Goal: Communication & Community: Answer question/provide support

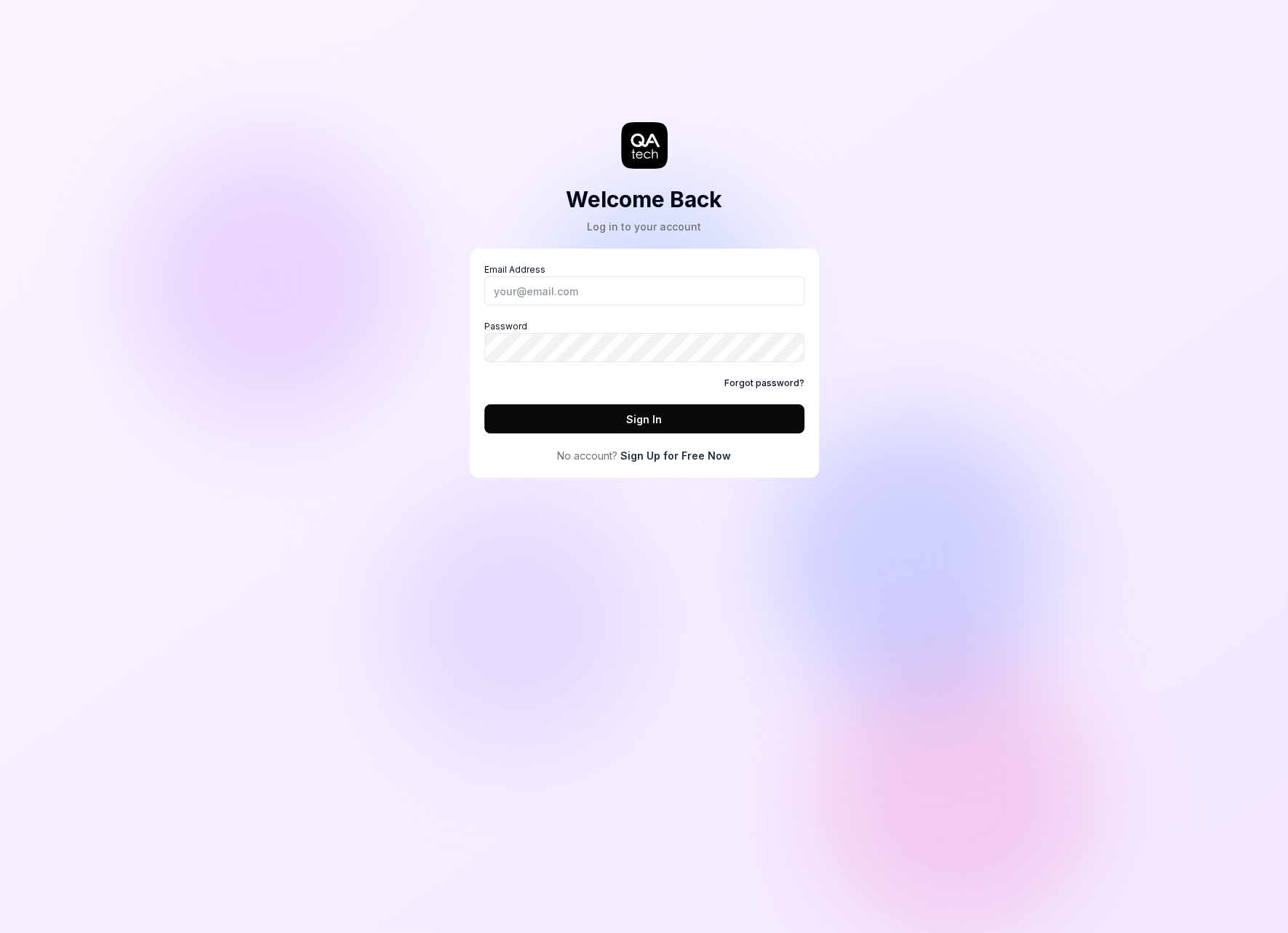
click at [606, 273] on label "Email Address" at bounding box center [644, 284] width 320 height 42
click at [606, 277] on input "Email Address" at bounding box center [644, 291] width 320 height 29
click at [605, 287] on input "Email Address" at bounding box center [644, 291] width 320 height 29
type input "alexandra.hotti@qa.tech"
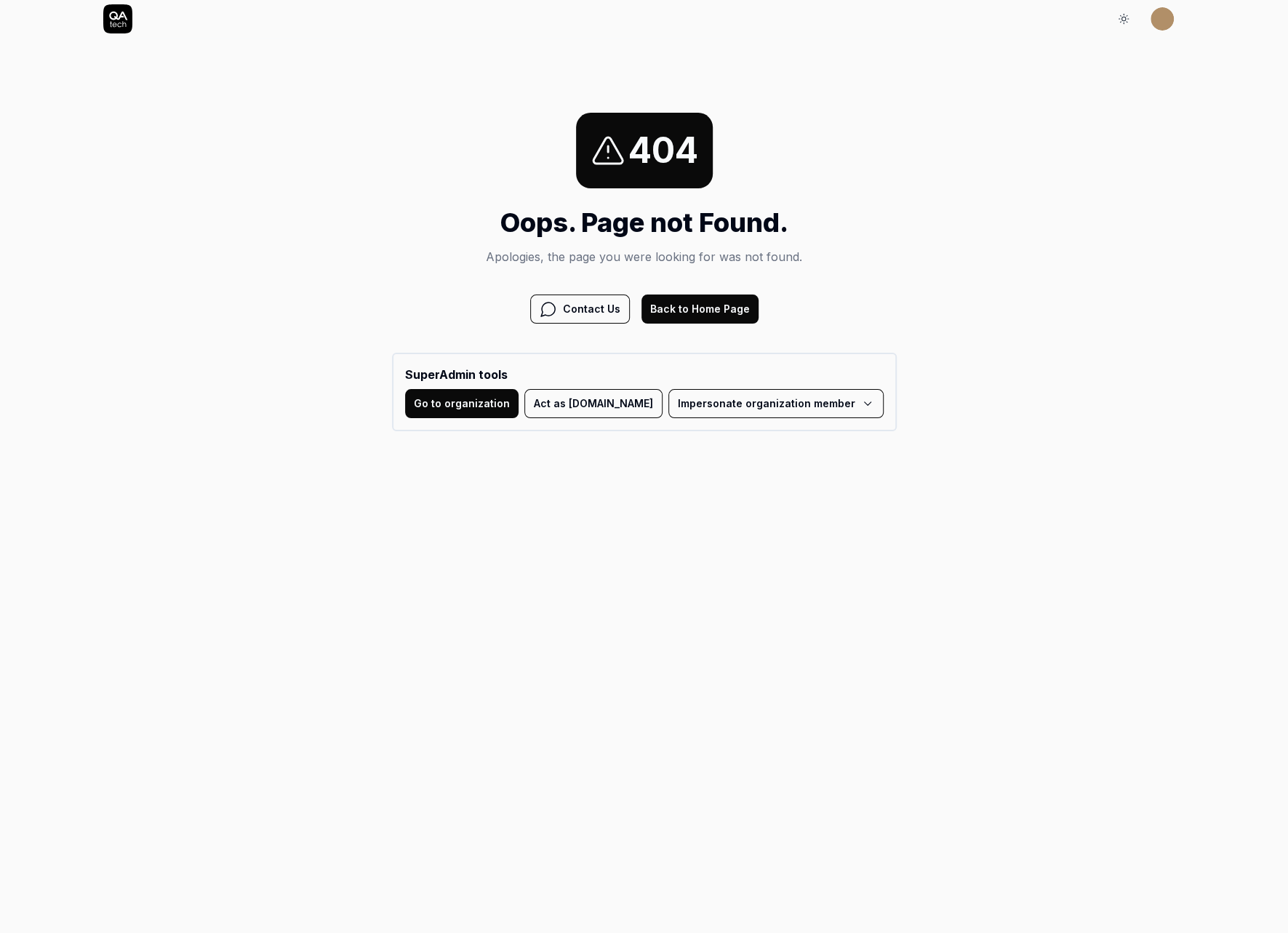
click at [622, 391] on button "Act as QA.tech" at bounding box center [593, 404] width 138 height 29
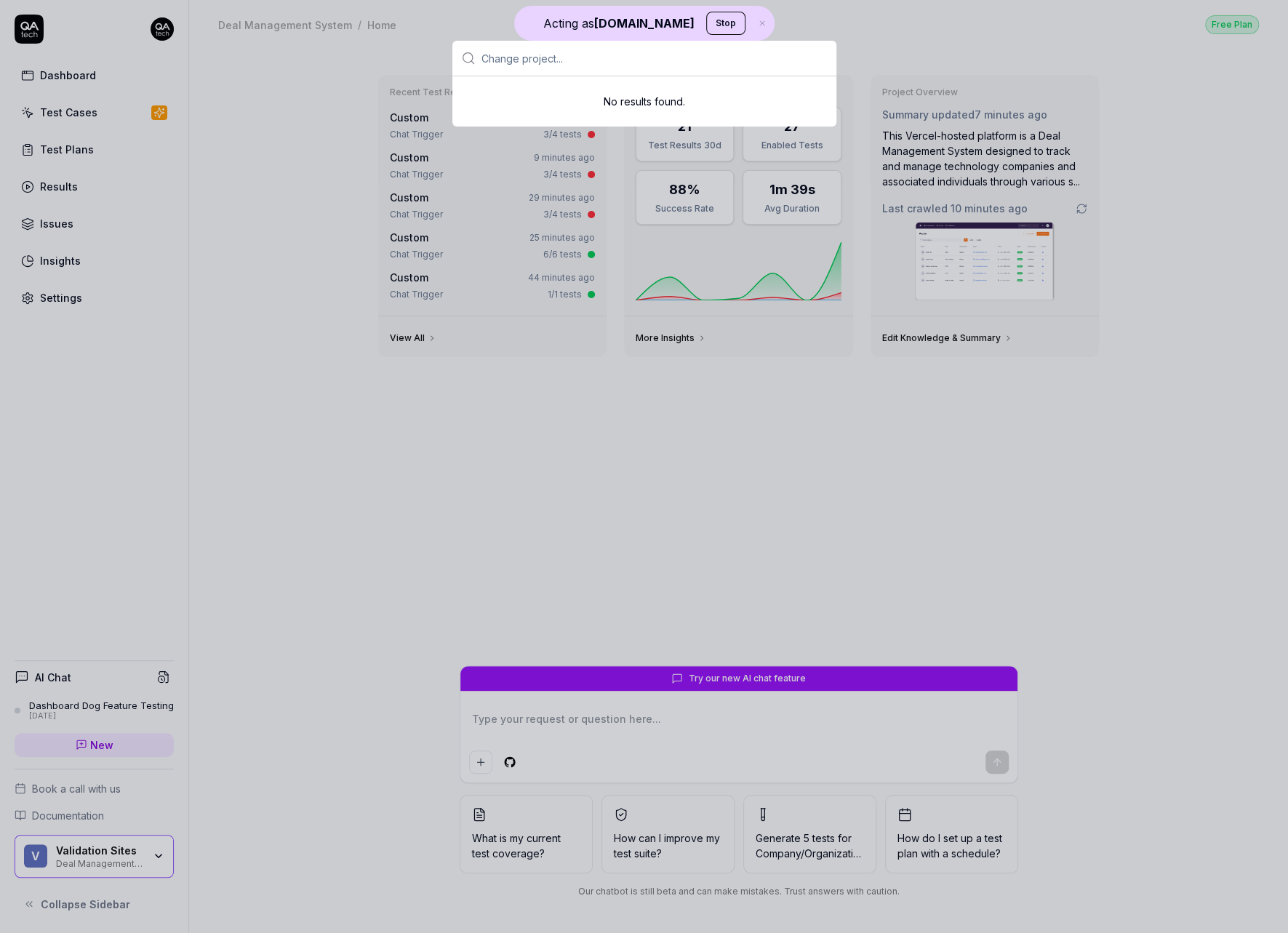
type textarea "*"
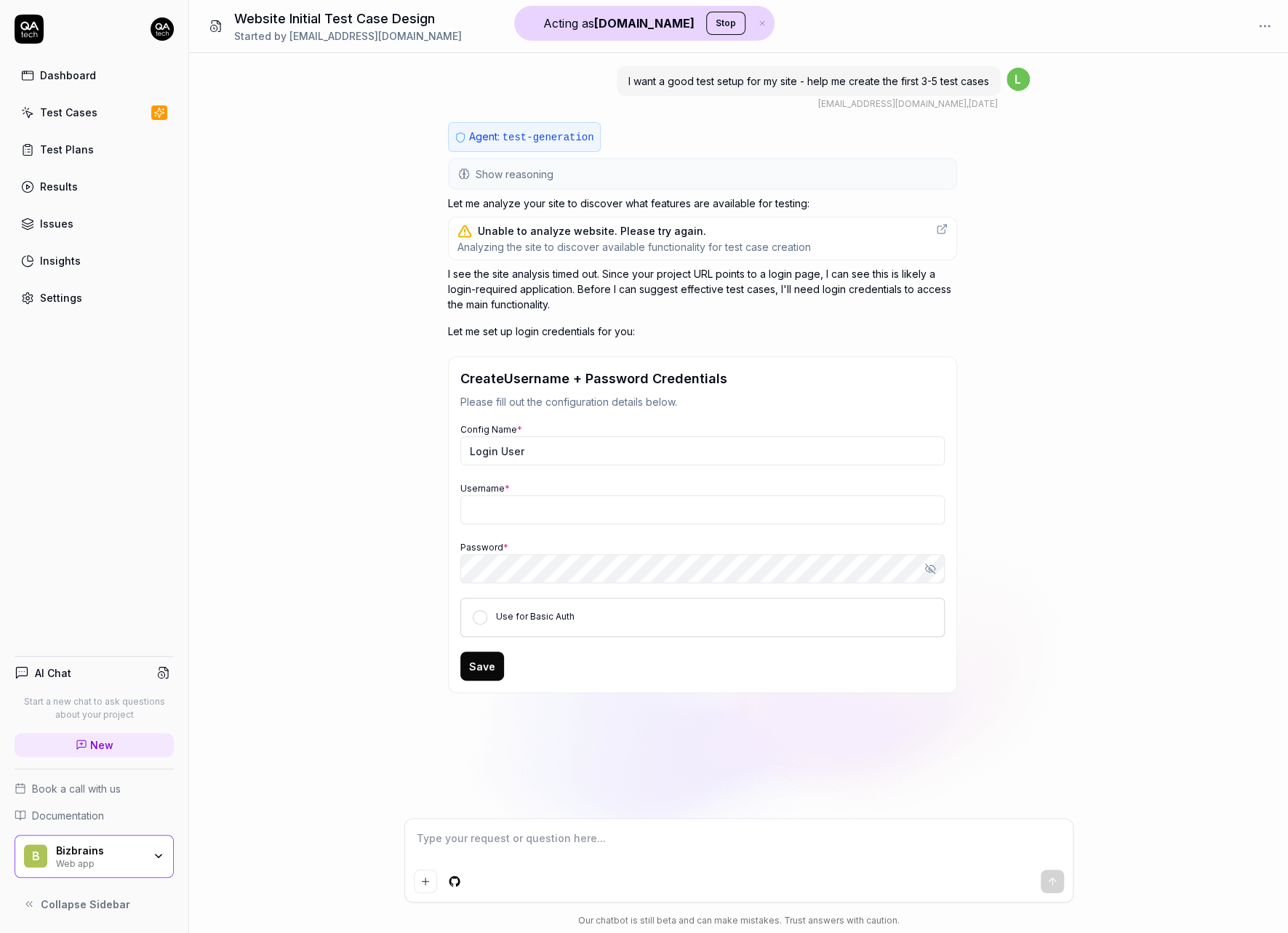
click at [101, 840] on div "B Bizbrains Web app" at bounding box center [94, 857] width 159 height 44
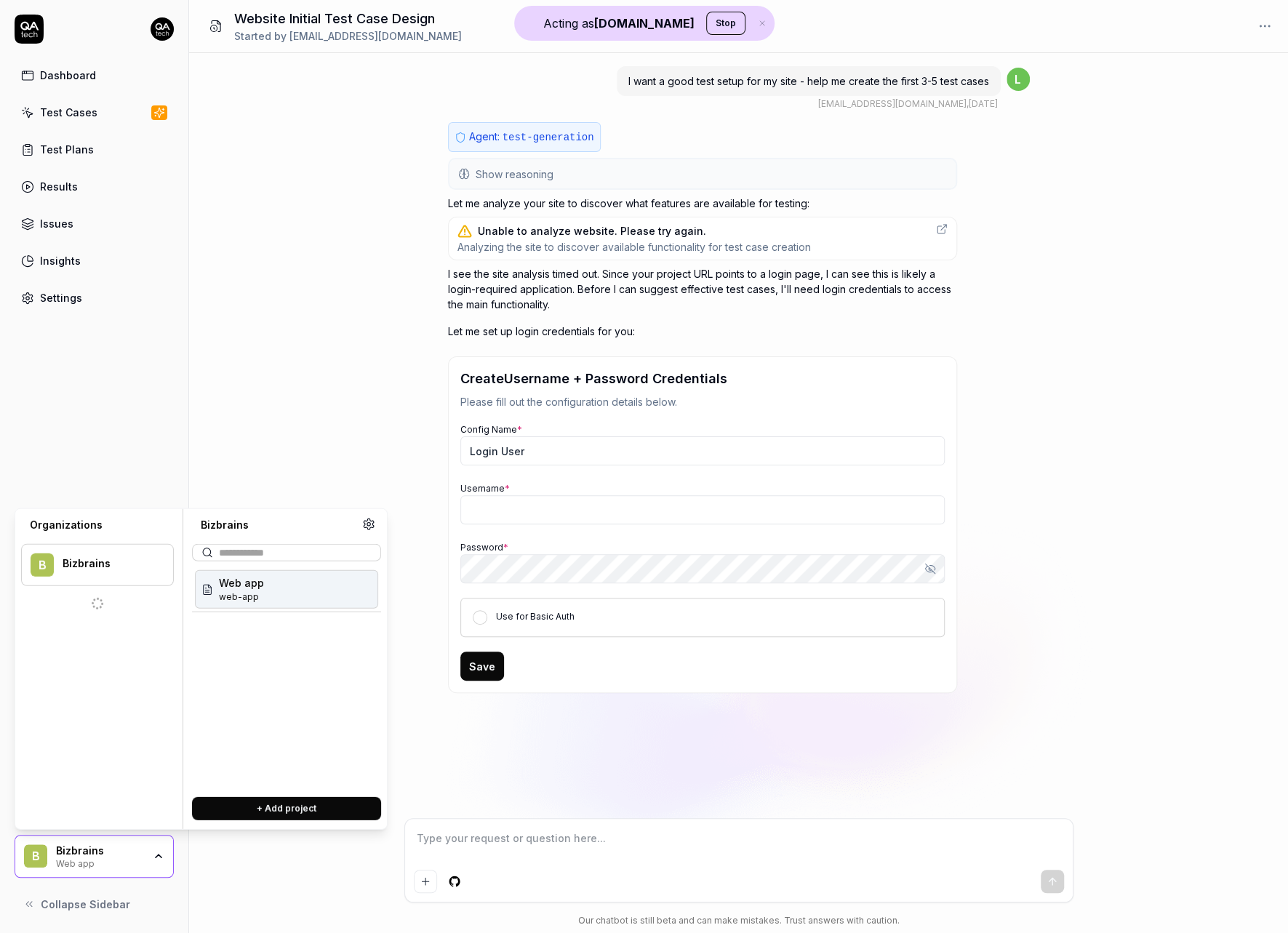
click at [302, 398] on div "I want a good test setup for my site - help me create the first 3-5 test cases …" at bounding box center [738, 436] width 1099 height 765
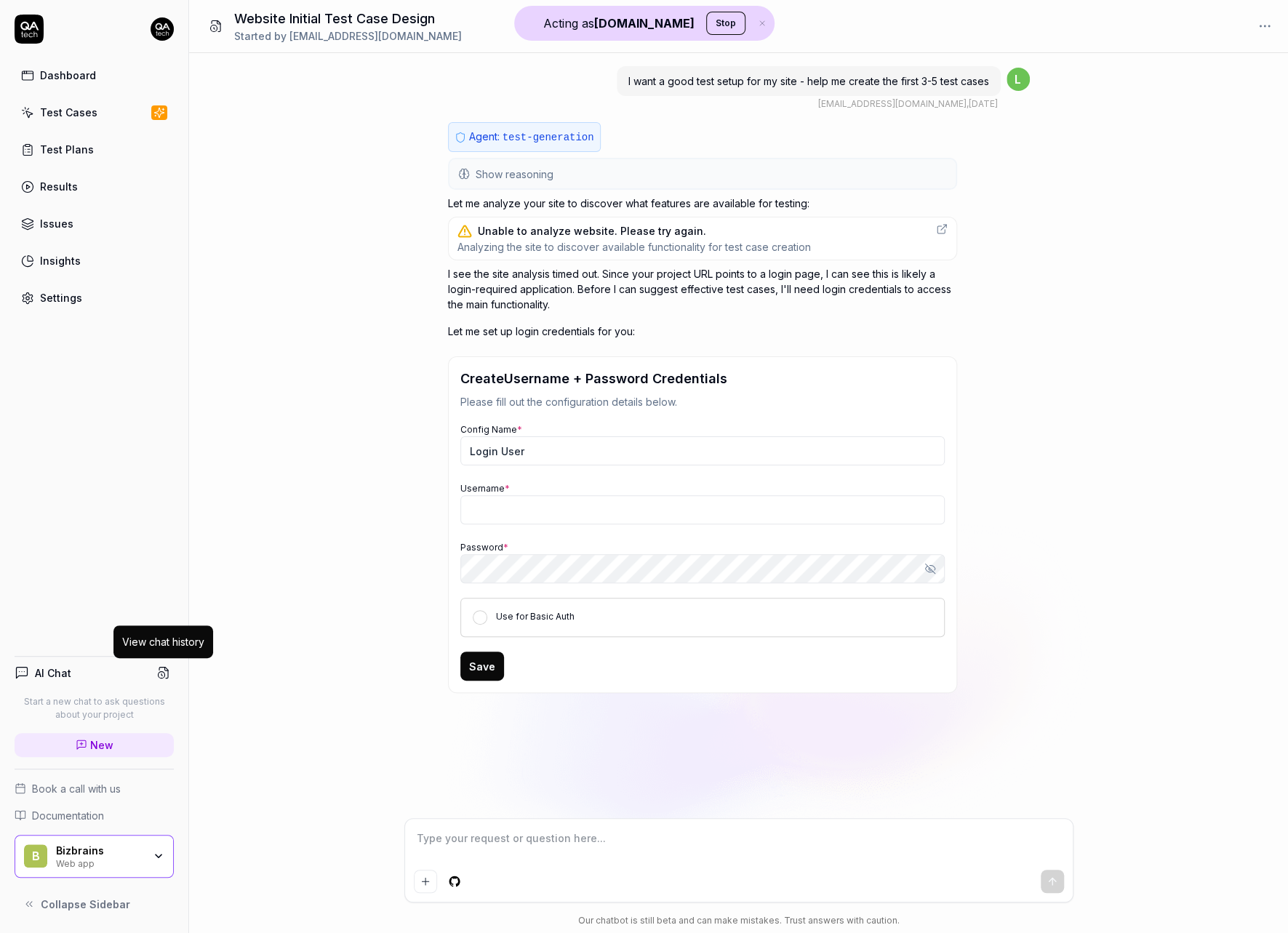
click at [160, 674] on icon at bounding box center [163, 672] width 13 height 13
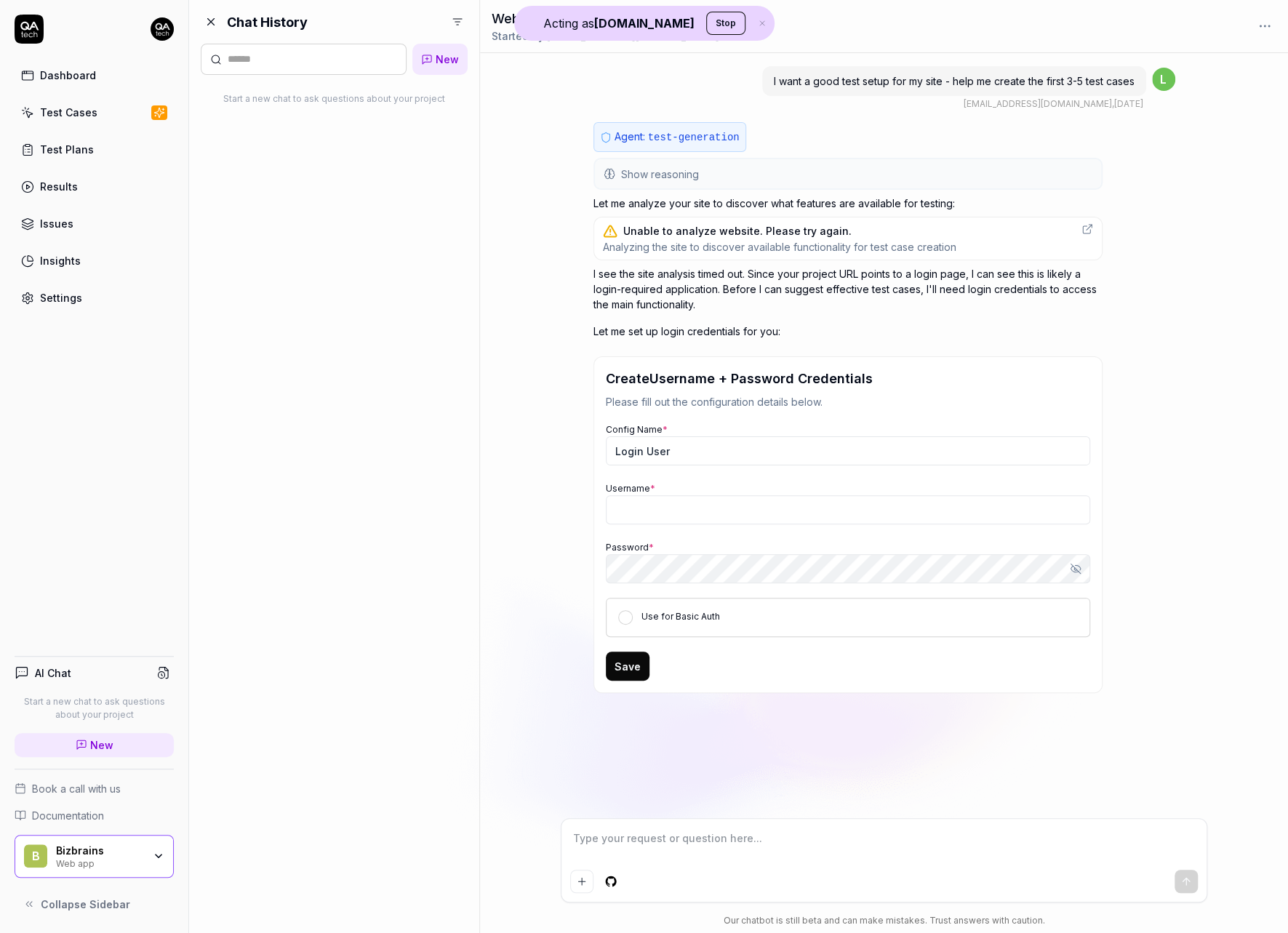
click at [457, 22] on html "Acting as QA.tech Stop Dashboard Test Cases Test Plans Results Issues Insights …" at bounding box center [644, 466] width 1288 height 933
click at [385, 85] on div "Everyone's" at bounding box center [395, 84] width 76 height 15
click at [102, 852] on div "Bizbrains" at bounding box center [99, 851] width 87 height 13
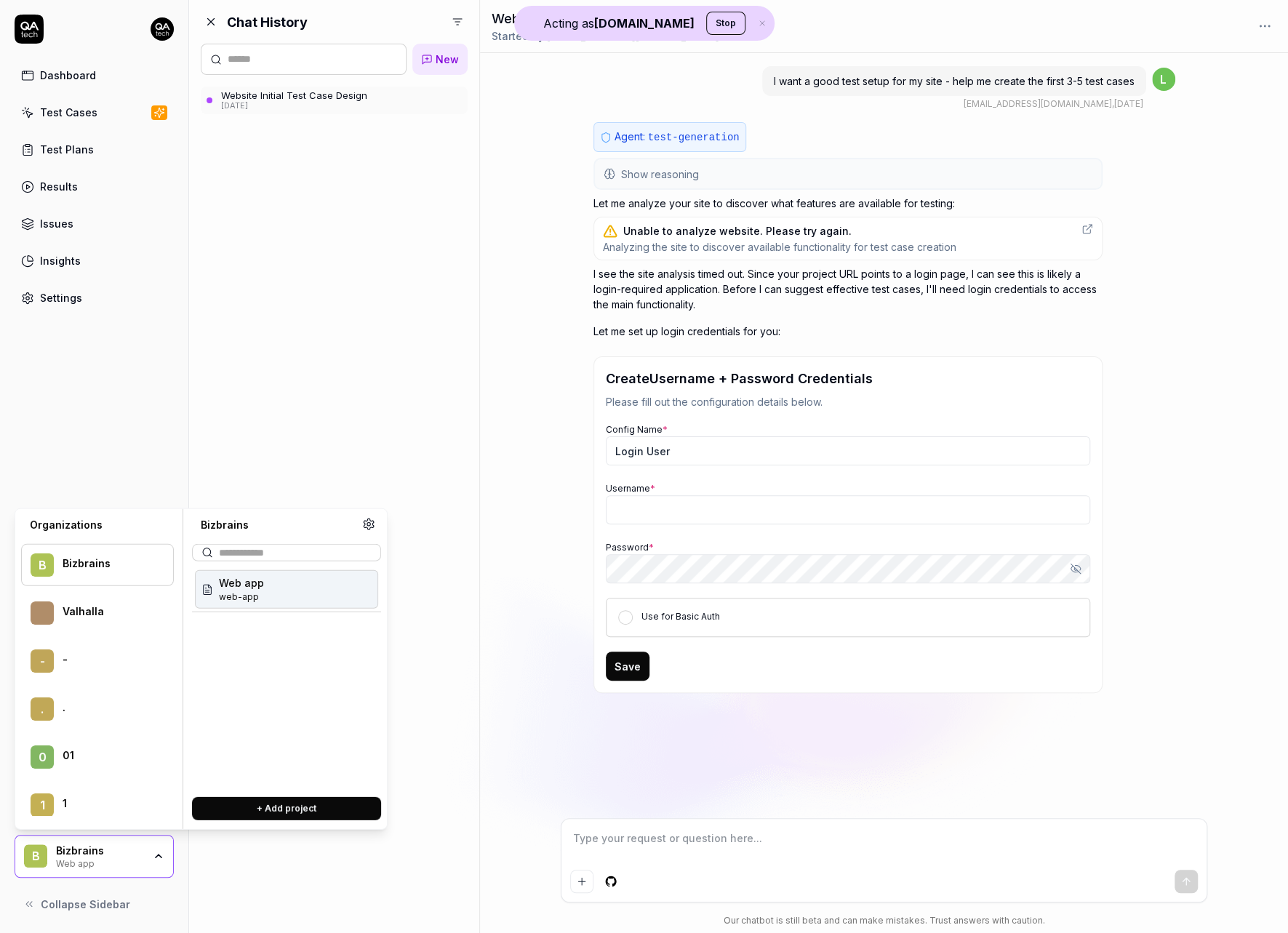
type textarea "*"
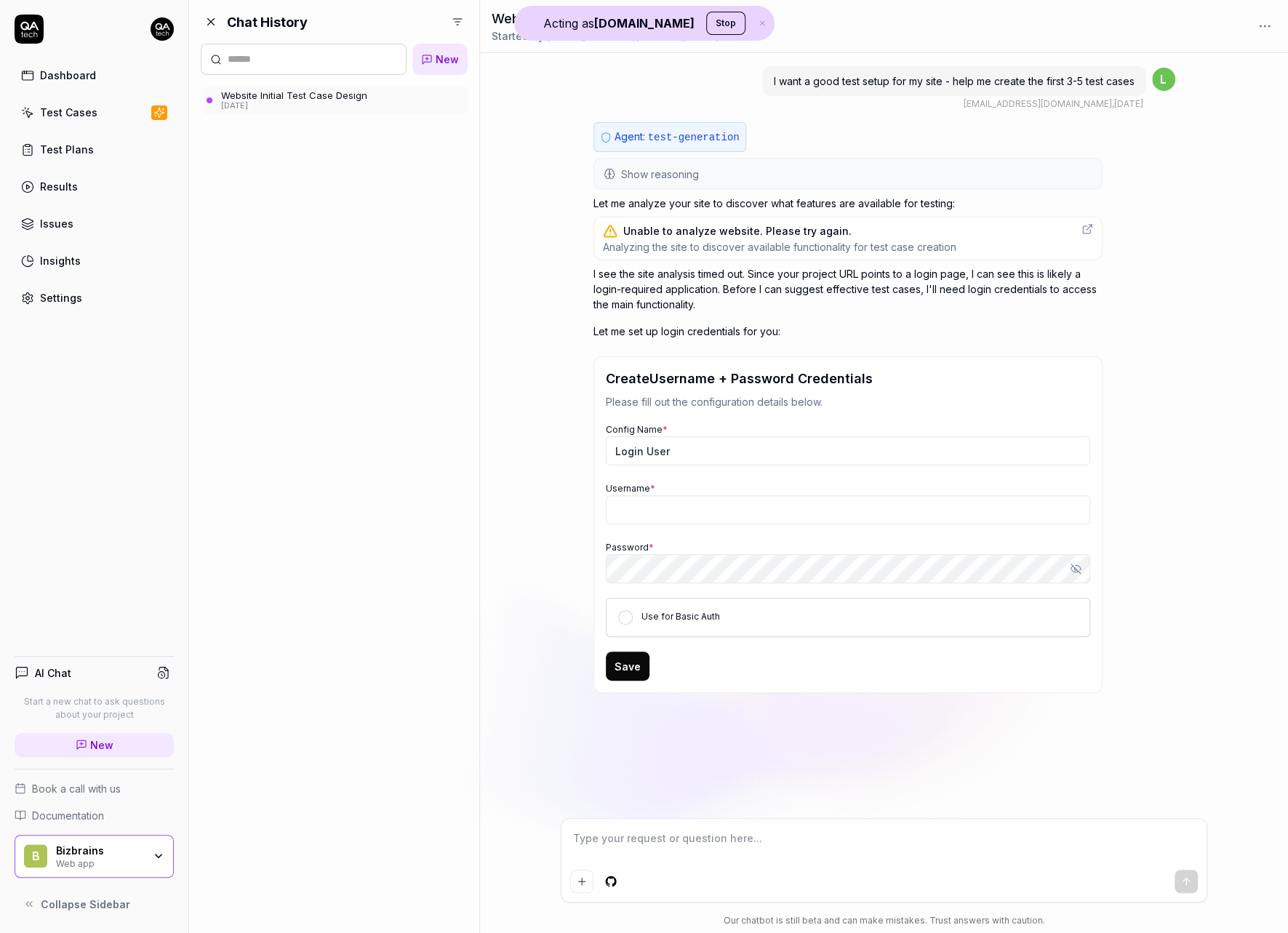
click at [433, 234] on div "Chat History New Website Initial Test Case Design 7 days ago" at bounding box center [334, 466] width 290 height 933
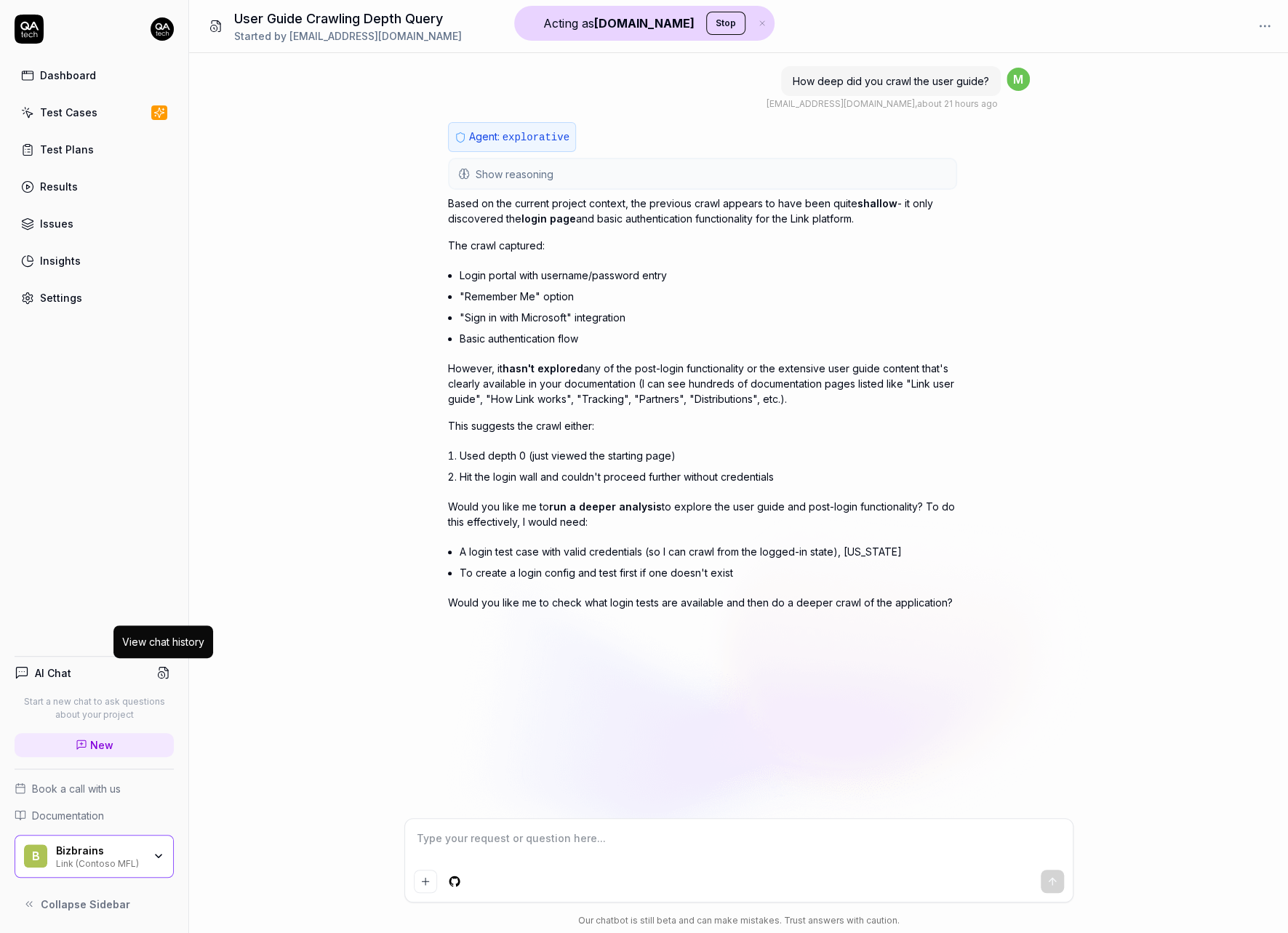
click at [163, 662] on button at bounding box center [163, 672] width 20 height 20
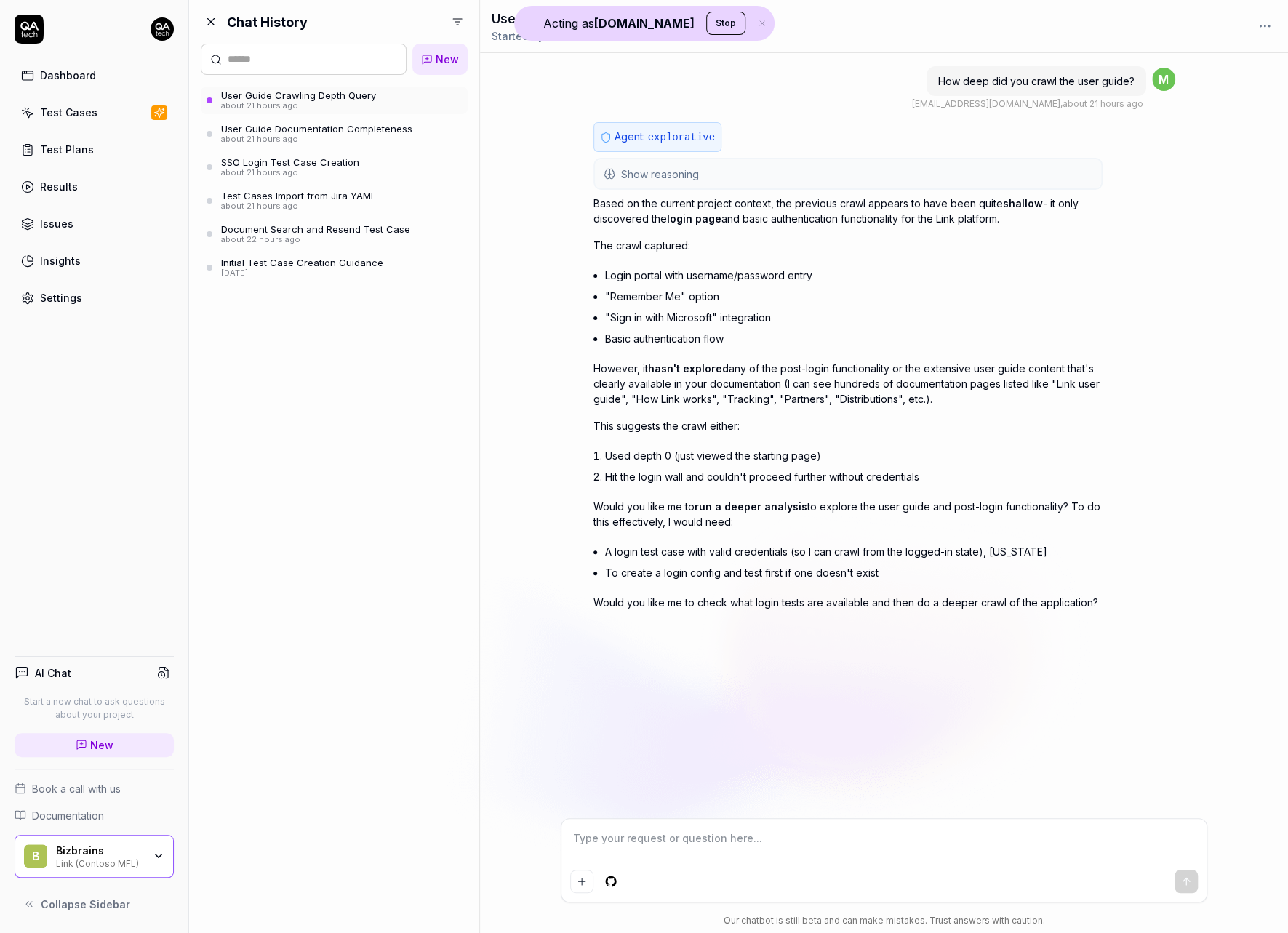
click at [320, 126] on div "User Guide Documentation Completeness" at bounding box center [316, 129] width 191 height 11
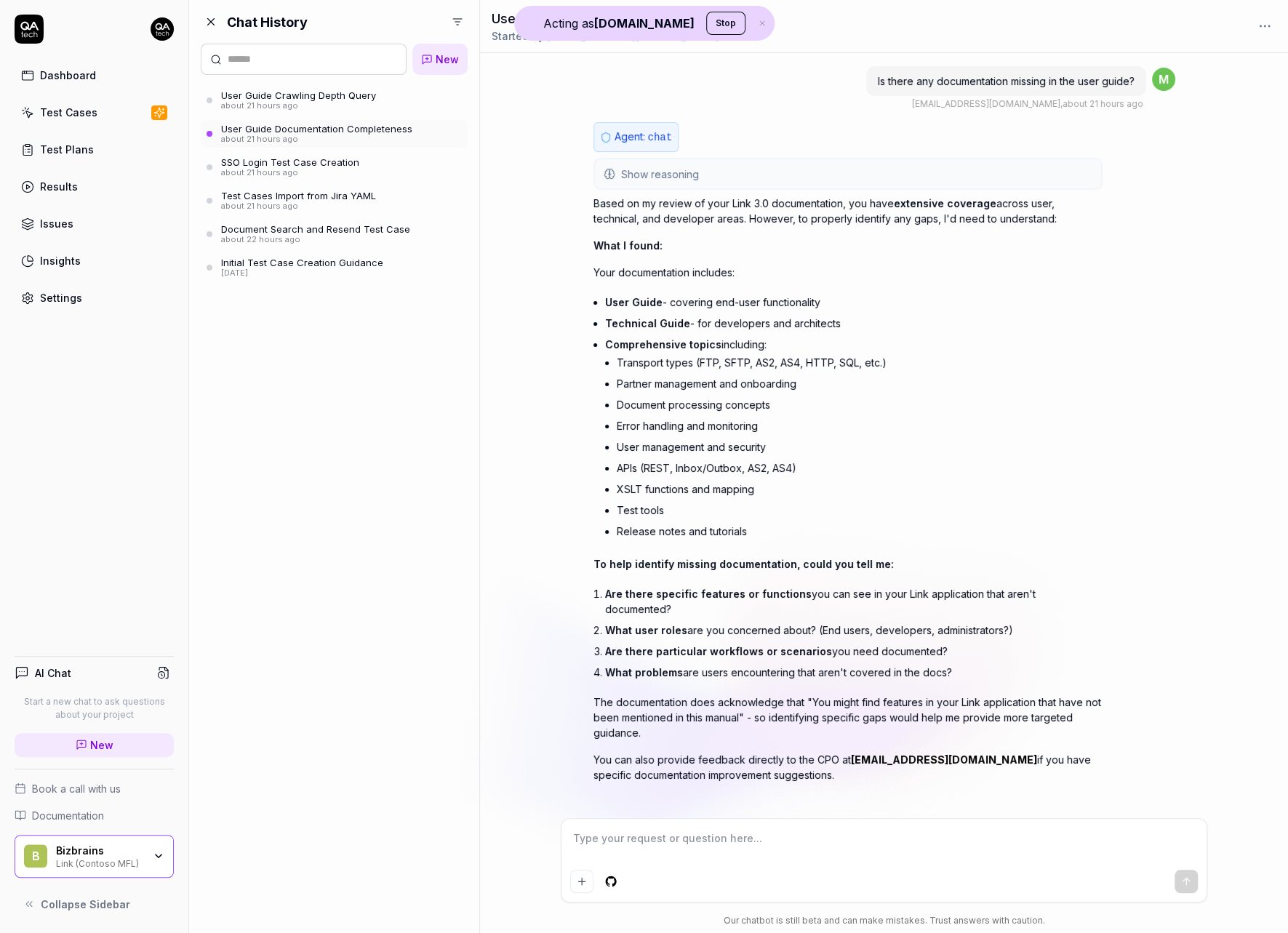
click at [302, 259] on div "Initial Test Case Creation Guidance" at bounding box center [302, 262] width 163 height 11
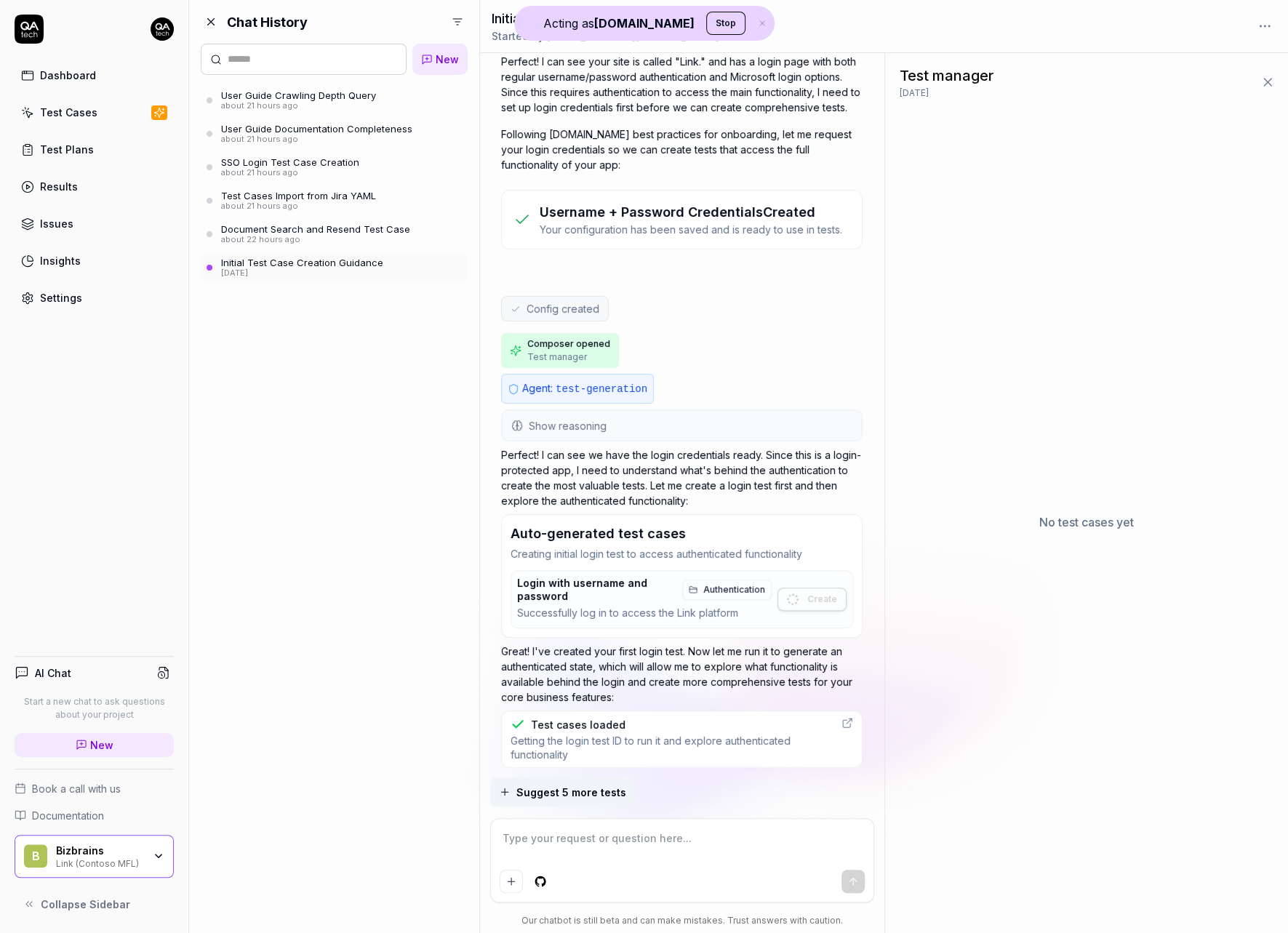
scroll to position [590, 0]
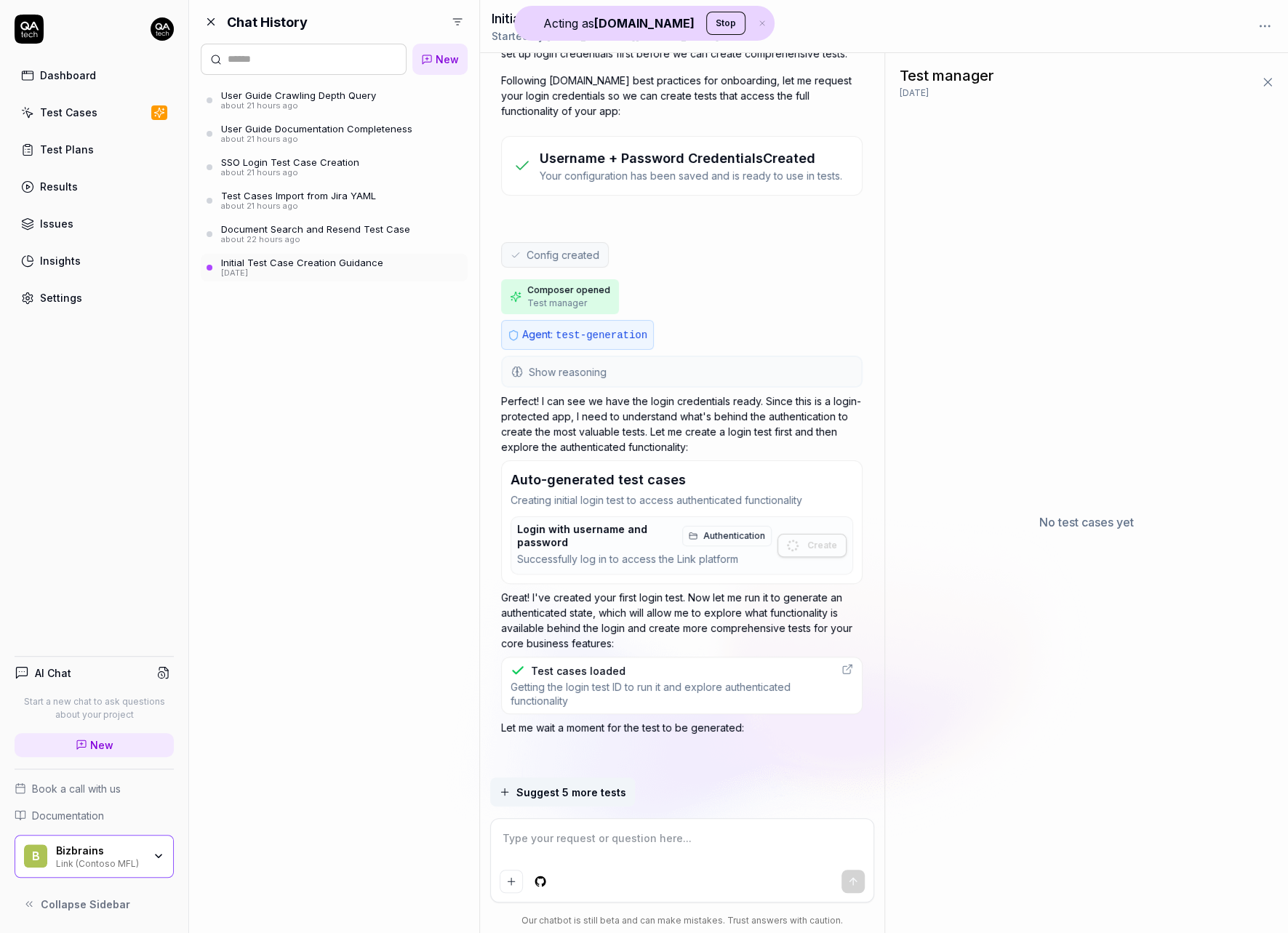
click at [332, 220] on link "Document Search and Resend Test Case about 22 hours ago" at bounding box center [334, 234] width 267 height 28
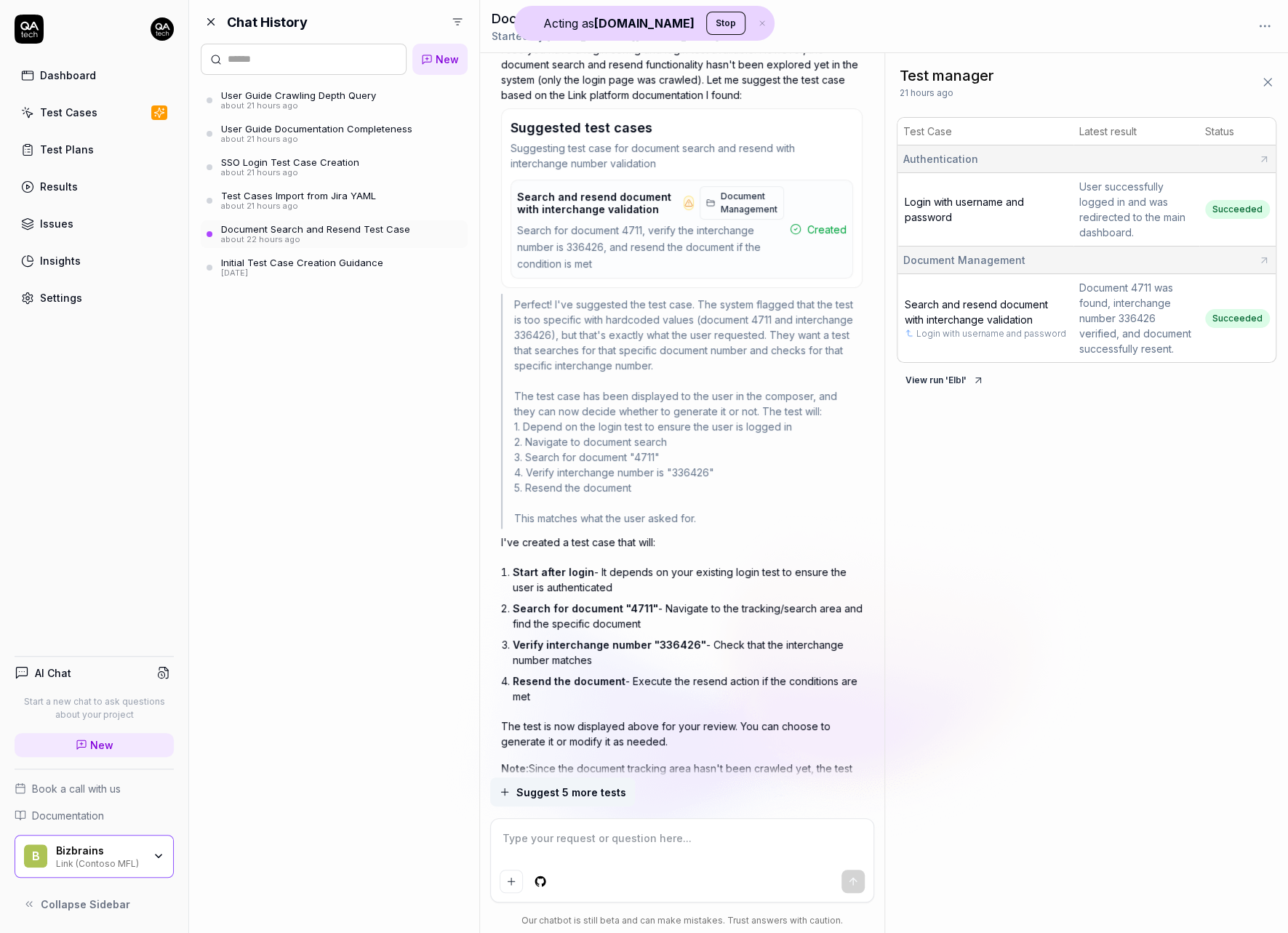
scroll to position [290, 0]
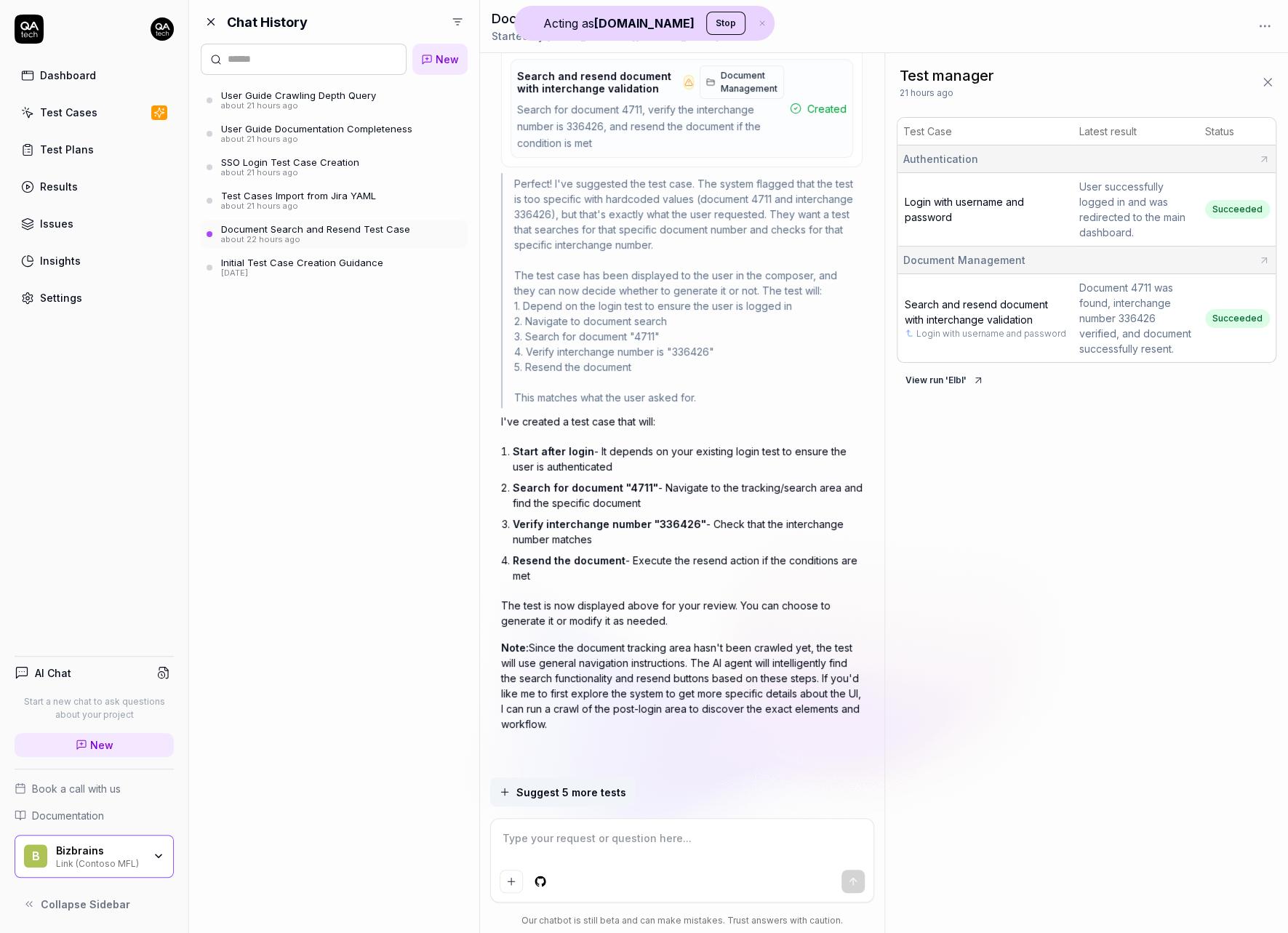
click at [310, 201] on div "about 21 hours ago" at bounding box center [298, 206] width 155 height 10
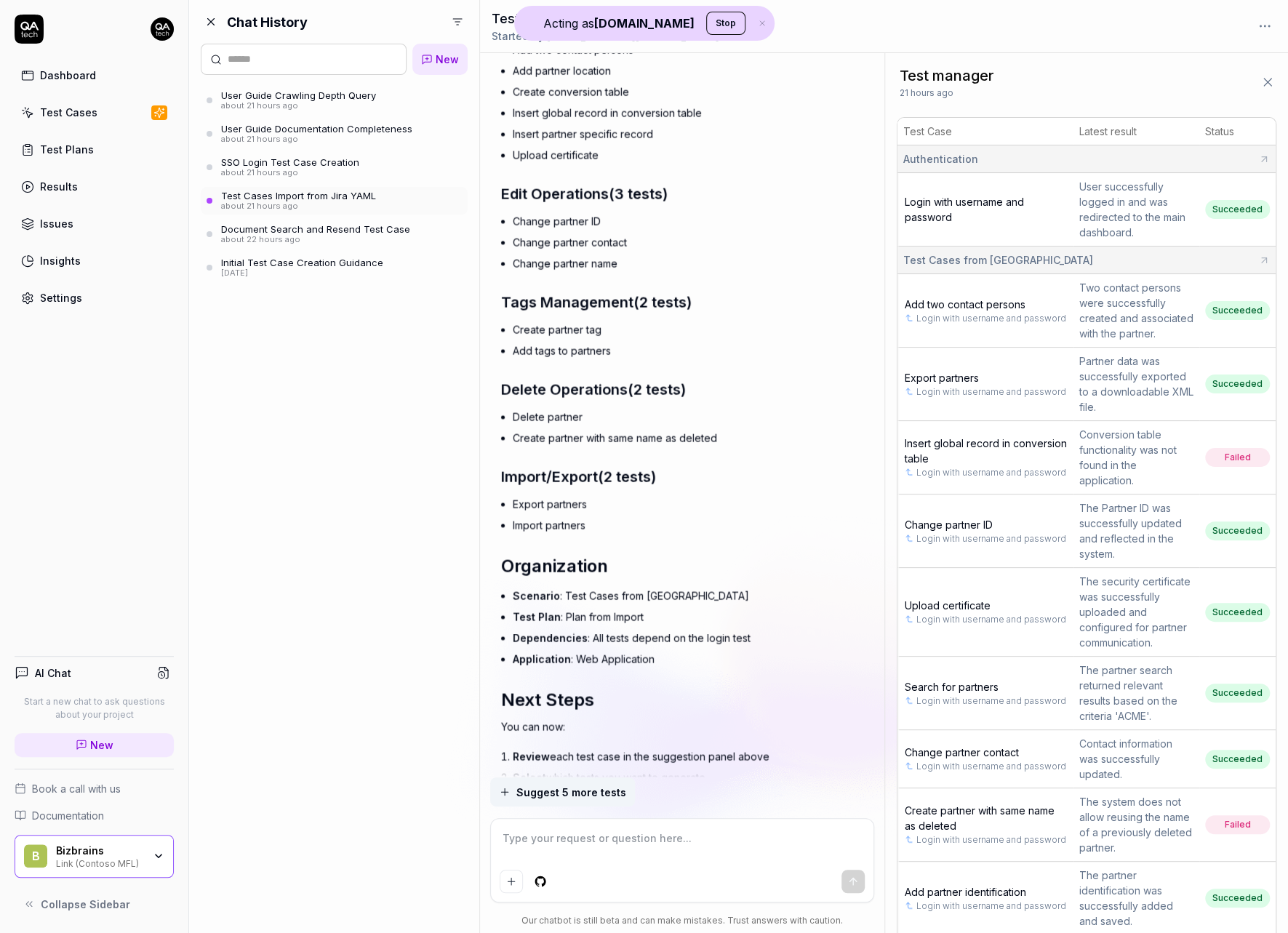
click at [311, 165] on div "SSO Login Test Case Creation" at bounding box center [289, 162] width 138 height 11
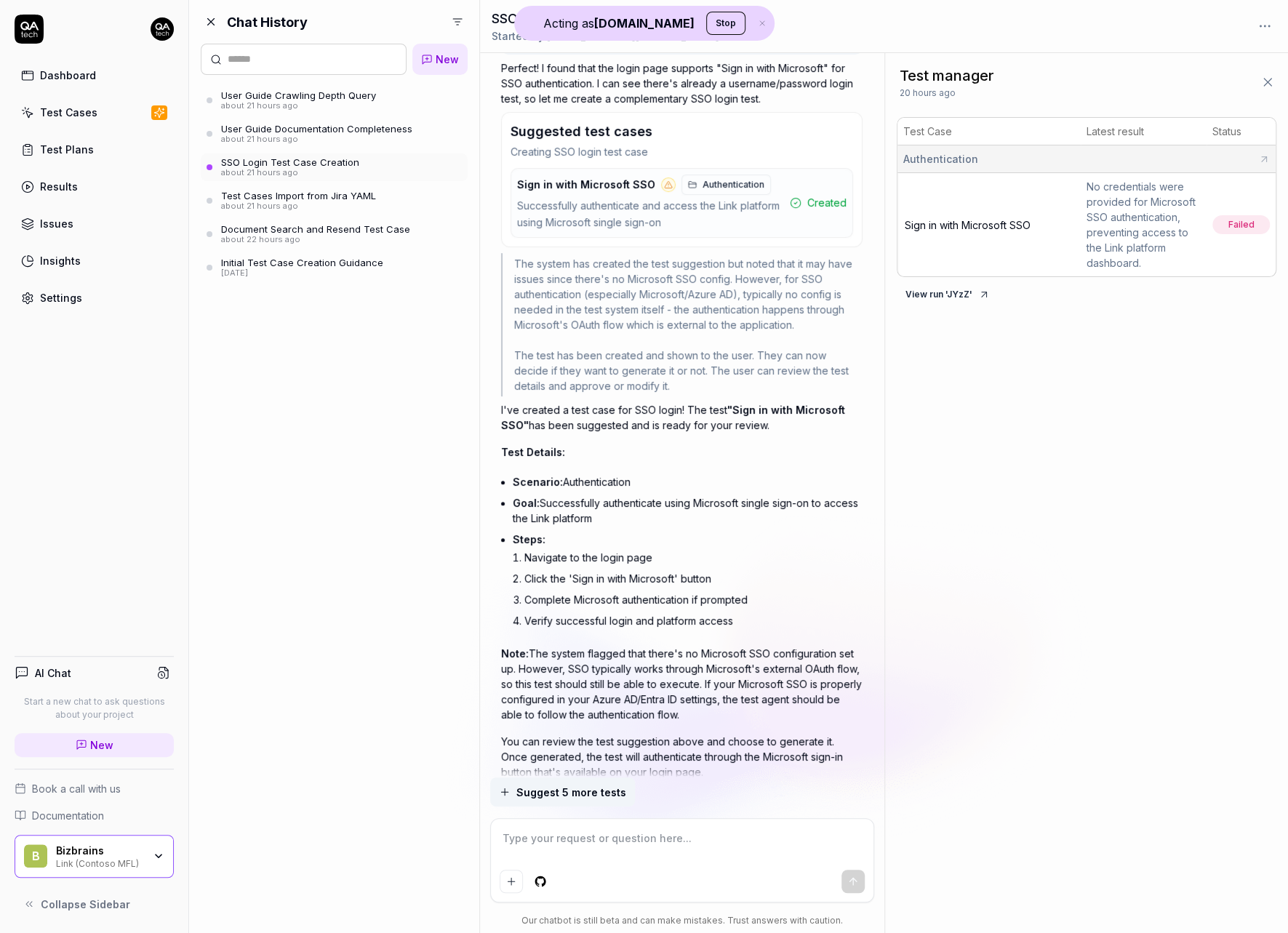
type textarea "*"
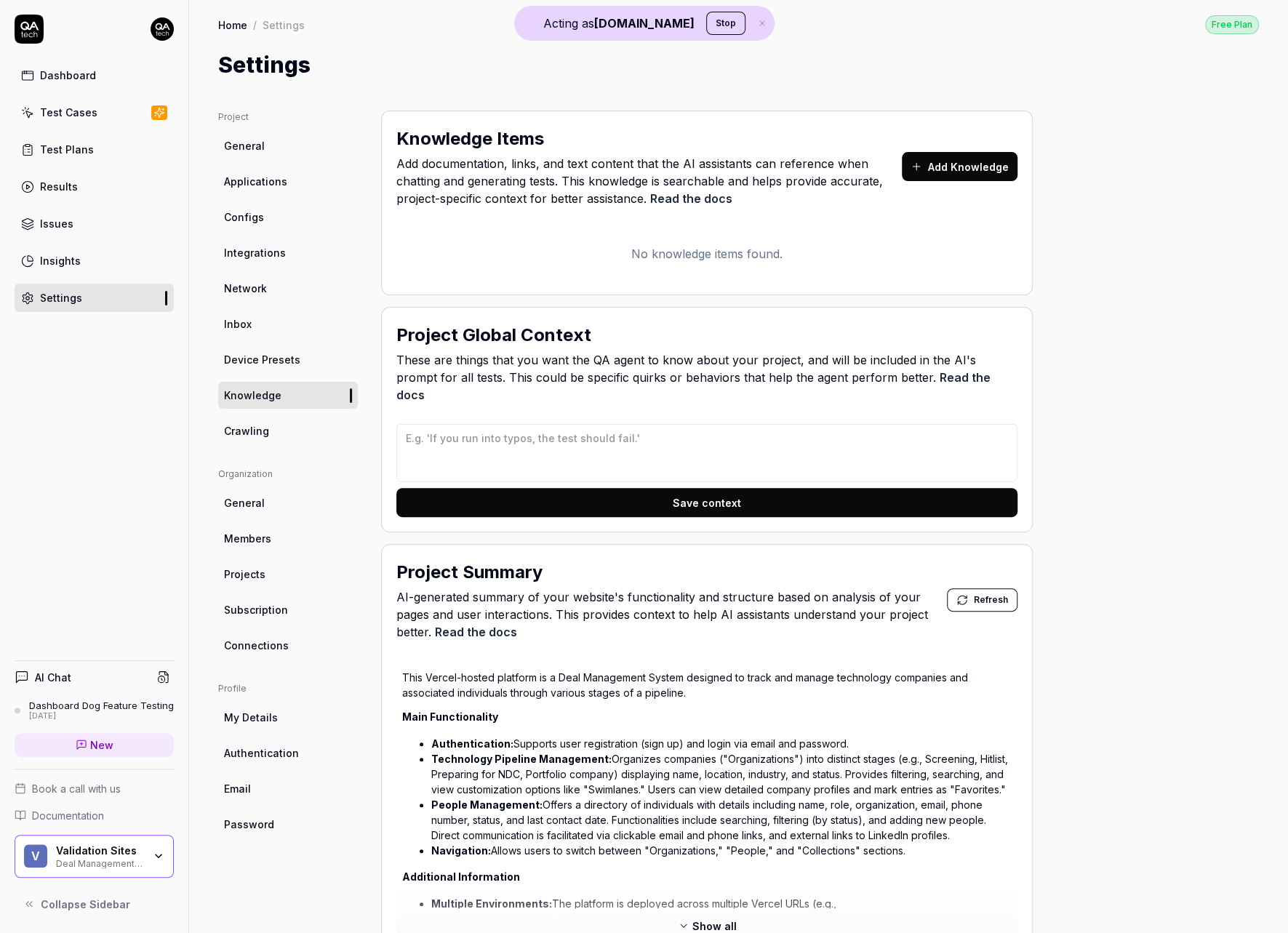
type textarea "*"
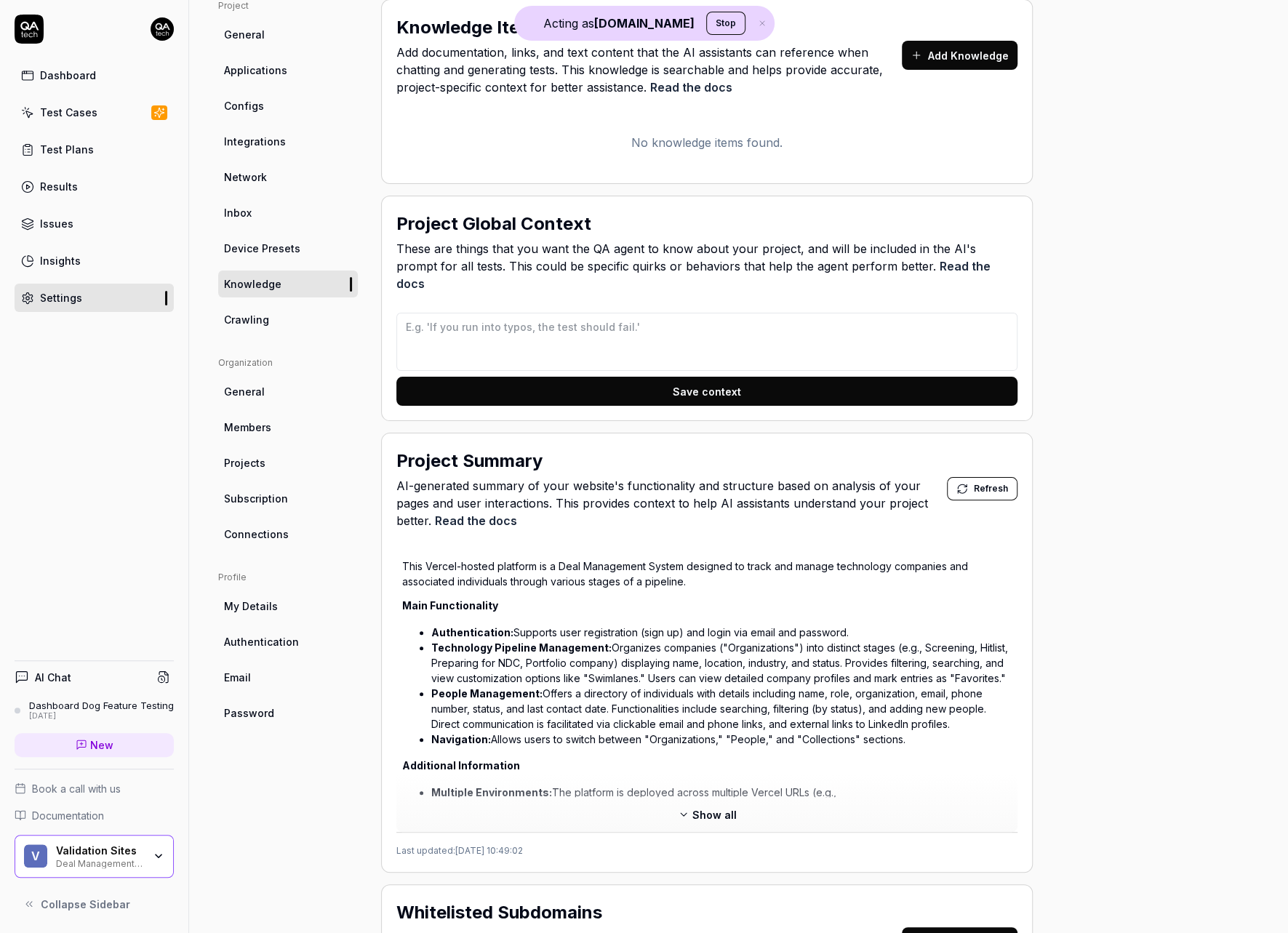
scroll to position [310, 0]
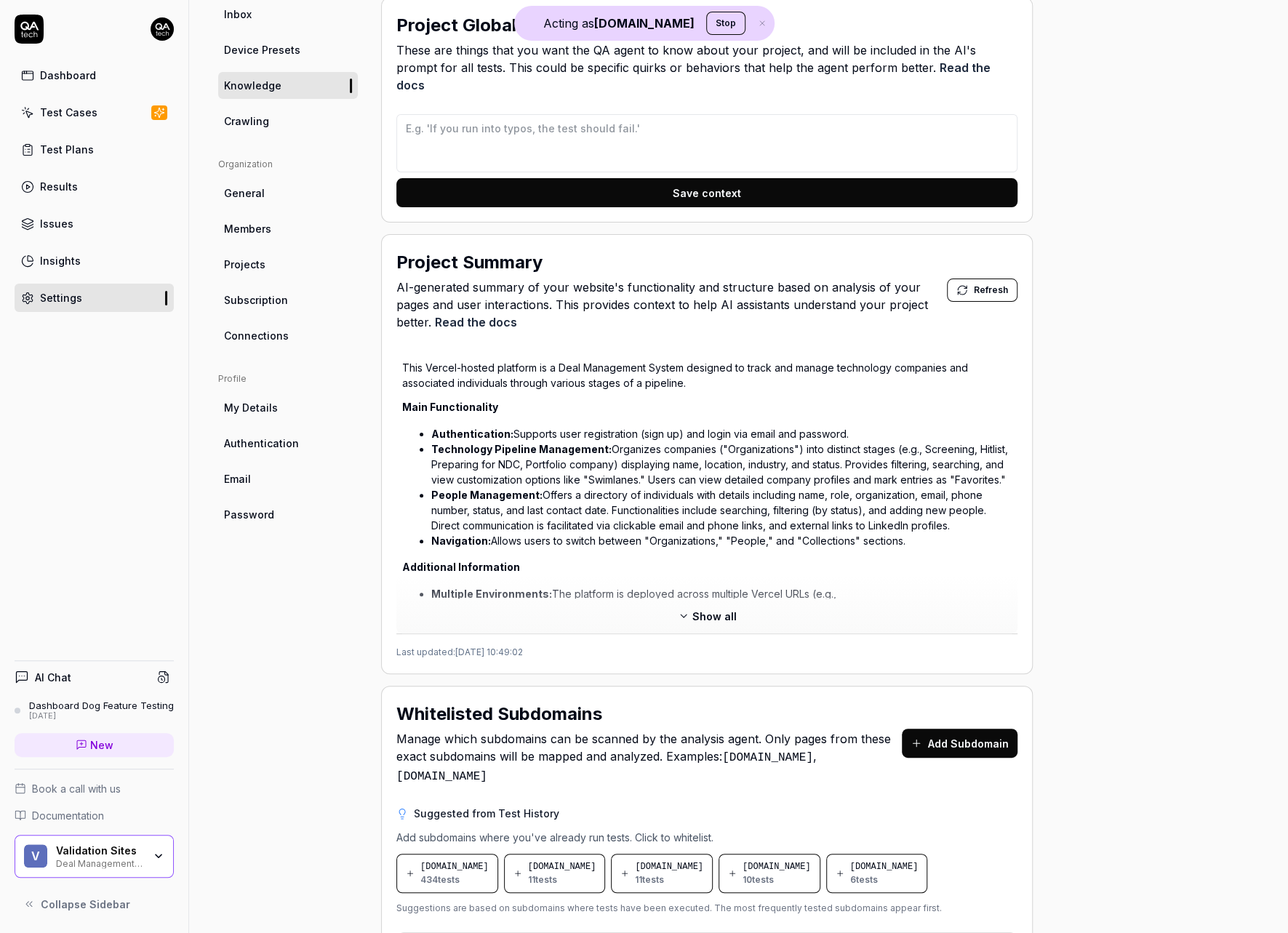
click at [741, 604] on button "Show all" at bounding box center [707, 615] width 76 height 23
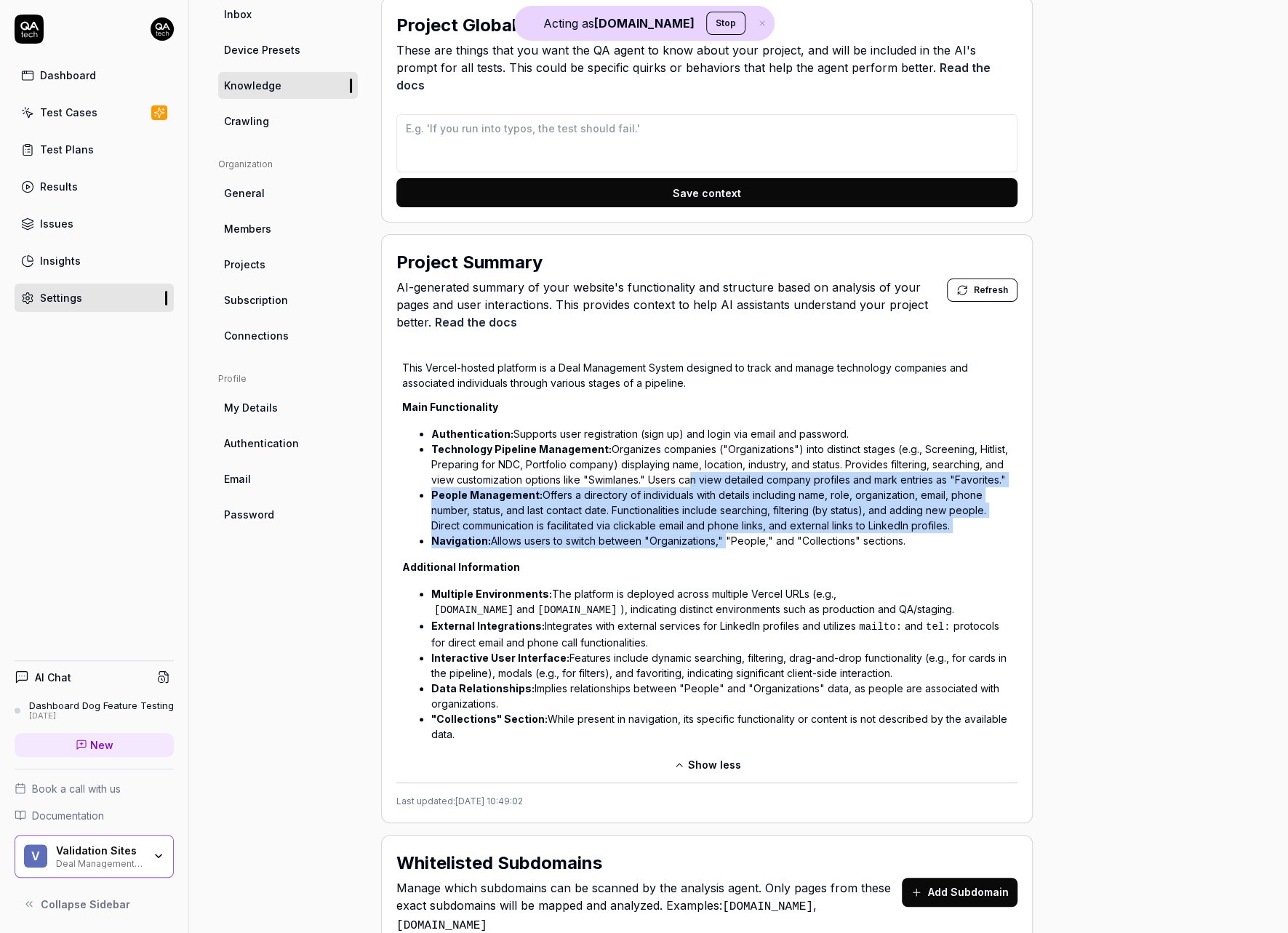
drag, startPoint x: 685, startPoint y: 465, endPoint x: 723, endPoint y: 517, distance: 64.4
click at [723, 517] on ul "Authentication: Supports user registration (sign up) and login via email and pa…" at bounding box center [707, 487] width 609 height 128
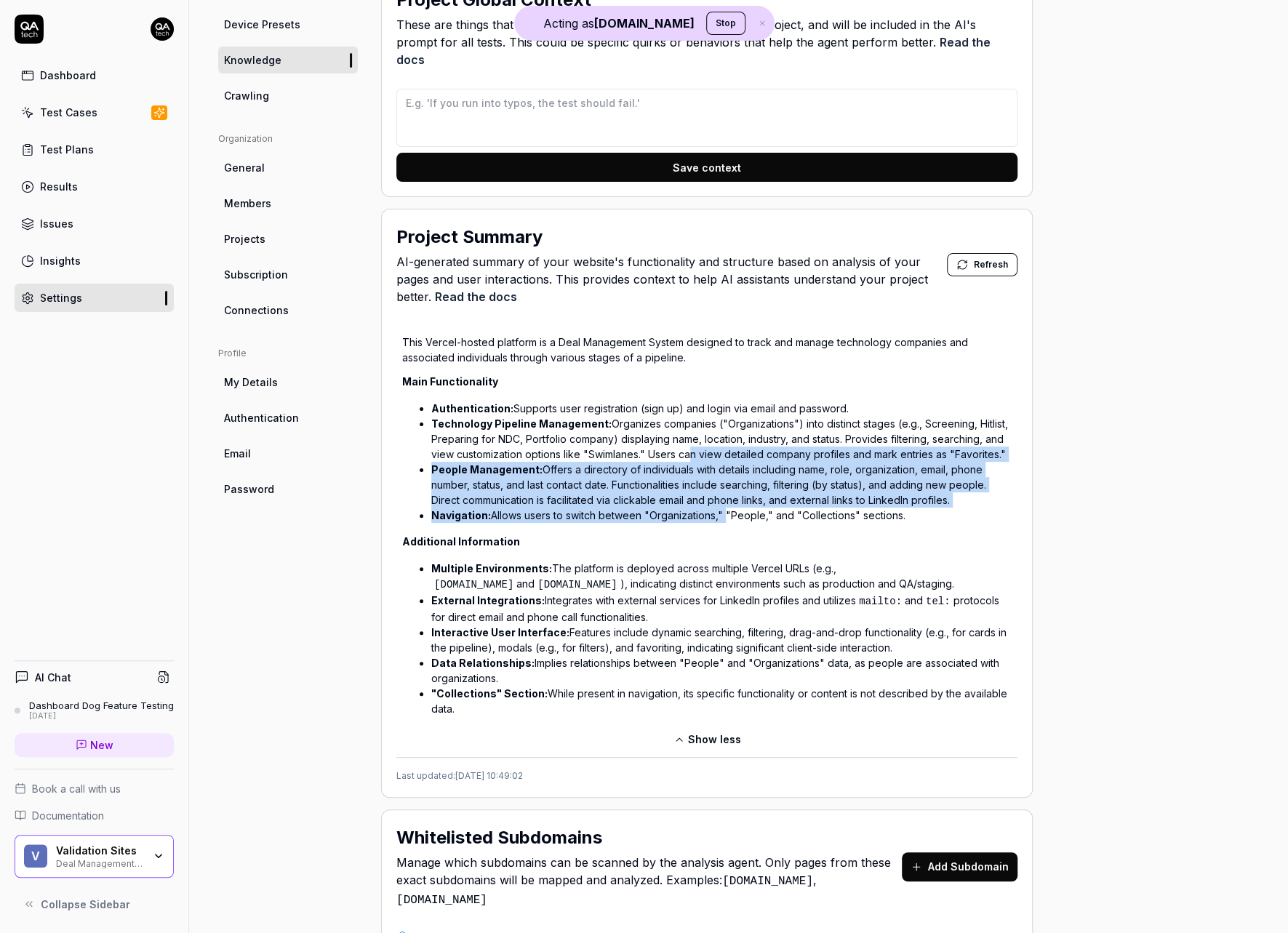
scroll to position [393, 0]
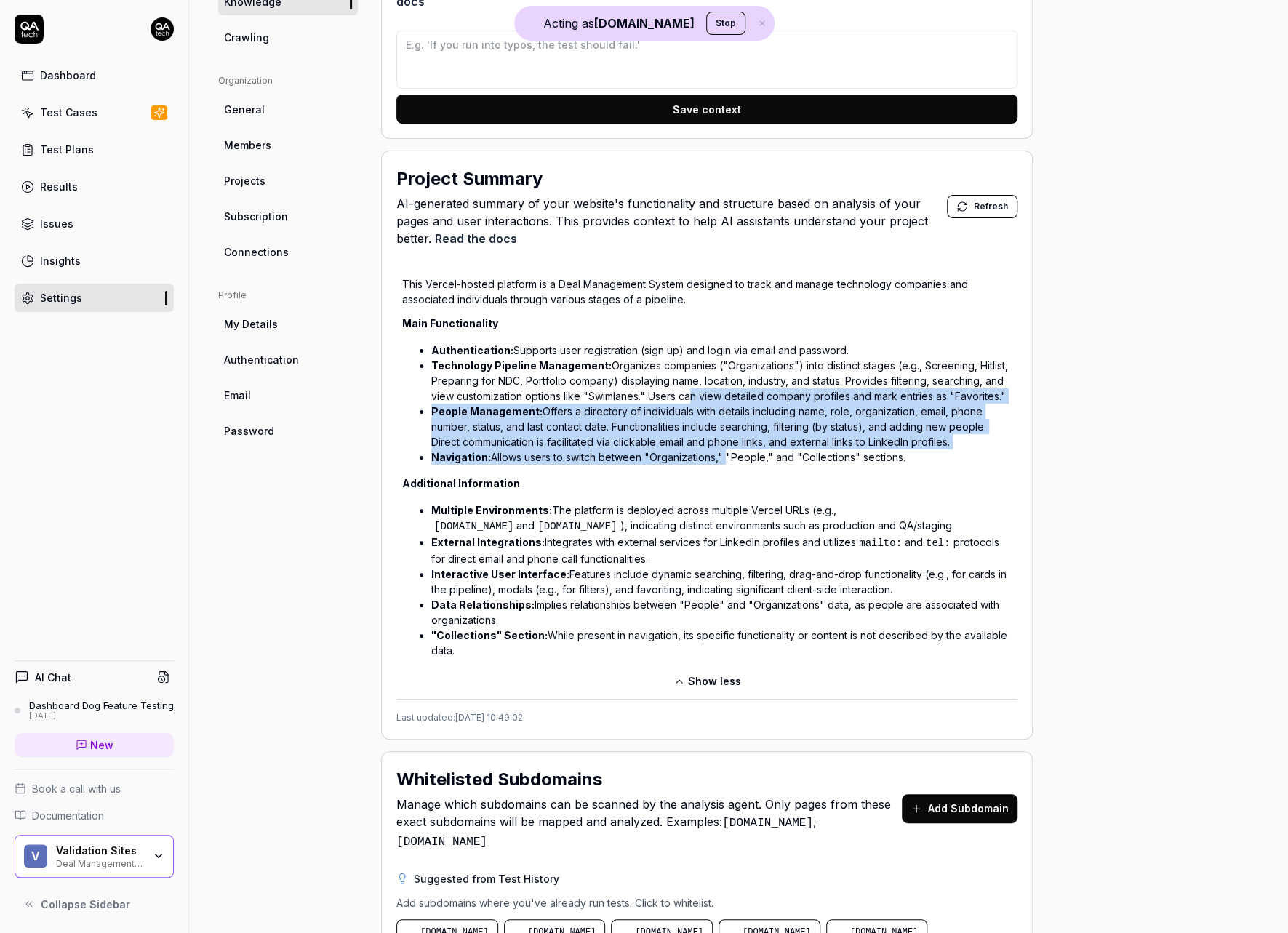
drag, startPoint x: 527, startPoint y: 708, endPoint x: 453, endPoint y: 690, distance: 76.2
click at [453, 690] on div "This Vercel-hosted platform is a Deal Management System designed to track and m…" at bounding box center [707, 495] width 621 height 456
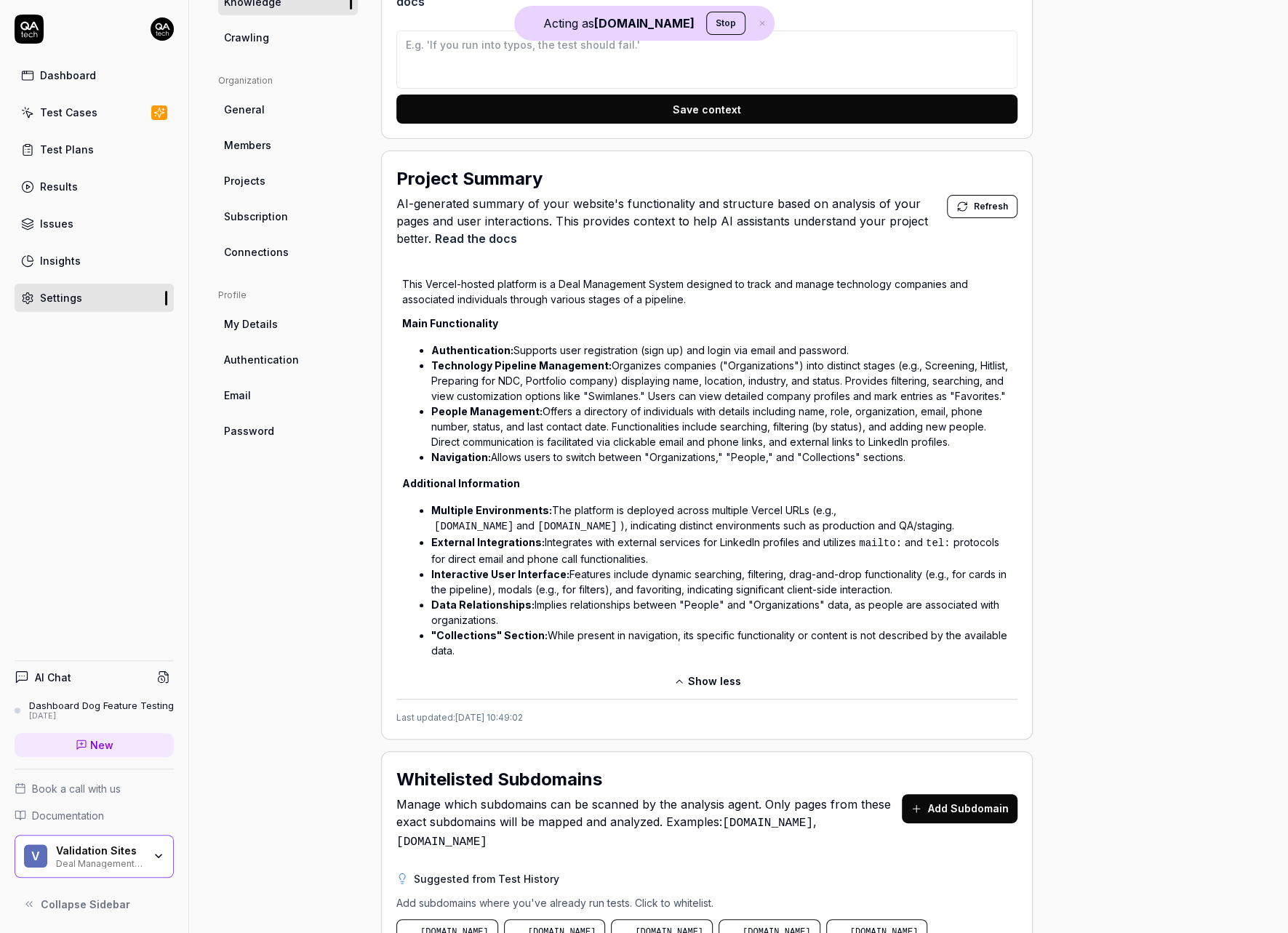
click at [703, 450] on li "Navigation: Allows users to switch between "Organizations," "People," and "Coll…" at bounding box center [721, 457] width 581 height 15
drag, startPoint x: 726, startPoint y: 395, endPoint x: 819, endPoint y: 446, distance: 106.1
click at [819, 446] on ul "Authentication: Supports user registration (sign up) and login via email and pa…" at bounding box center [707, 403] width 609 height 128
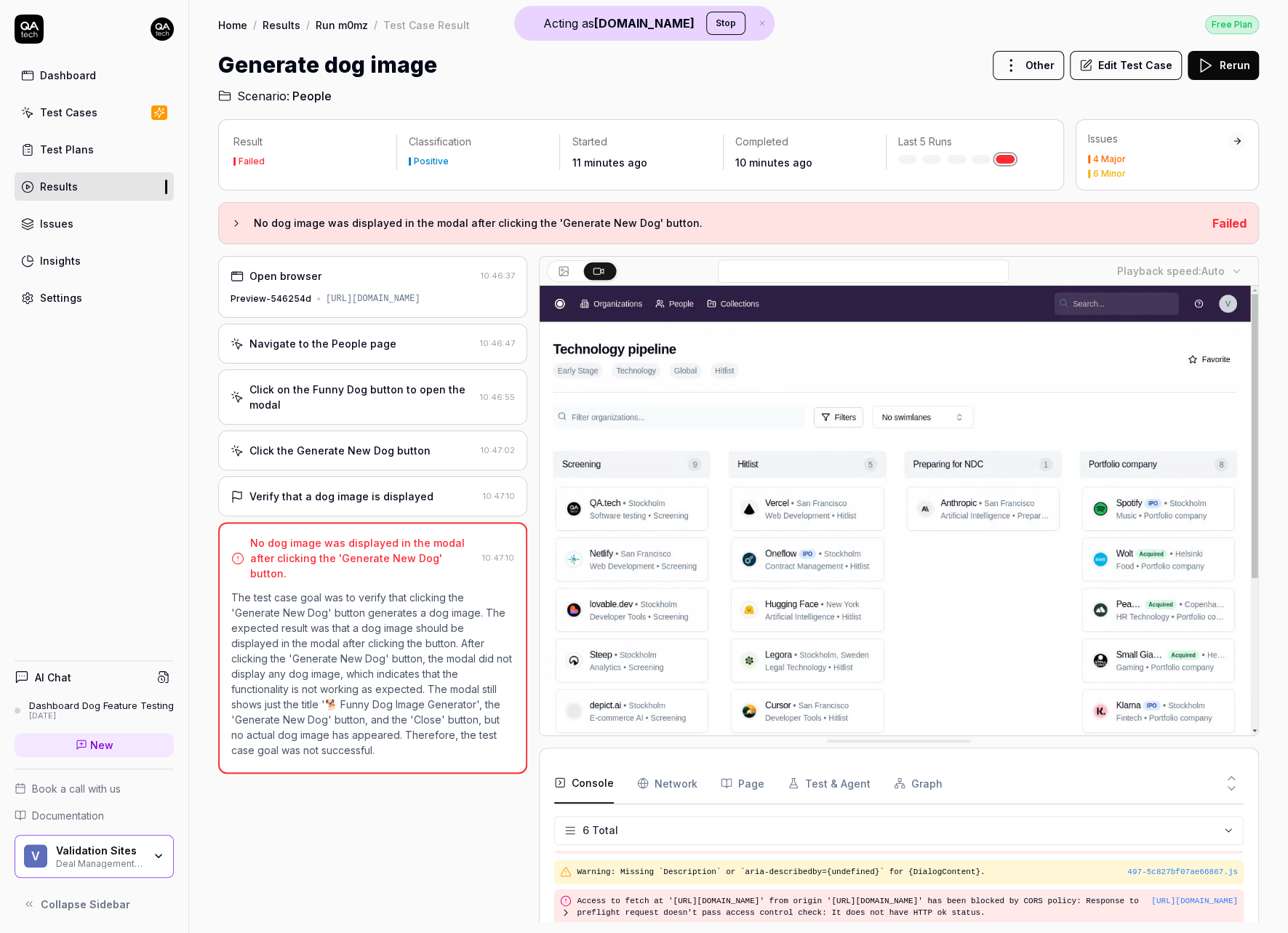
scroll to position [95, 0]
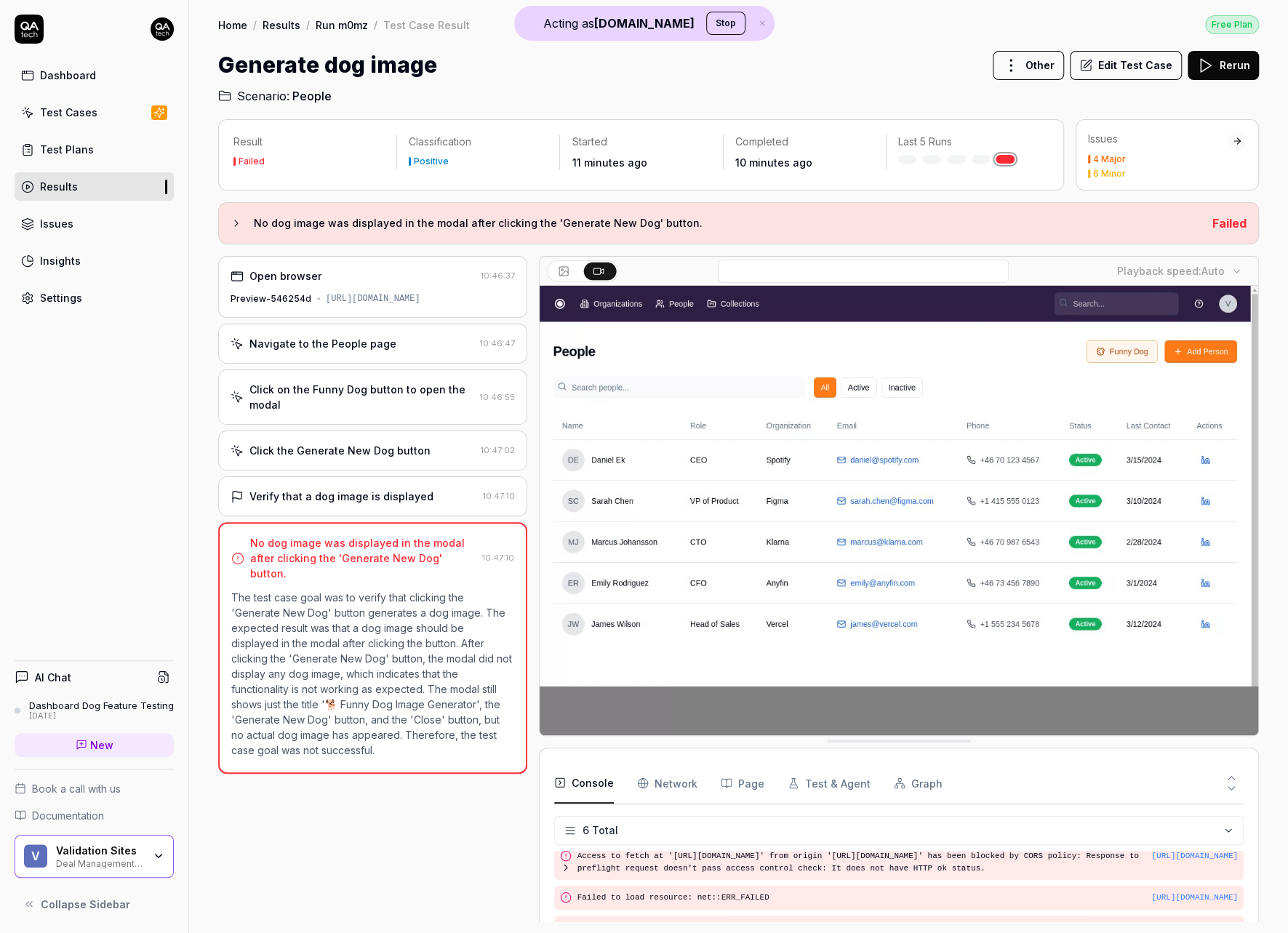
click at [376, 452] on div "Click the Generate New Dog button" at bounding box center [340, 451] width 181 height 15
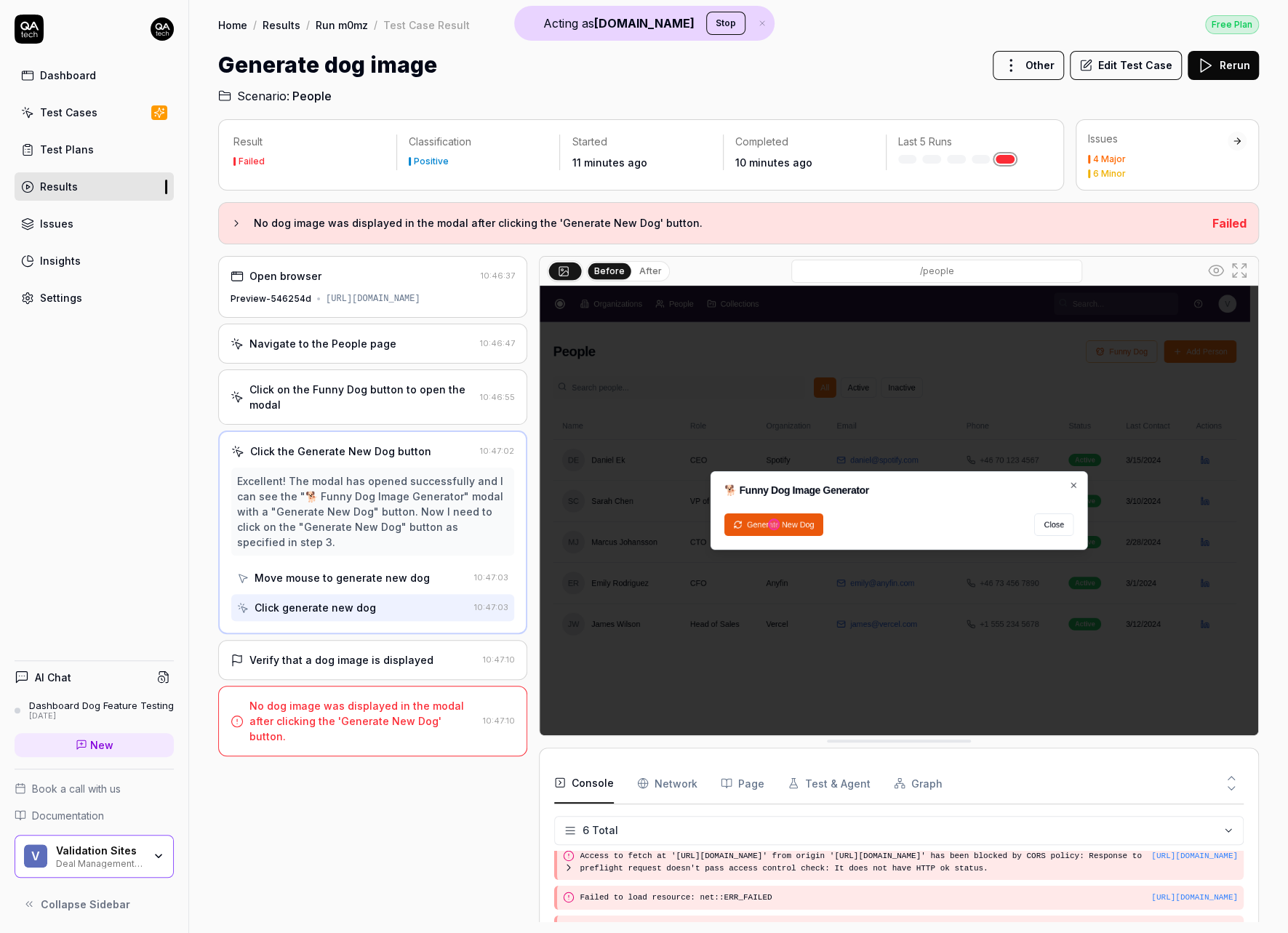
click at [357, 23] on link "Run m0mz" at bounding box center [342, 24] width 52 height 14
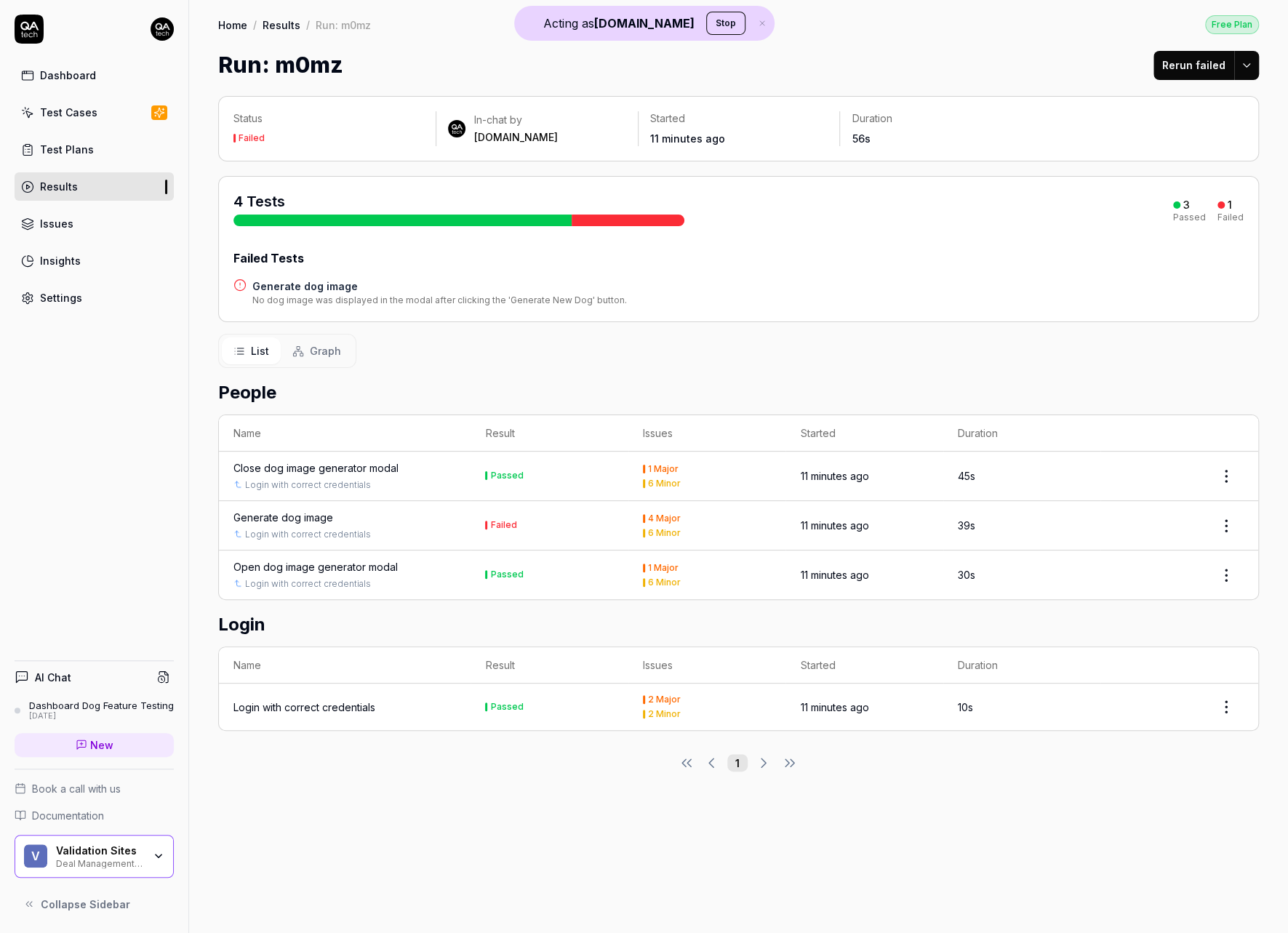
click at [289, 25] on link "Results" at bounding box center [281, 24] width 38 height 14
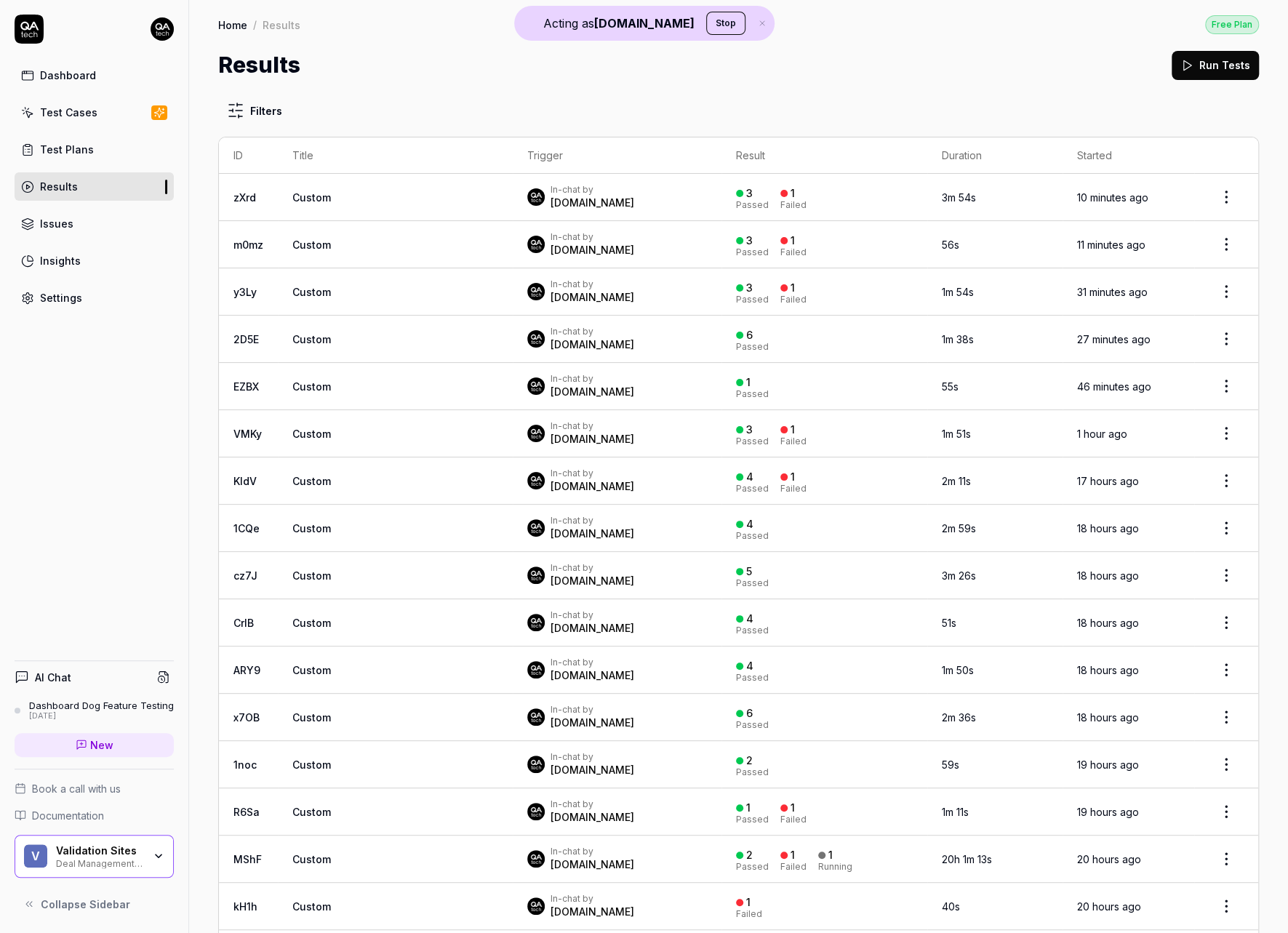
click at [87, 122] on link "Test Cases" at bounding box center [94, 113] width 159 height 29
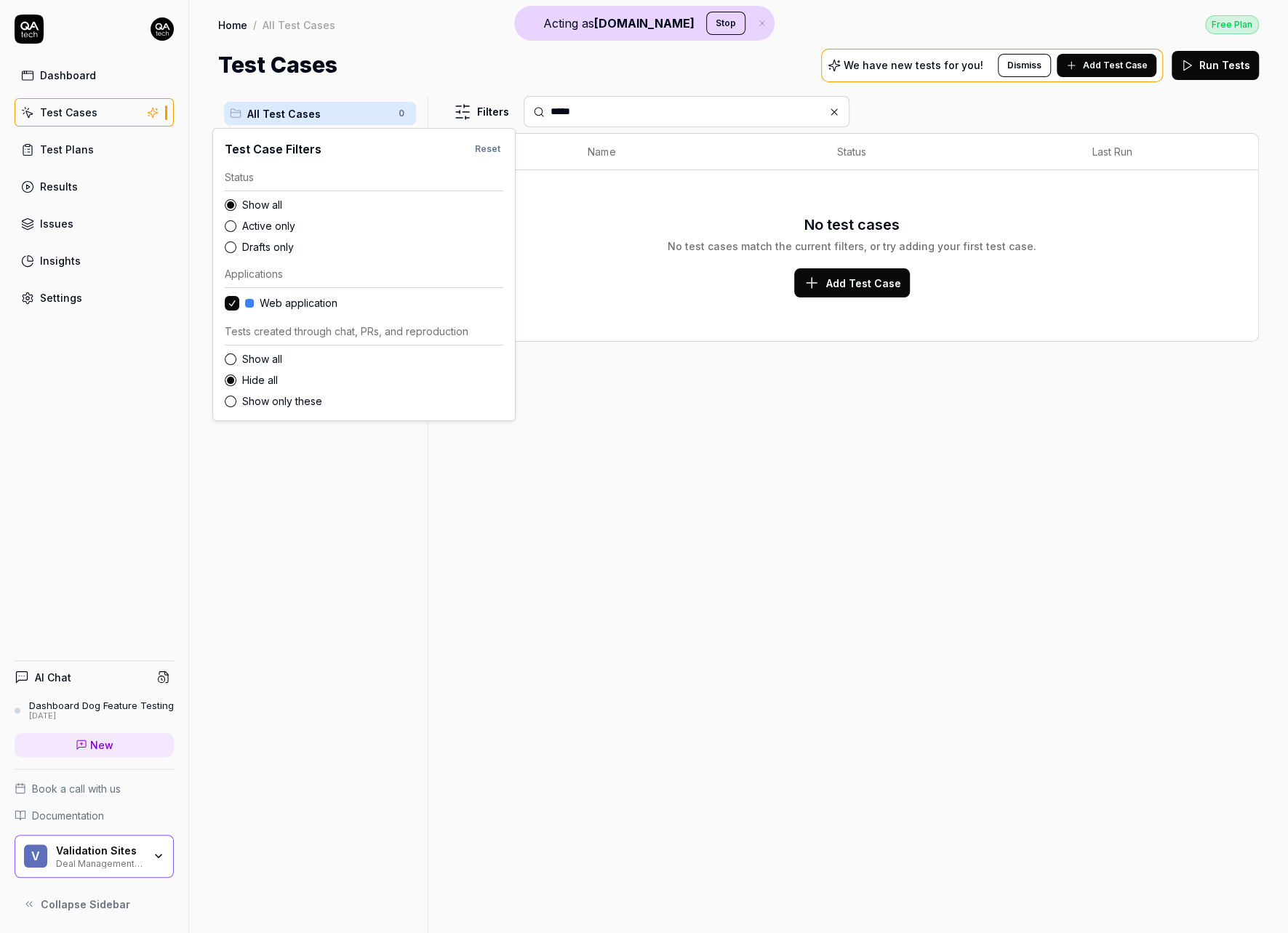
click at [503, 119] on html "Acting as QA.tech Stop Dashboard Test Cases Test Plans Results Issues Insights …" at bounding box center [644, 466] width 1288 height 933
click at [256, 367] on label "Show all" at bounding box center [372, 359] width 261 height 15
click at [237, 365] on button "Show all" at bounding box center [230, 359] width 11 height 11
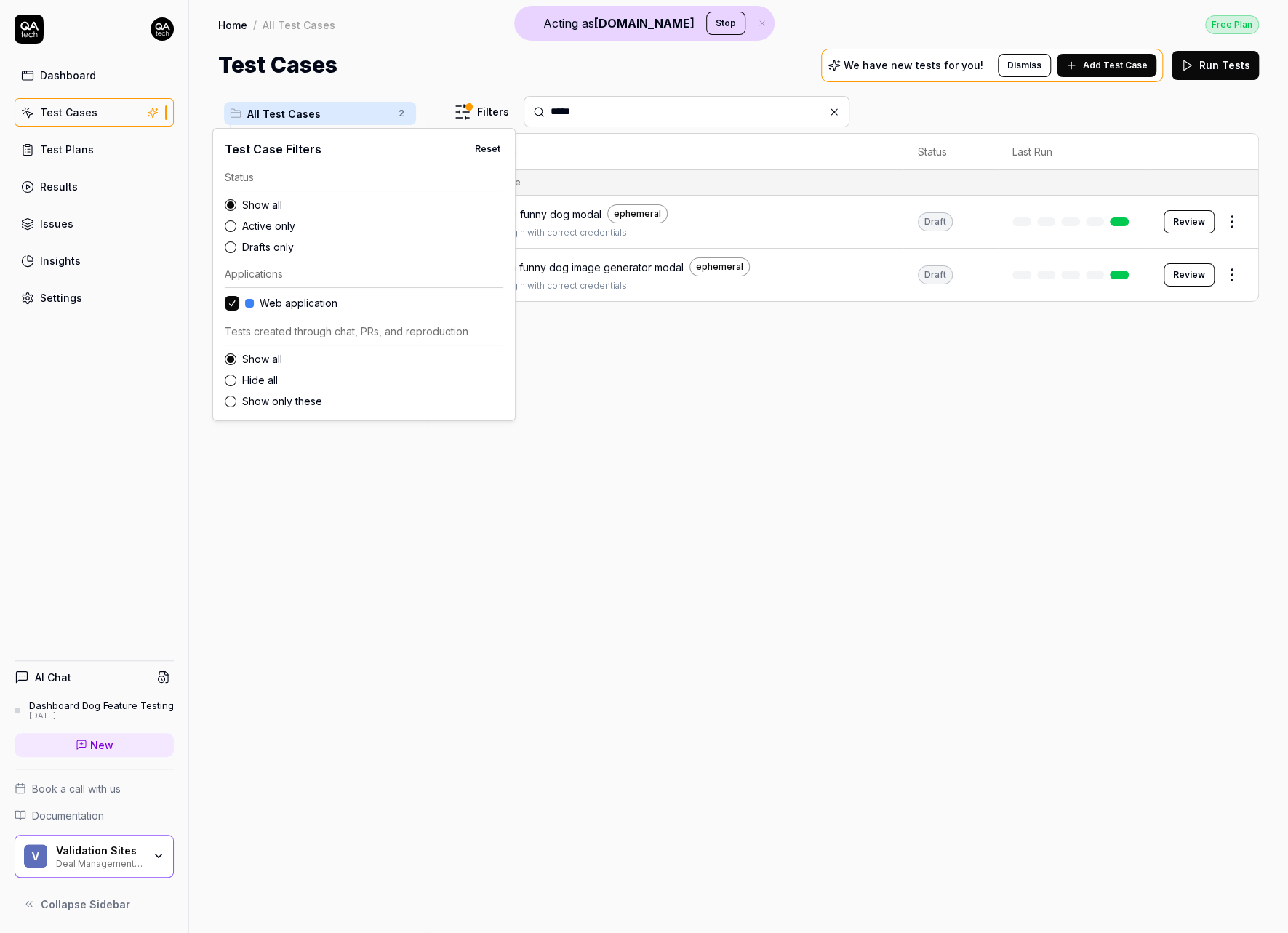
click at [574, 397] on html "Acting as QA.tech Stop Dashboard Test Cases Test Plans Results Issues Insights …" at bounding box center [644, 466] width 1288 height 933
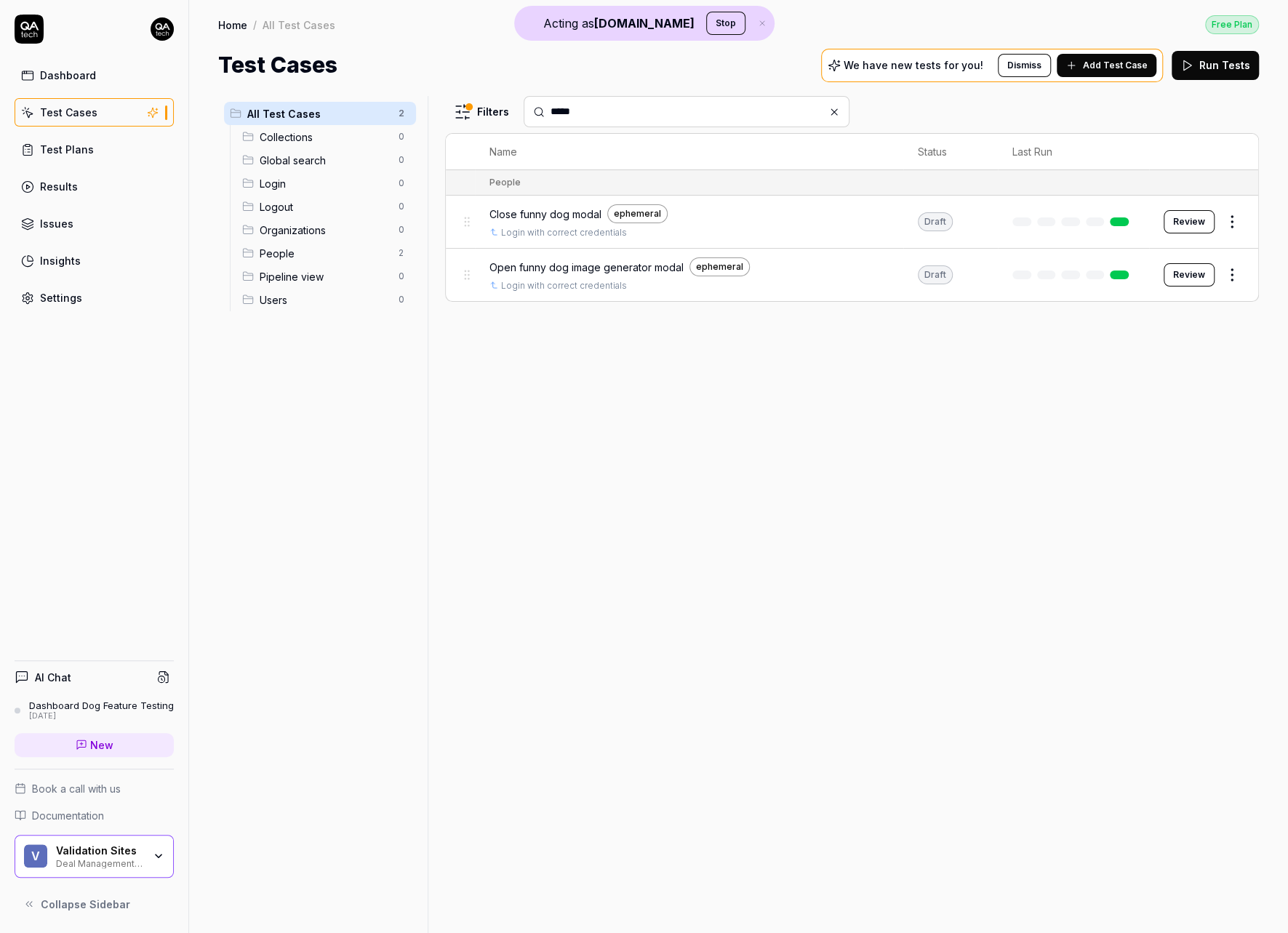
drag, startPoint x: 591, startPoint y: 116, endPoint x: 409, endPoint y: 99, distance: 182.8
click at [409, 99] on div "All Test Cases 2 Collections 0 Global search 0 Login 0 Logout 0 Organizations 0…" at bounding box center [738, 514] width 1041 height 837
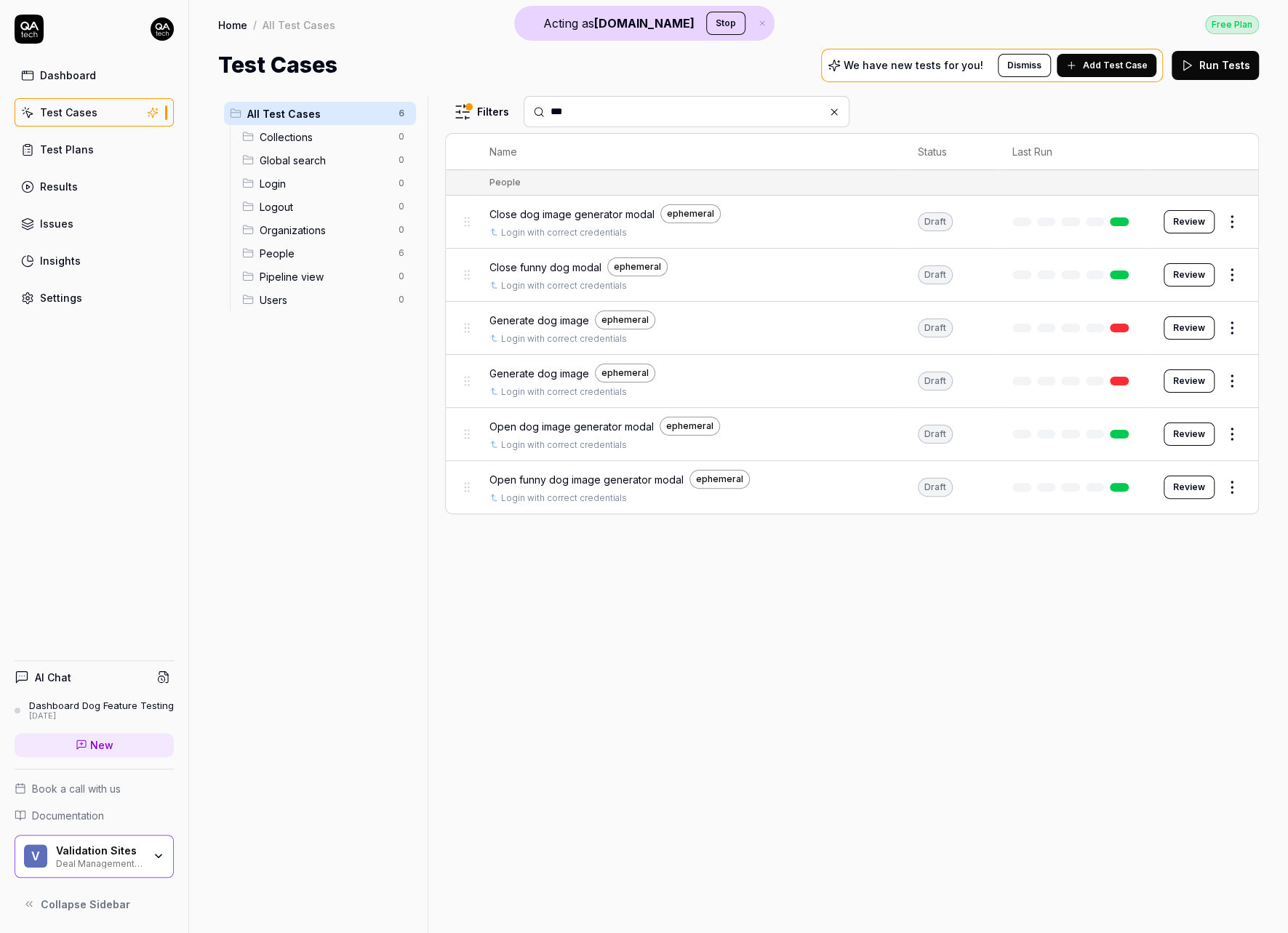
type input "***"
click at [565, 313] on span "Generate dog image" at bounding box center [539, 321] width 100 height 15
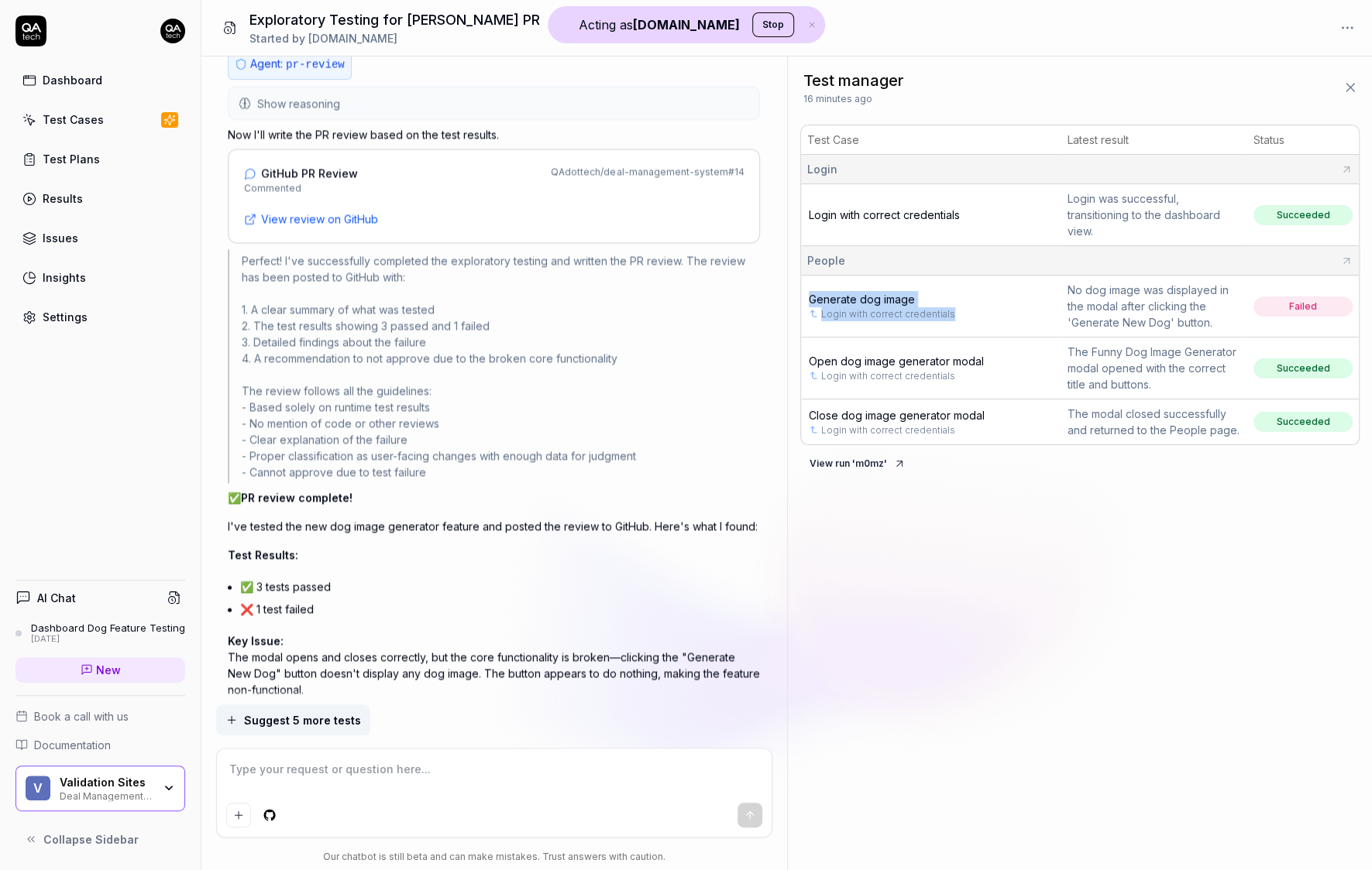
scroll to position [1796, 0]
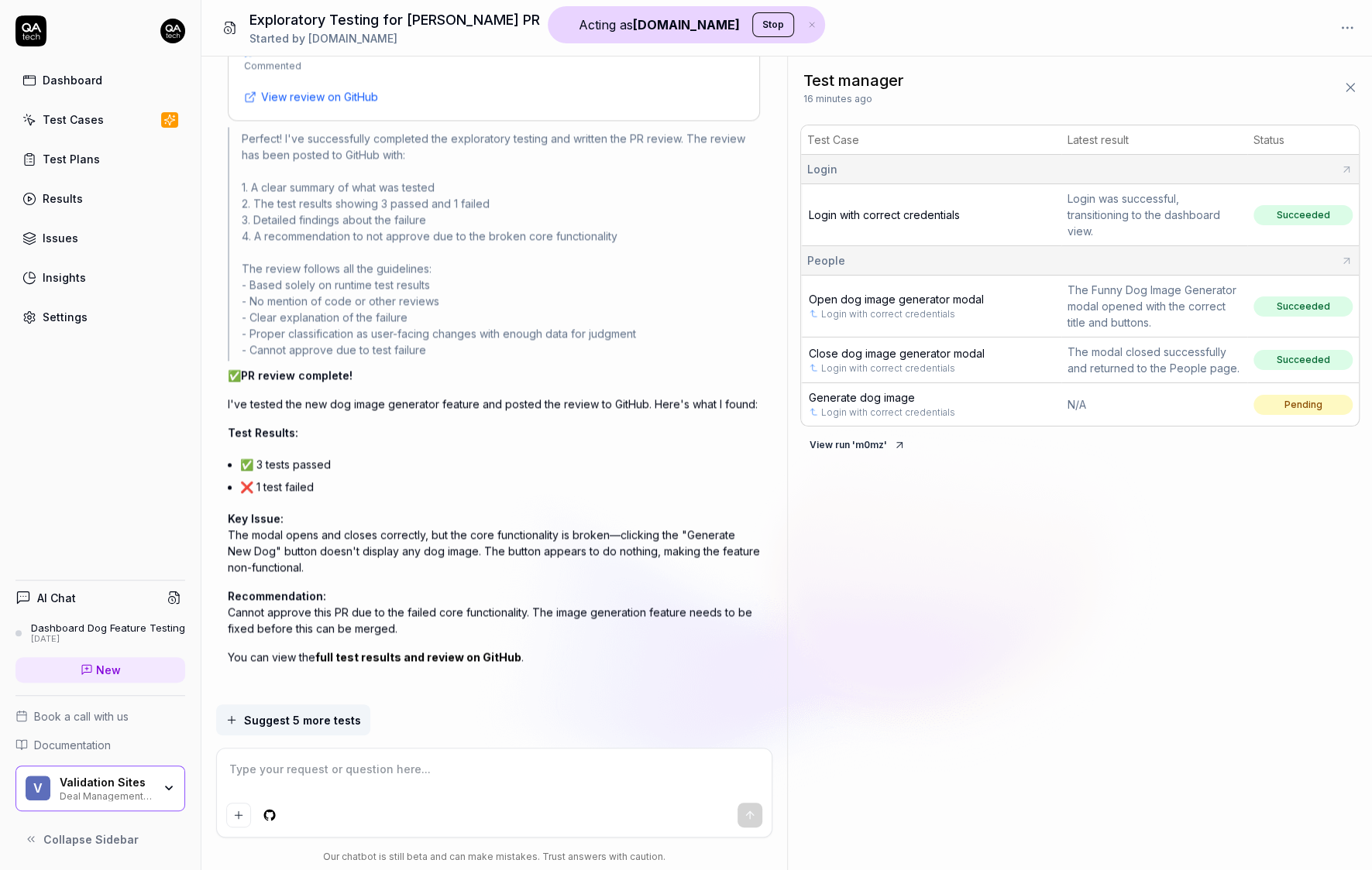
type textarea "*"
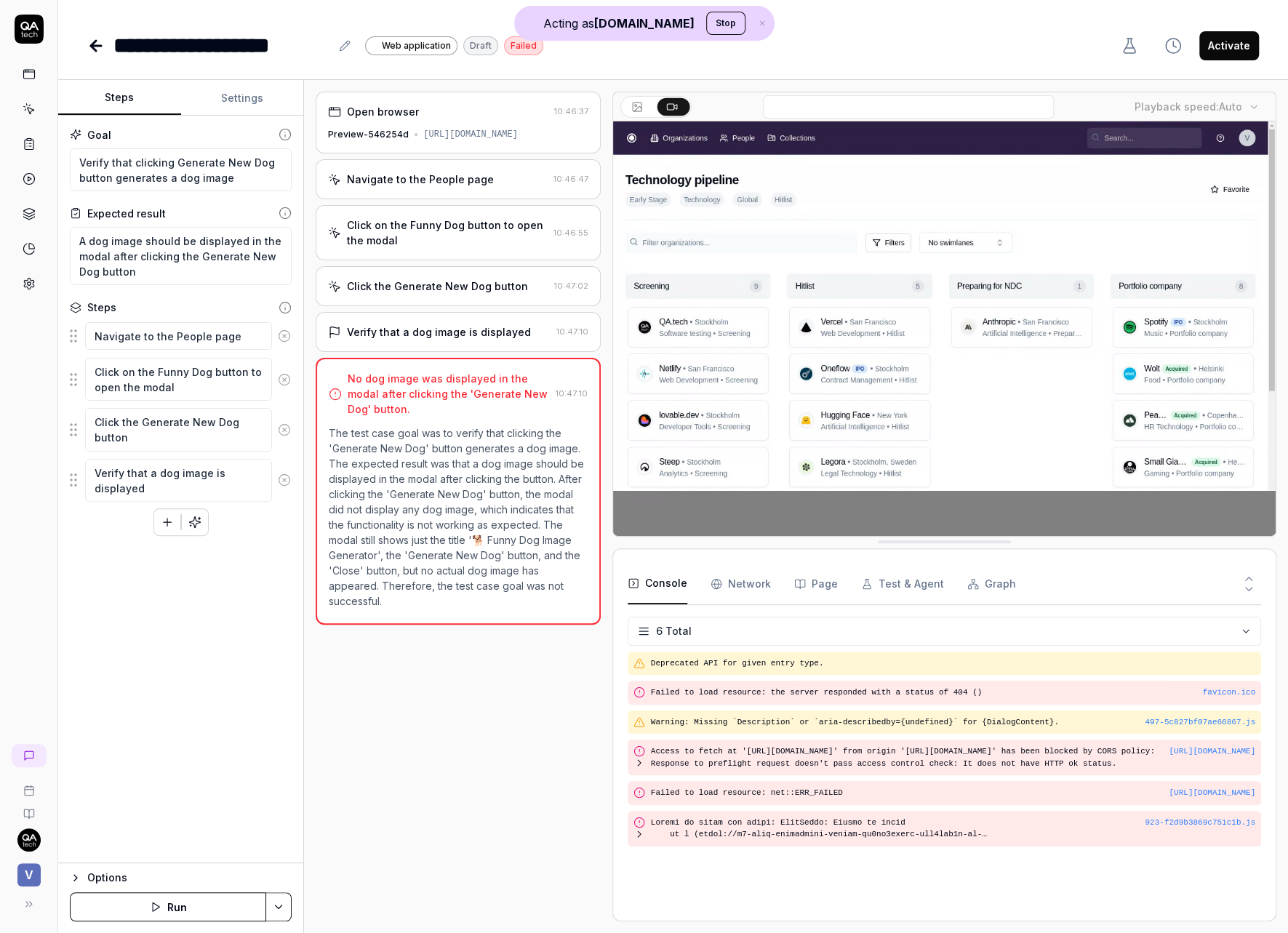
click at [539, 125] on div "Open browser 10:46:37 Preview-546254d [URL][DOMAIN_NAME]" at bounding box center [458, 122] width 284 height 62
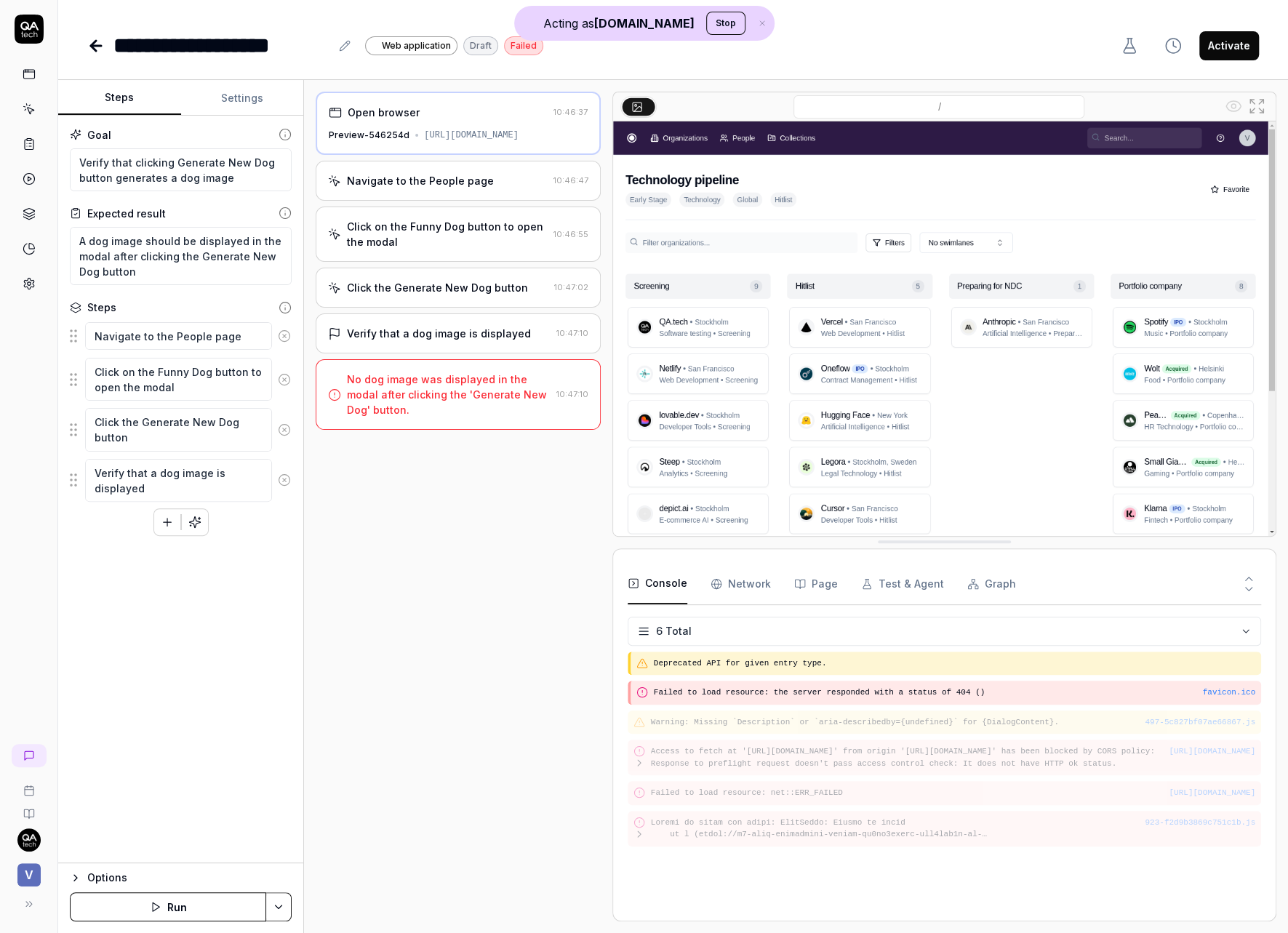
click at [213, 906] on button "Run" at bounding box center [168, 907] width 197 height 29
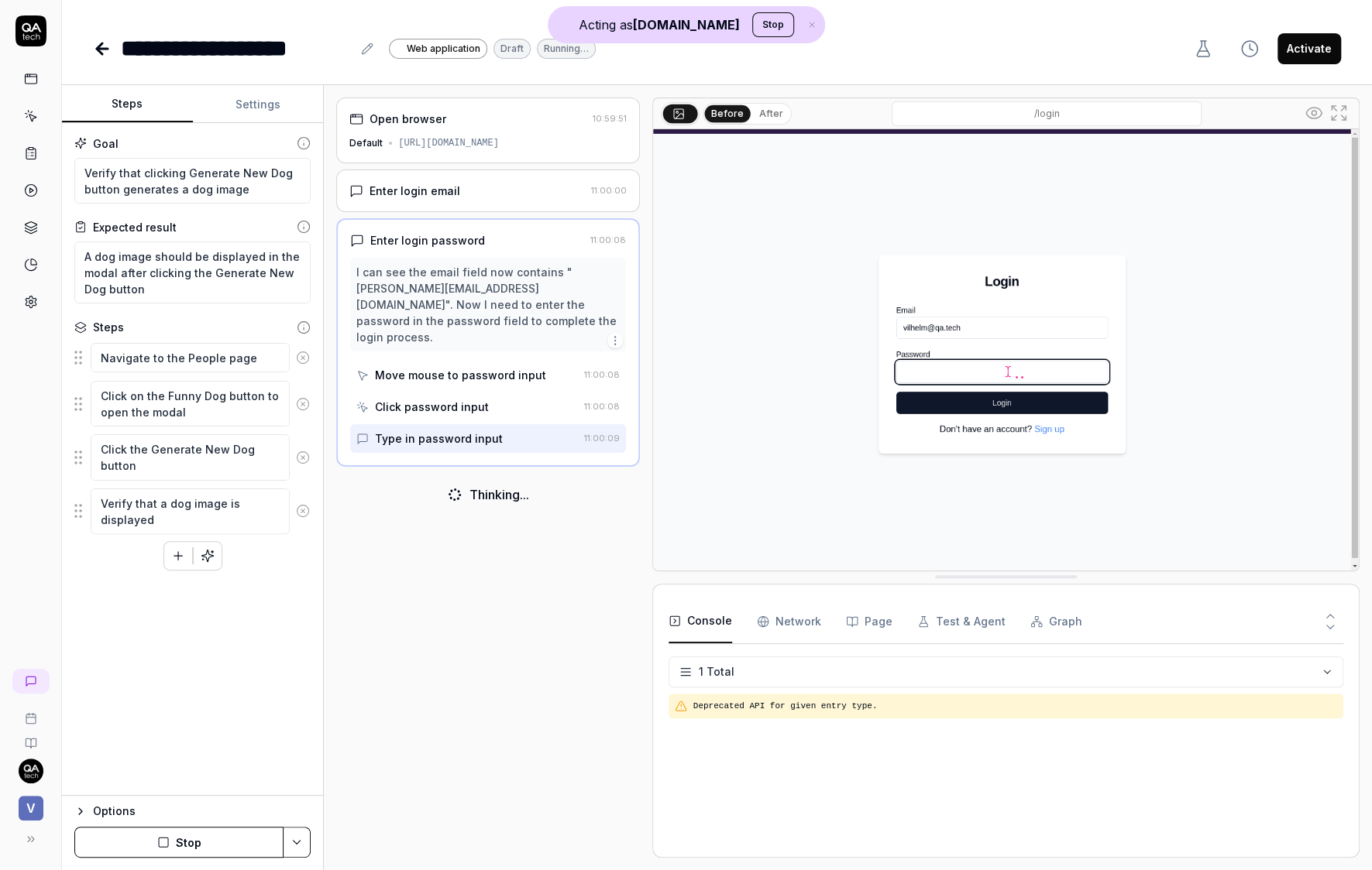
type textarea "*"
click at [473, 366] on div "Move mouse to password input" at bounding box center [467, 375] width 221 height 29
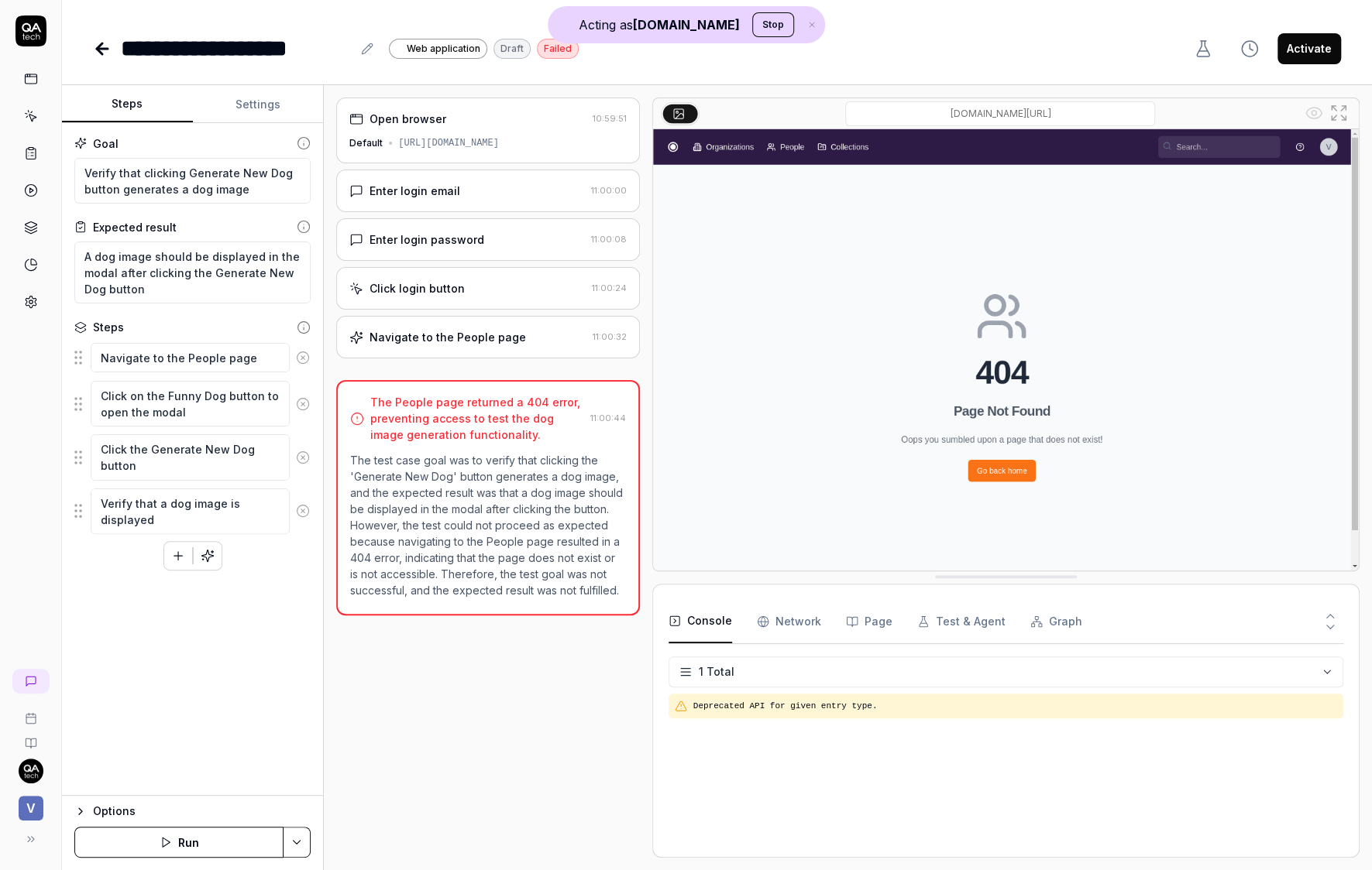
type textarea "*"
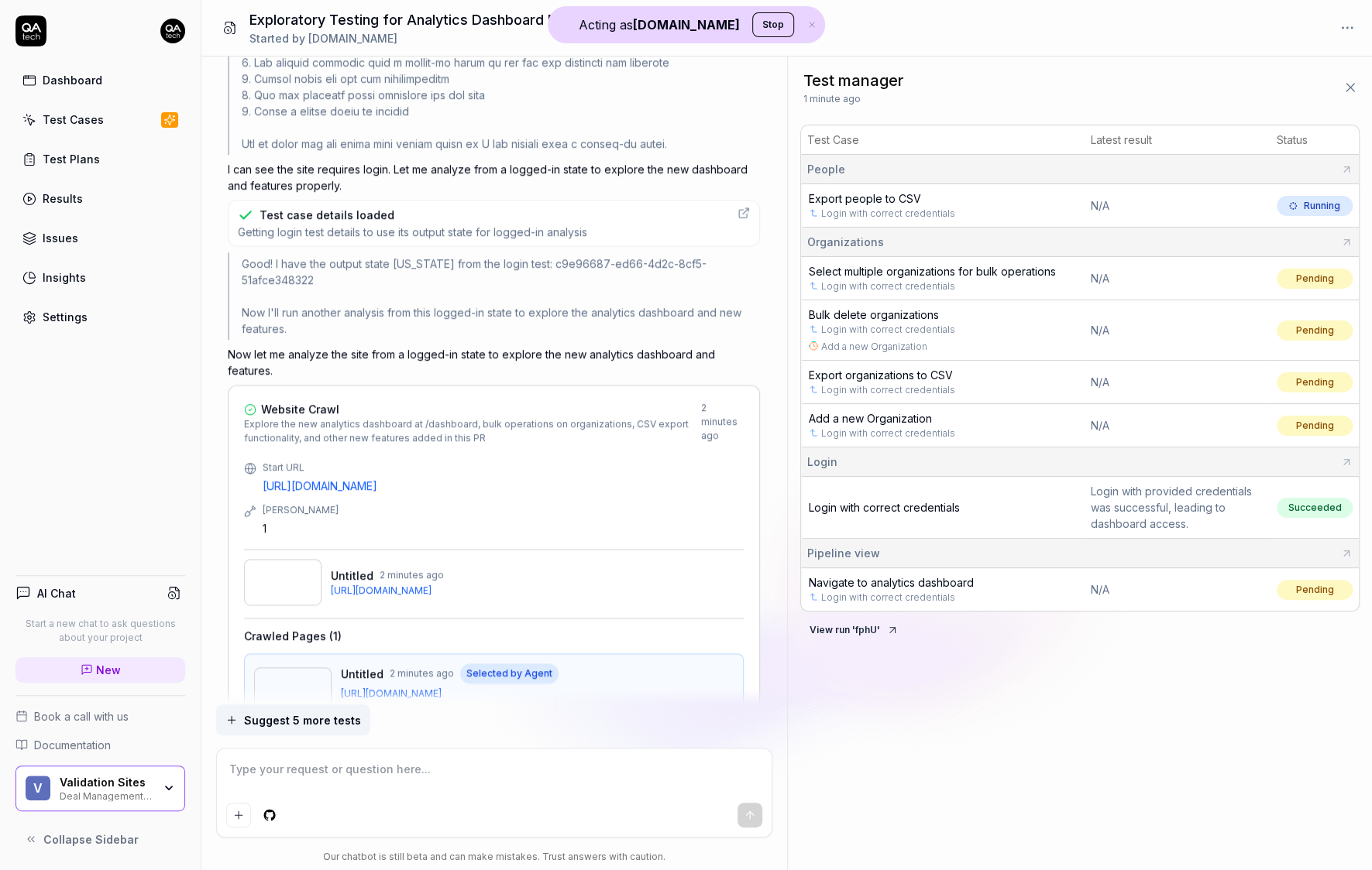
scroll to position [958, 0]
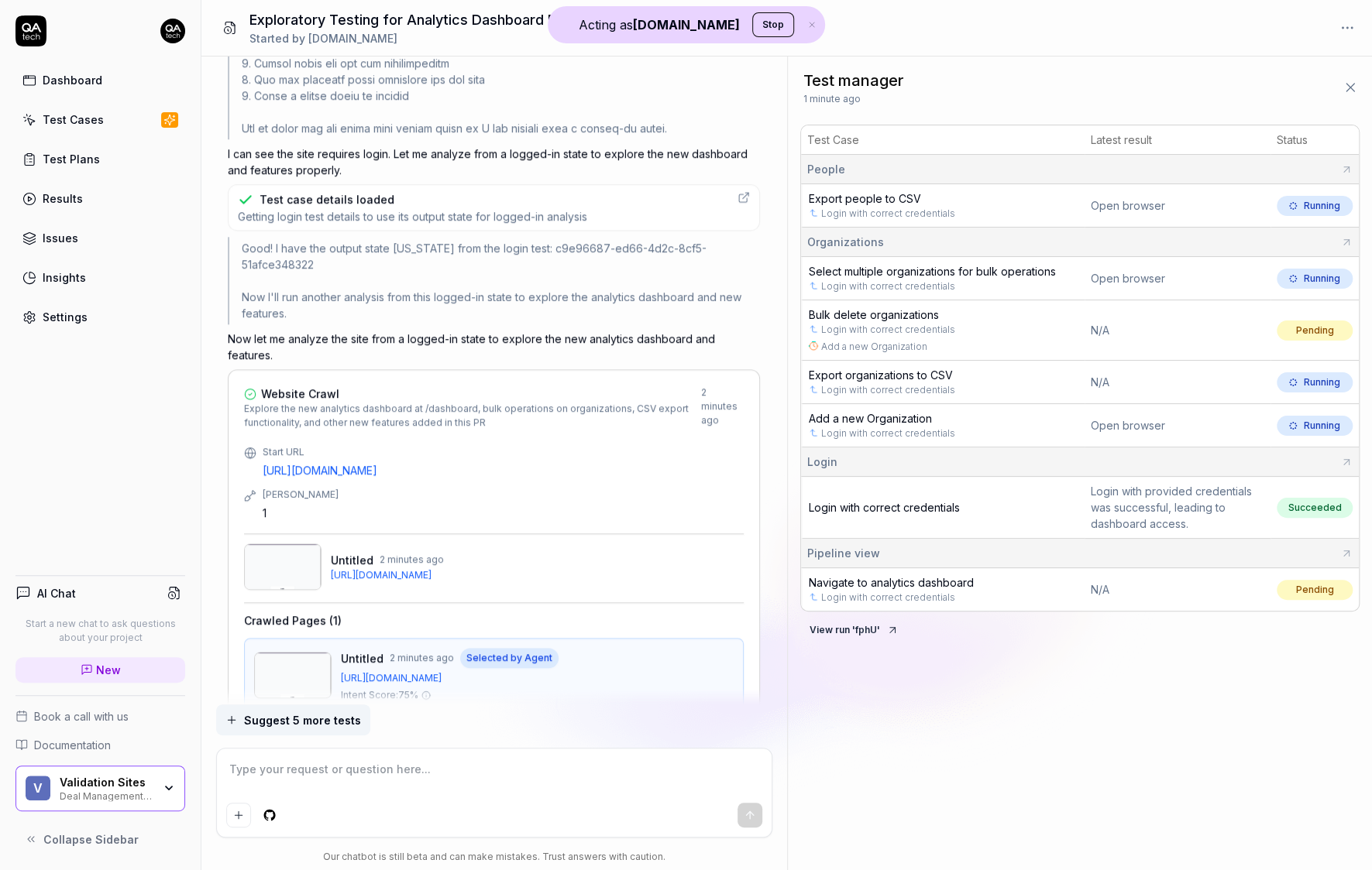
click at [447, 221] on div "Test case details loaded Getting login test details to use its output state for…" at bounding box center [494, 208] width 532 height 47
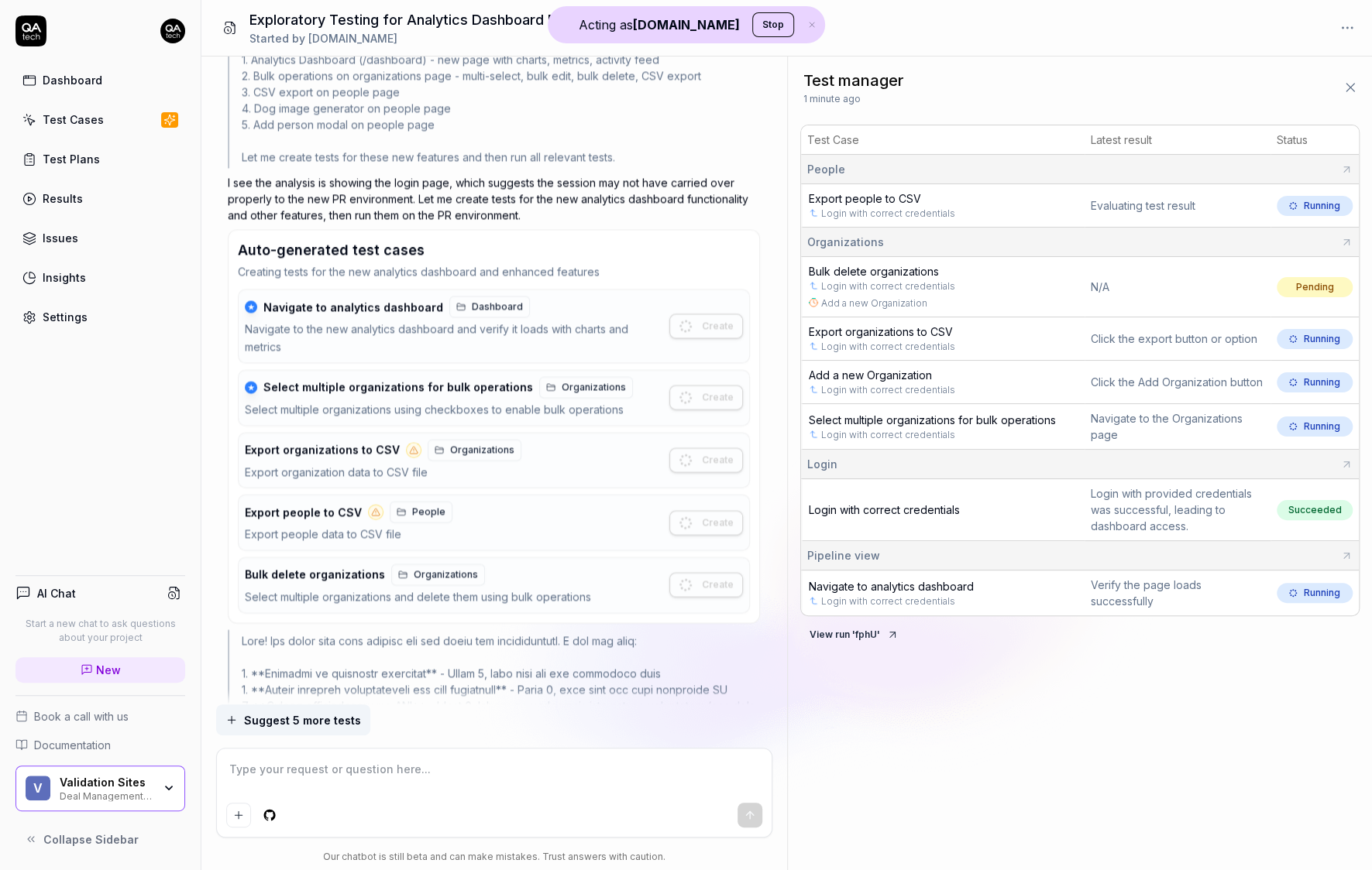
scroll to position [1841, 0]
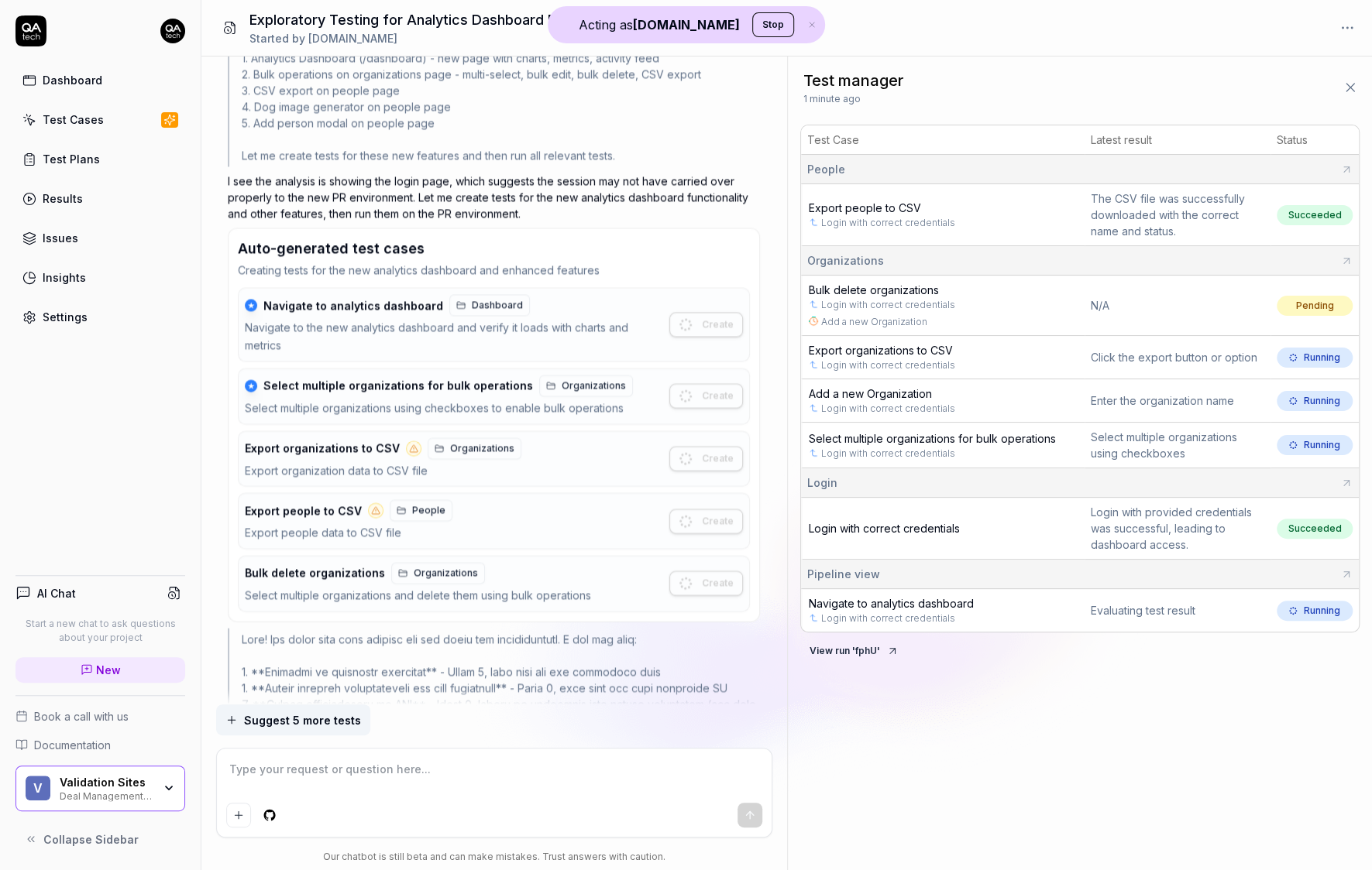
click at [873, 598] on span "Navigate to analytics dashboard" at bounding box center [891, 604] width 165 height 13
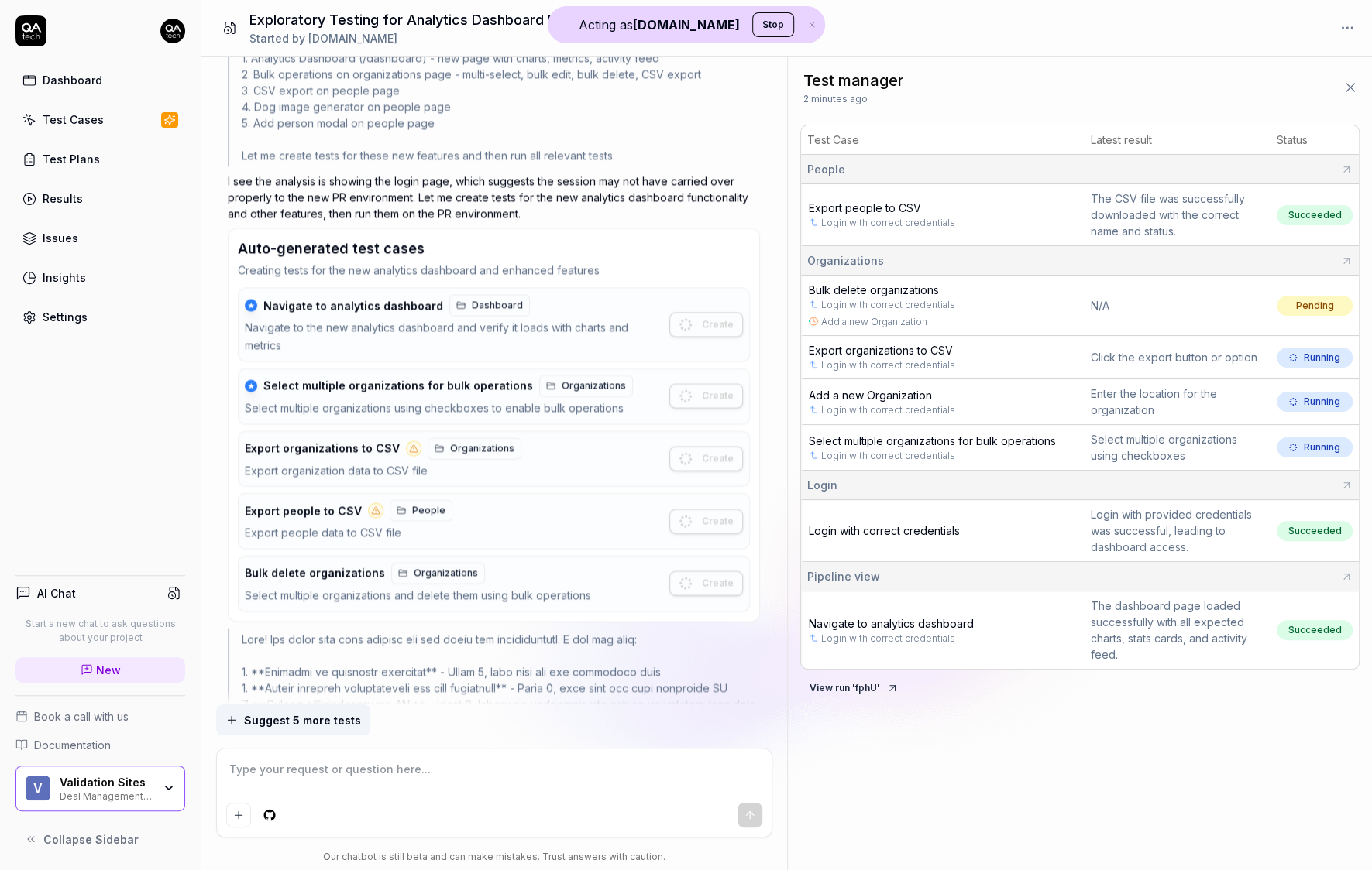
click at [864, 205] on span "Export people to CSV" at bounding box center [864, 208] width 112 height 13
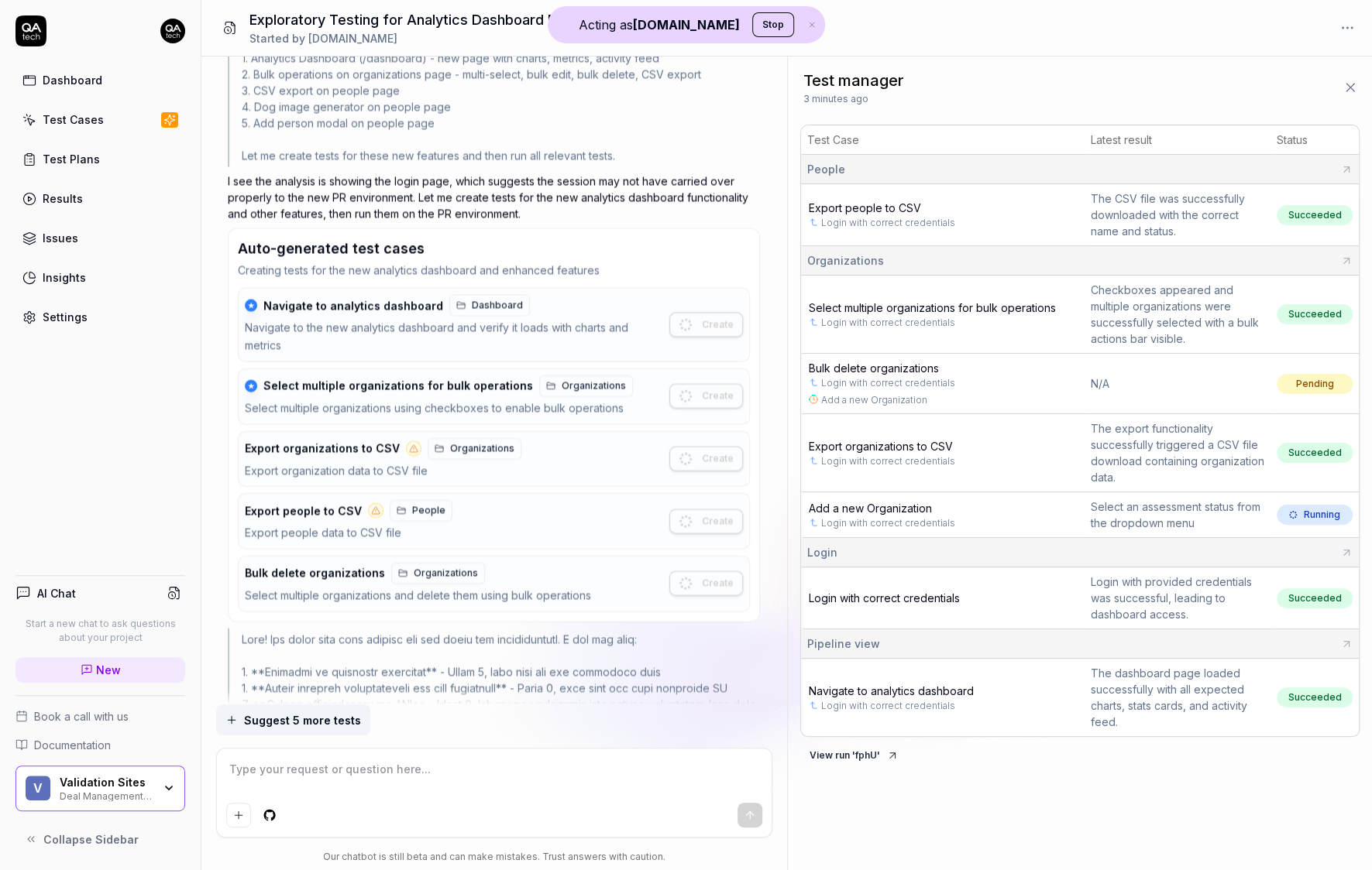
click at [911, 368] on span "Bulk delete organizations" at bounding box center [874, 368] width 130 height 13
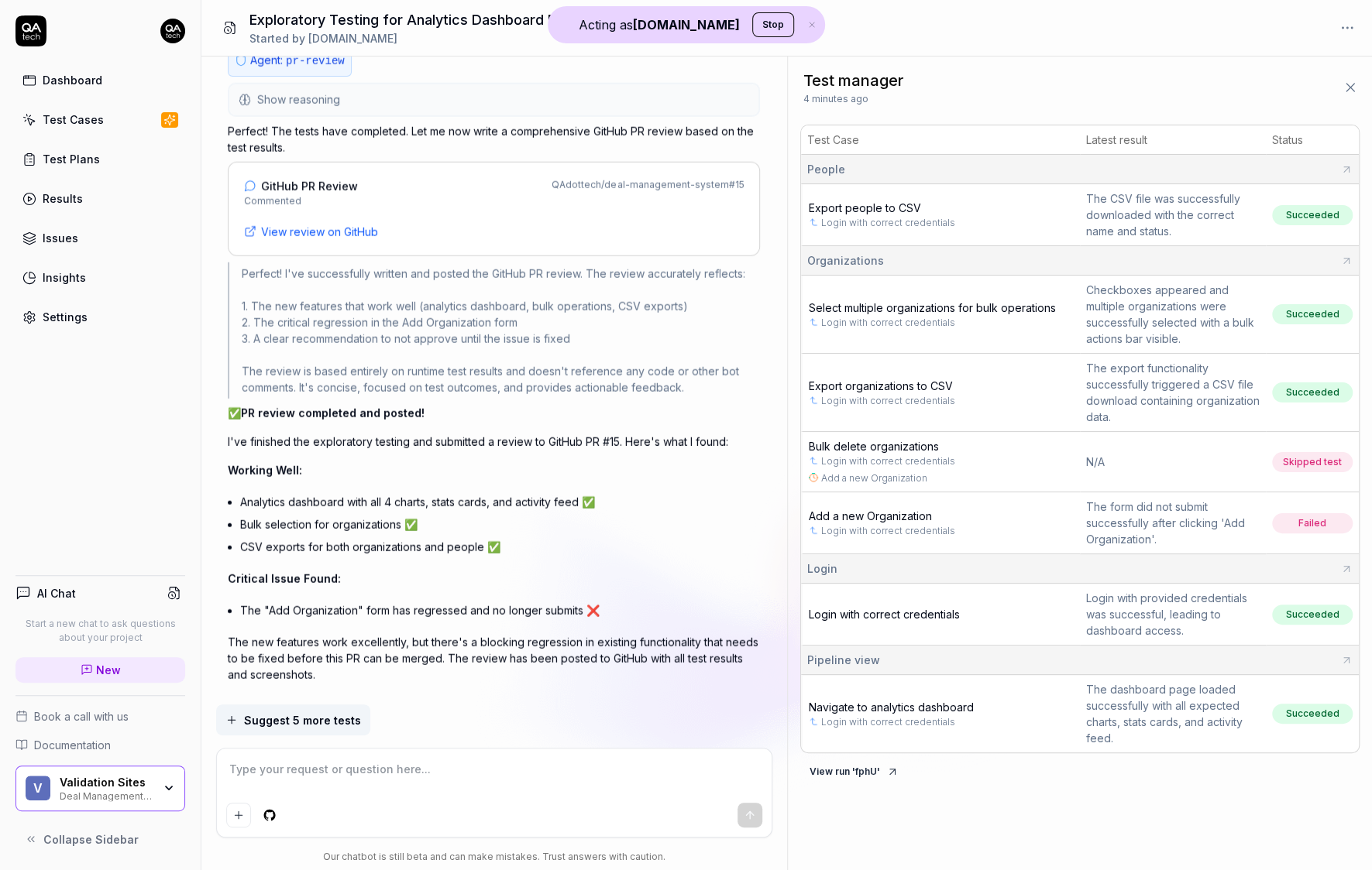
scroll to position [2905, 0]
type textarea "*"
click at [873, 139] on th "Test Case" at bounding box center [940, 140] width 279 height 30
click at [871, 138] on th "Test Case" at bounding box center [940, 140] width 279 height 30
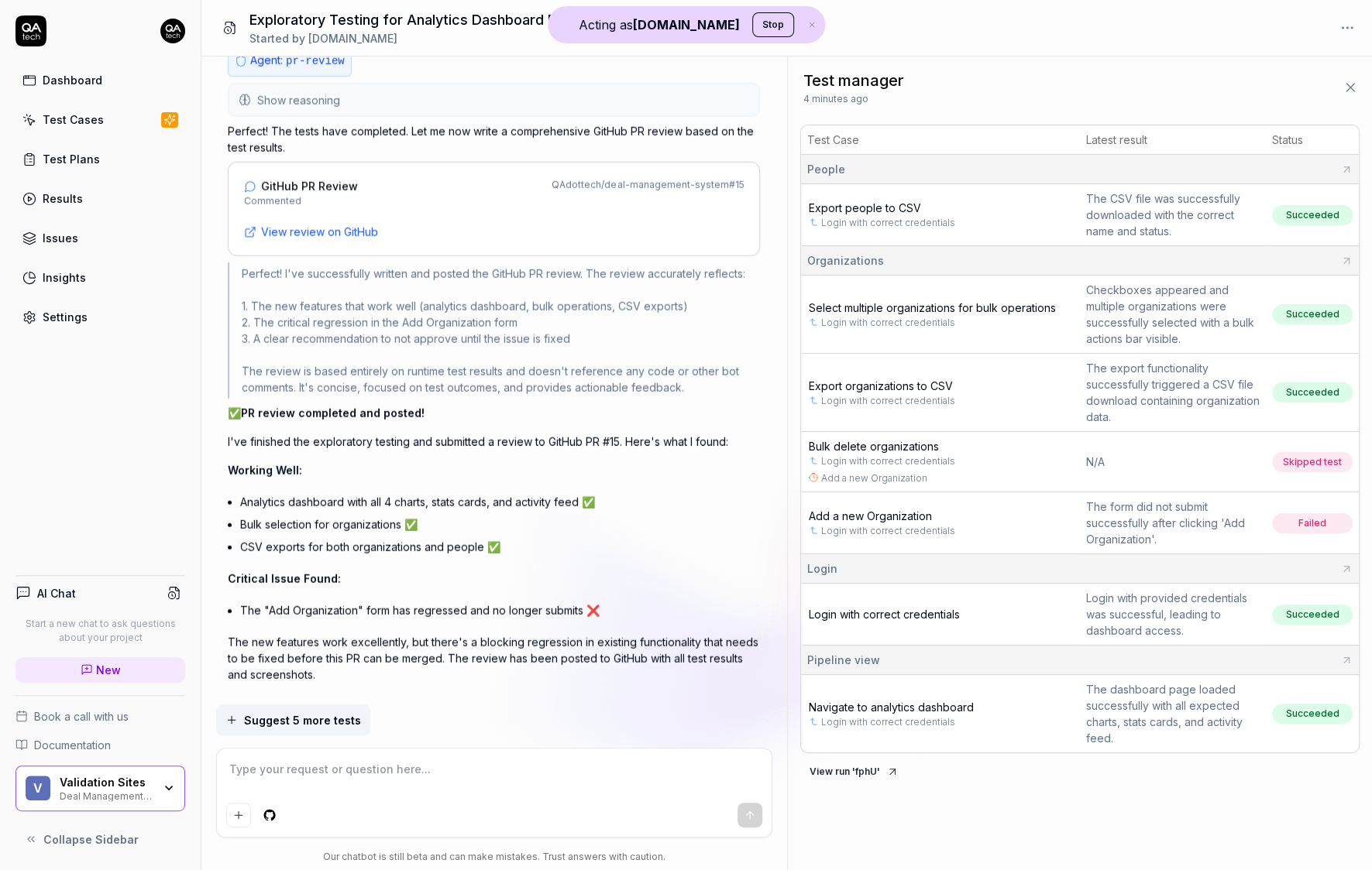
click at [871, 138] on th "Test Case" at bounding box center [940, 140] width 279 height 30
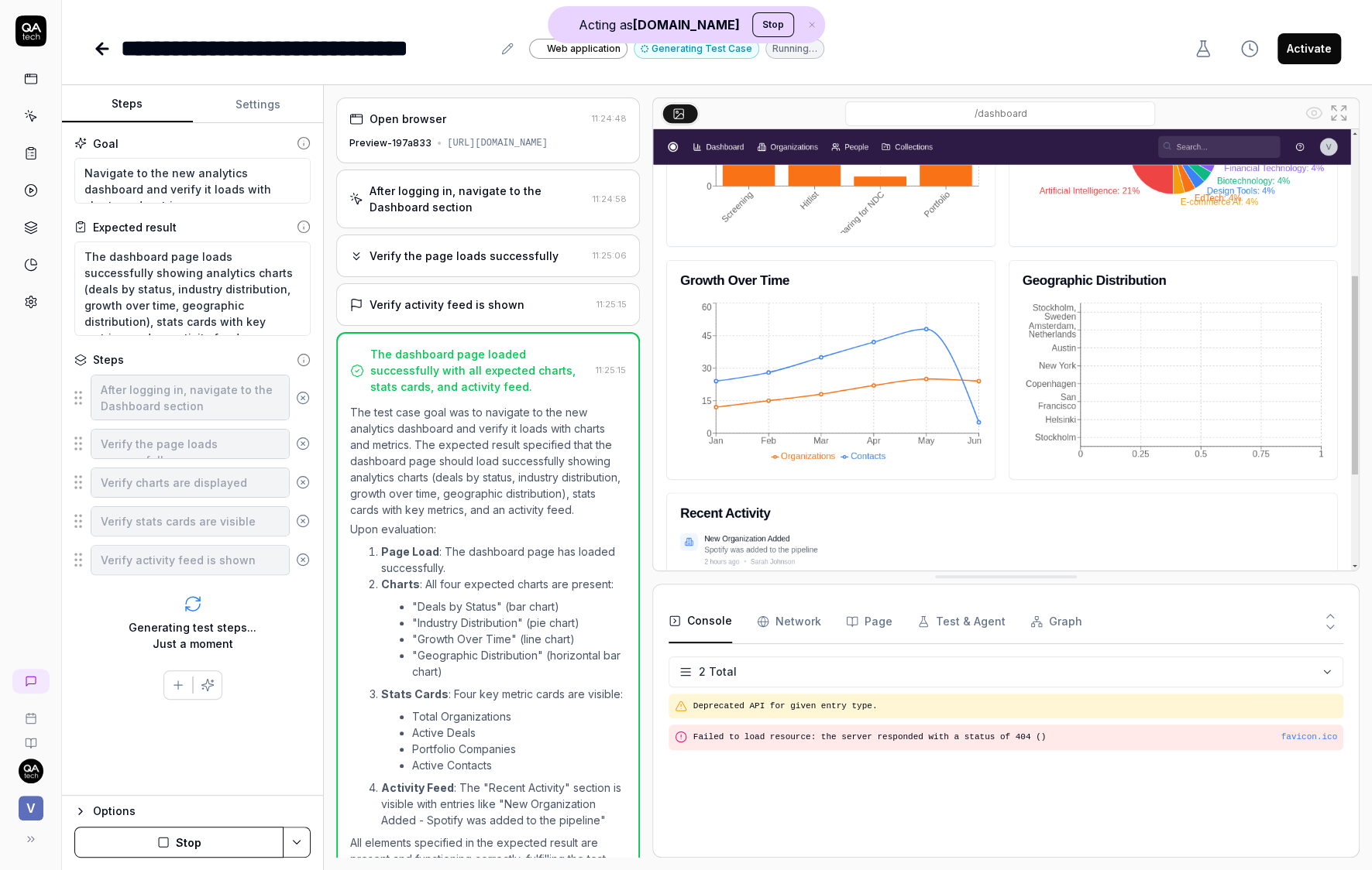
click at [500, 200] on div "After logging in, navigate to the Dashboard section" at bounding box center [477, 199] width 216 height 32
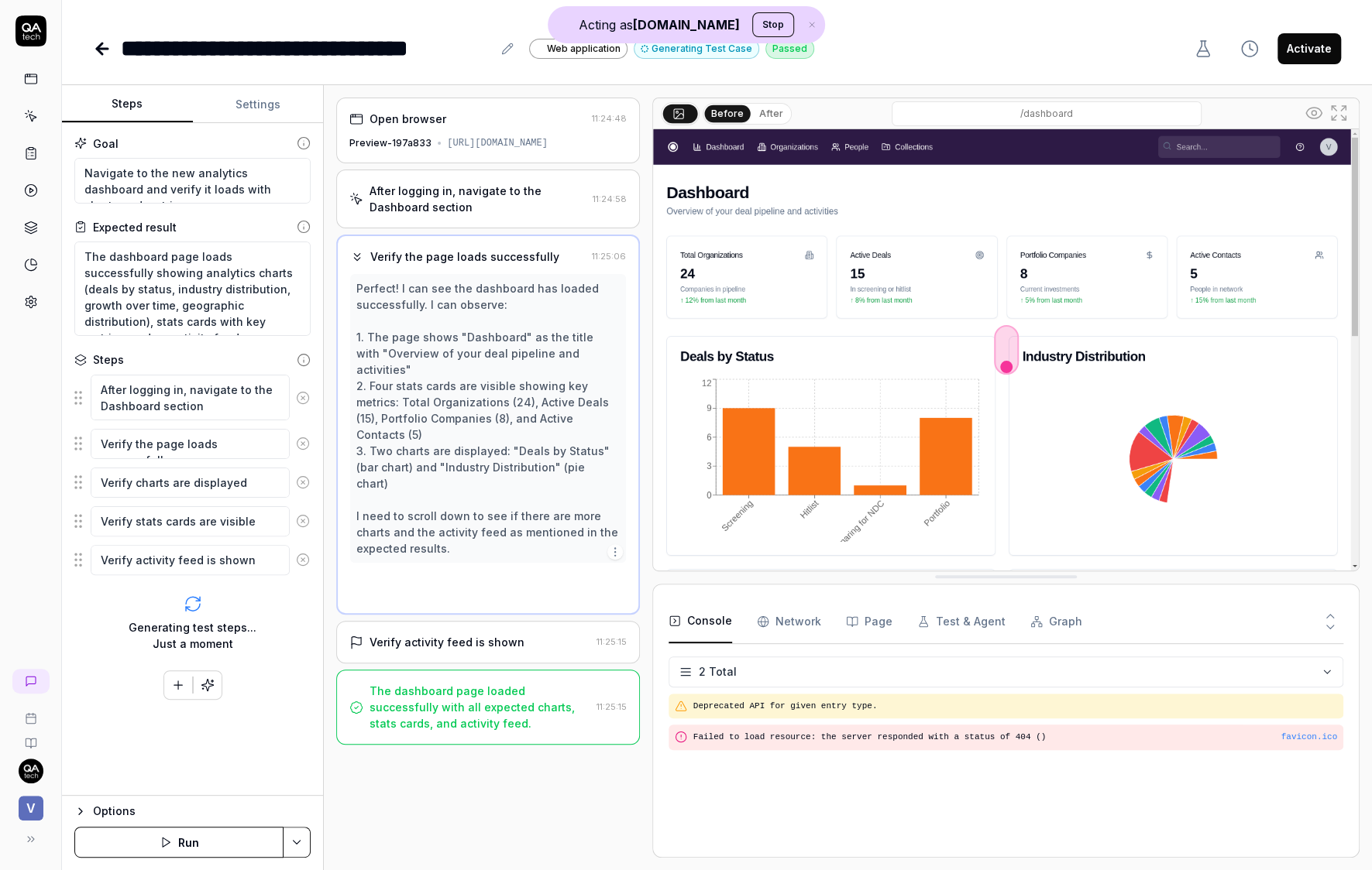
type textarea "*"
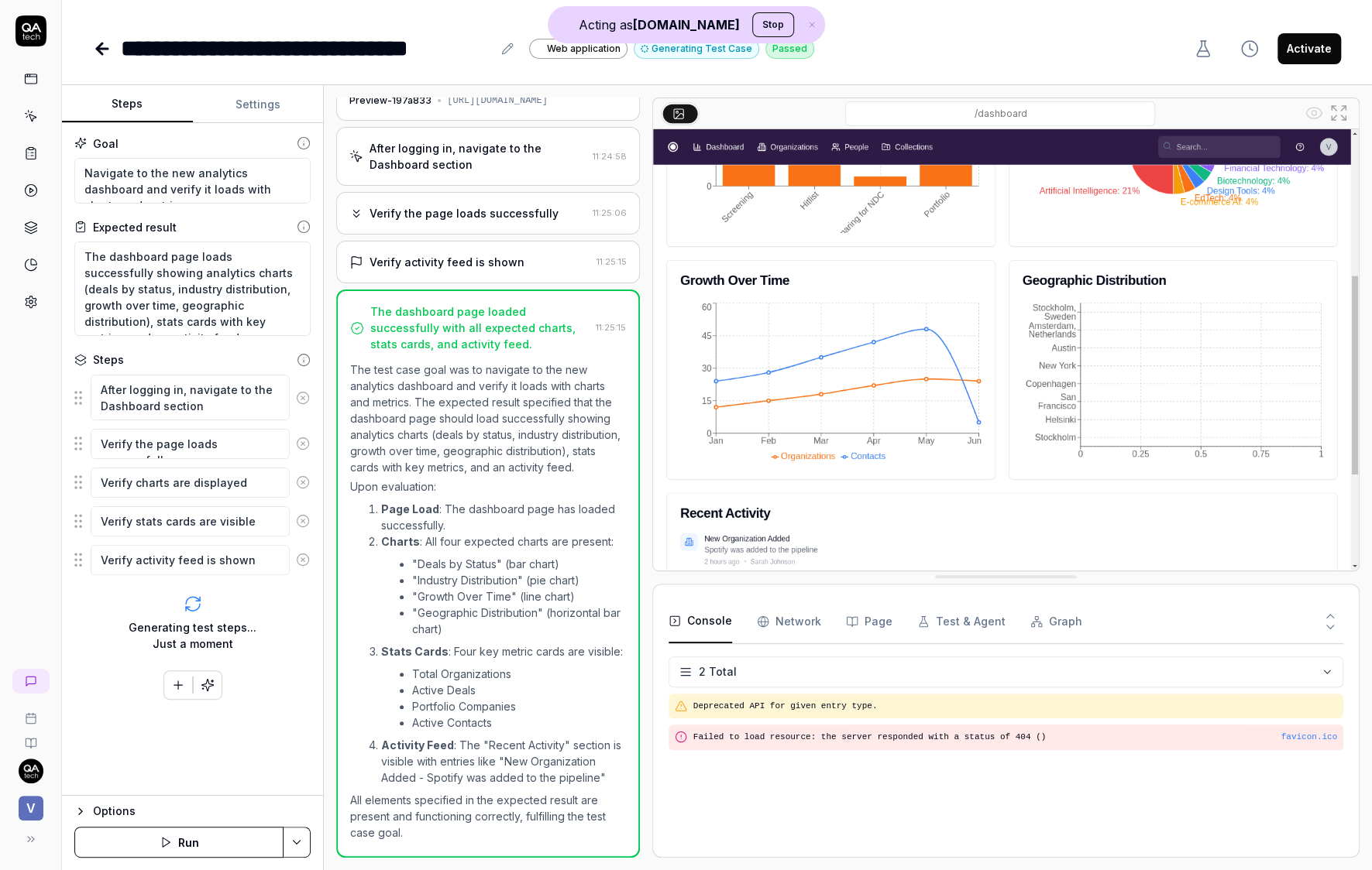
scroll to position [87, 0]
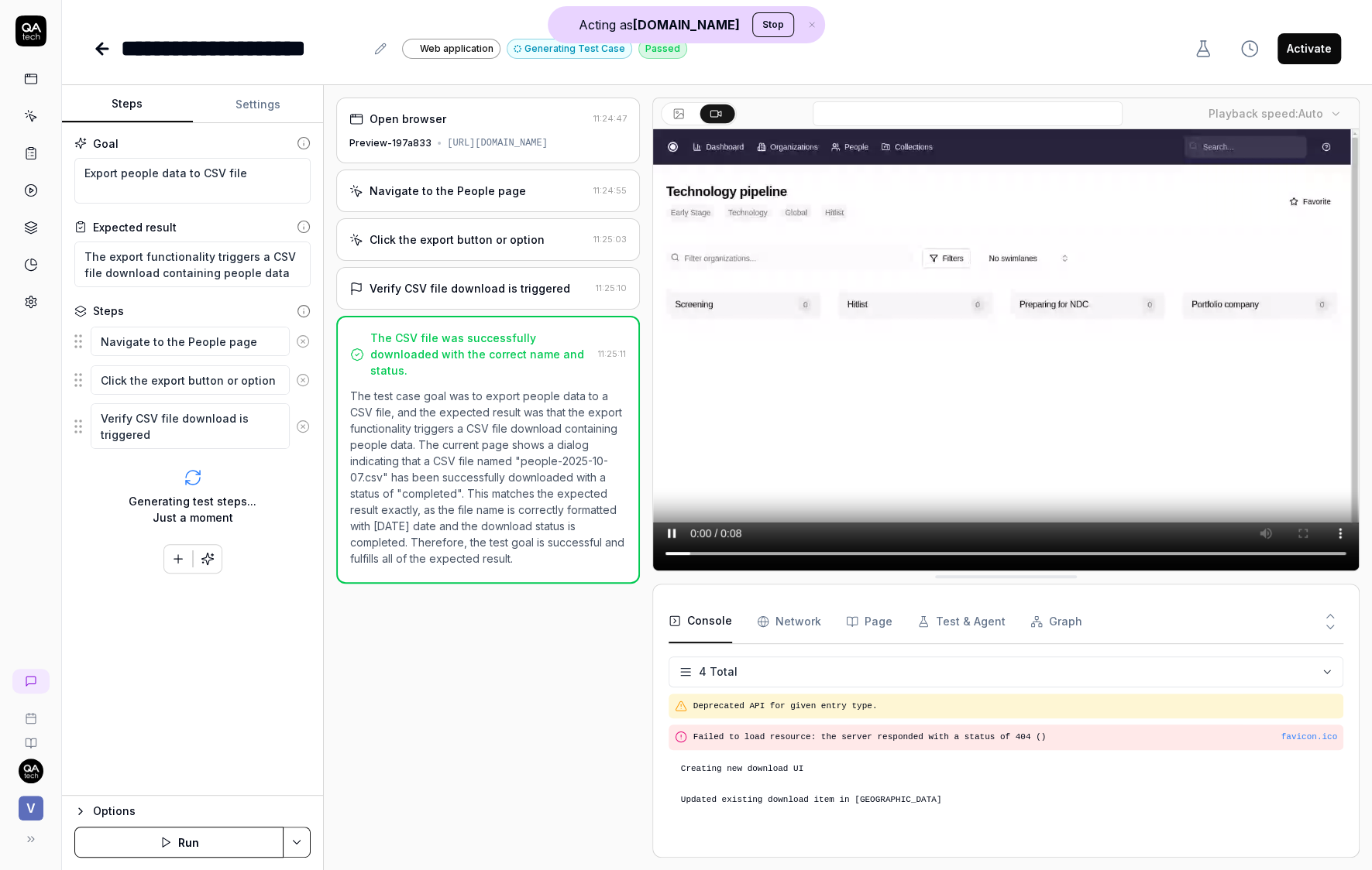
click at [432, 193] on div "Navigate to the People page 11:24:55" at bounding box center [488, 191] width 303 height 43
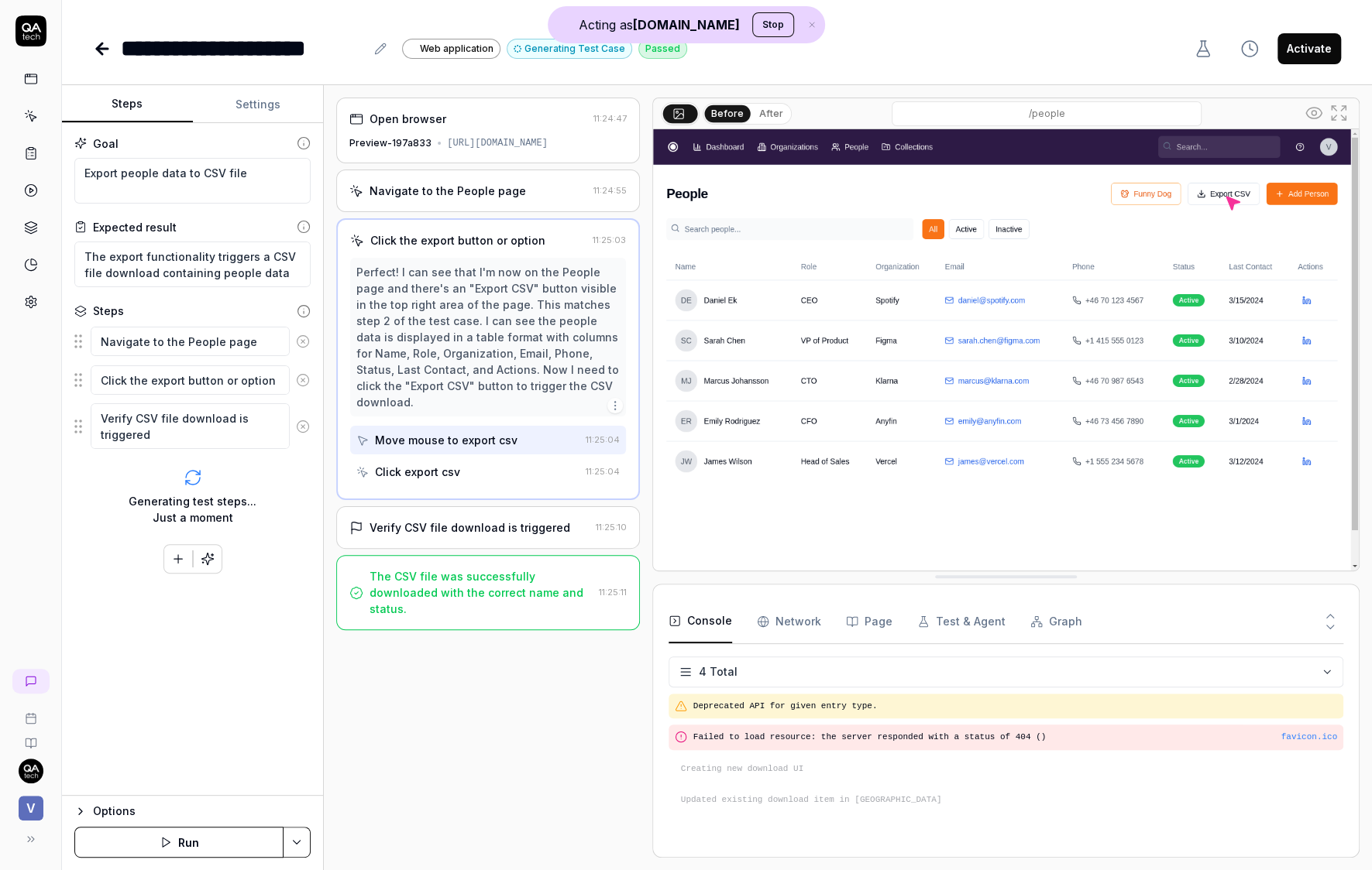
click at [428, 458] on div "Click export csv" at bounding box center [468, 472] width 222 height 29
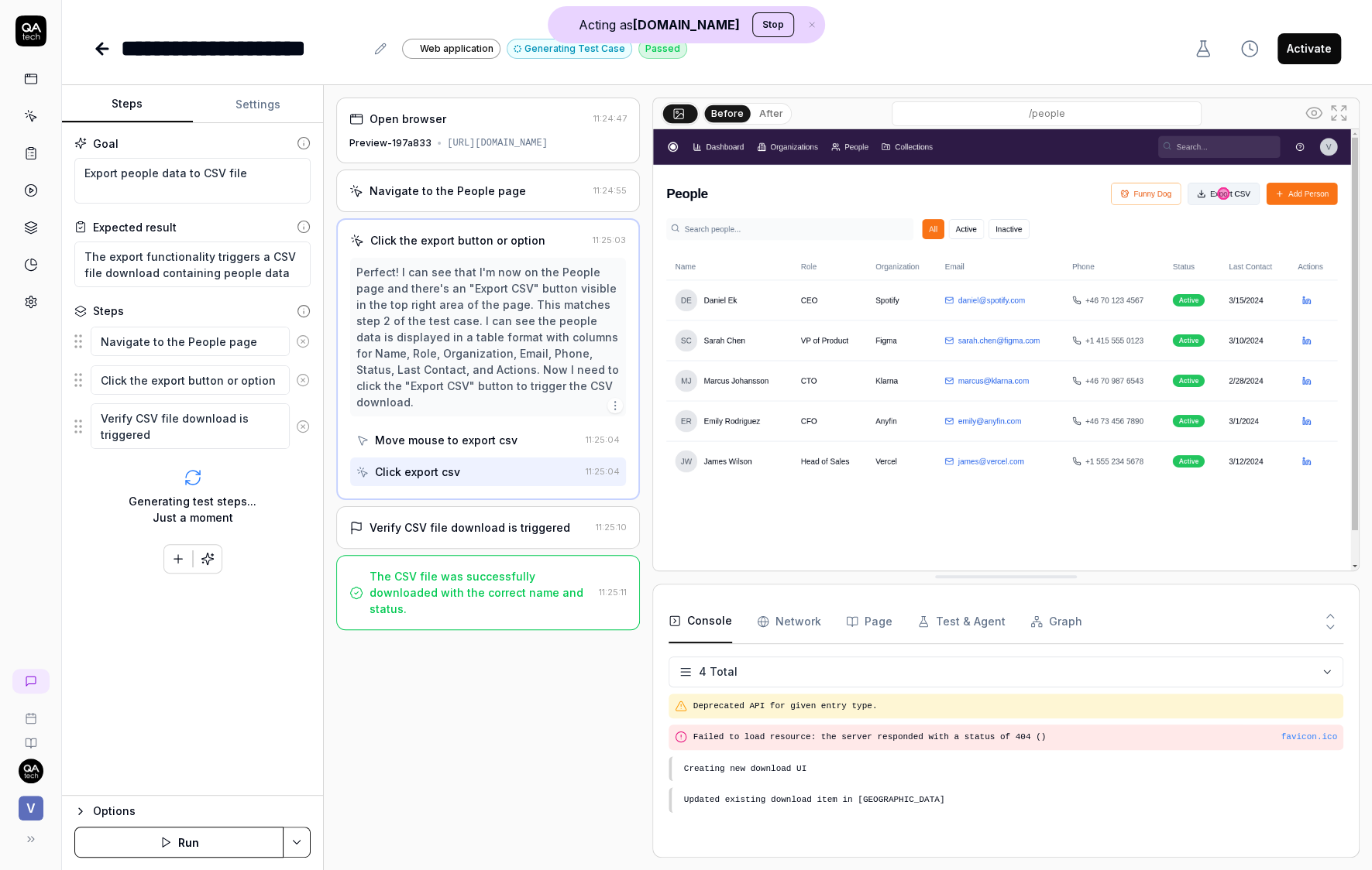
click at [426, 520] on div "Verify CSV file download is triggered" at bounding box center [469, 528] width 200 height 16
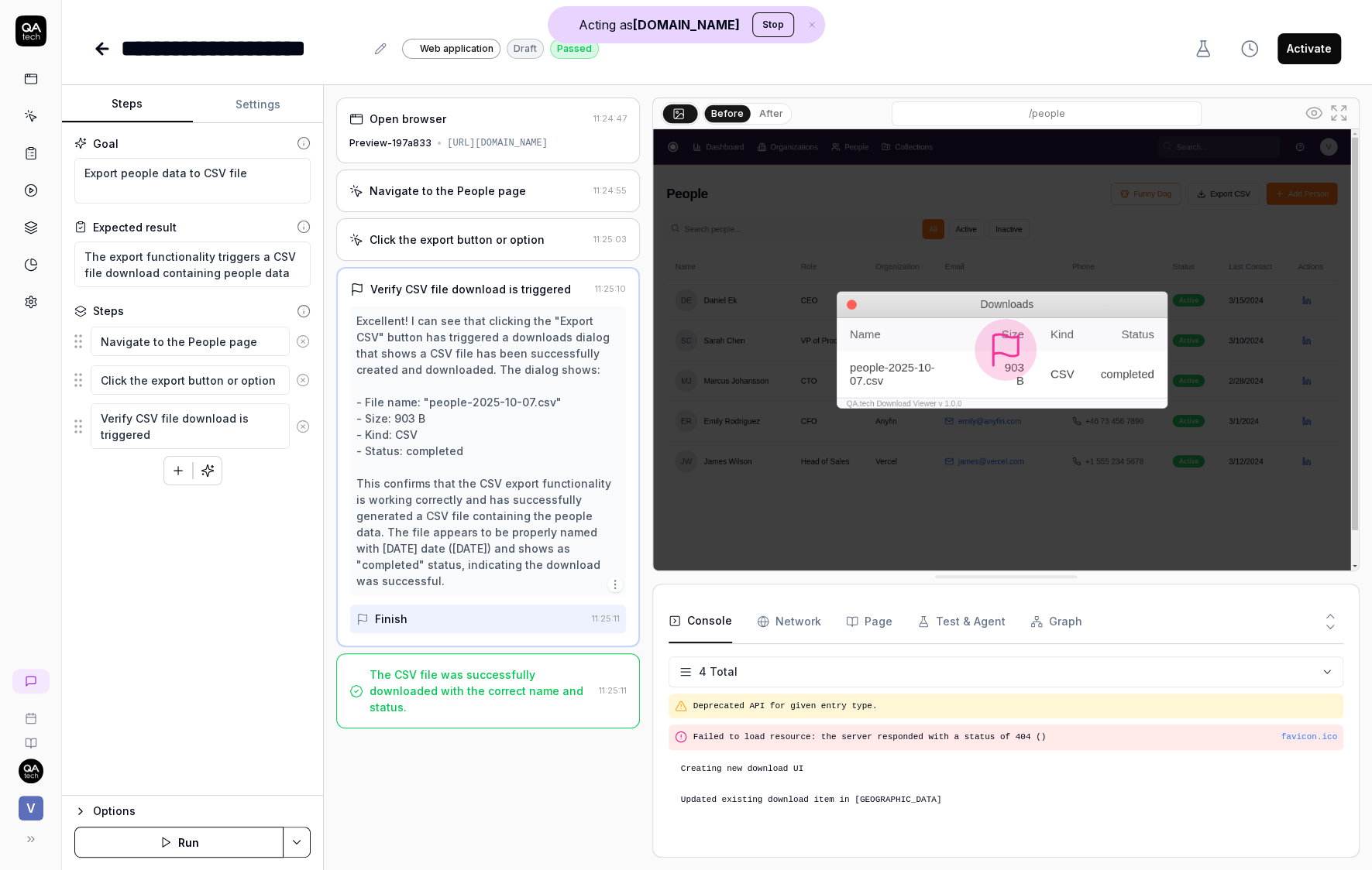
type textarea "*"
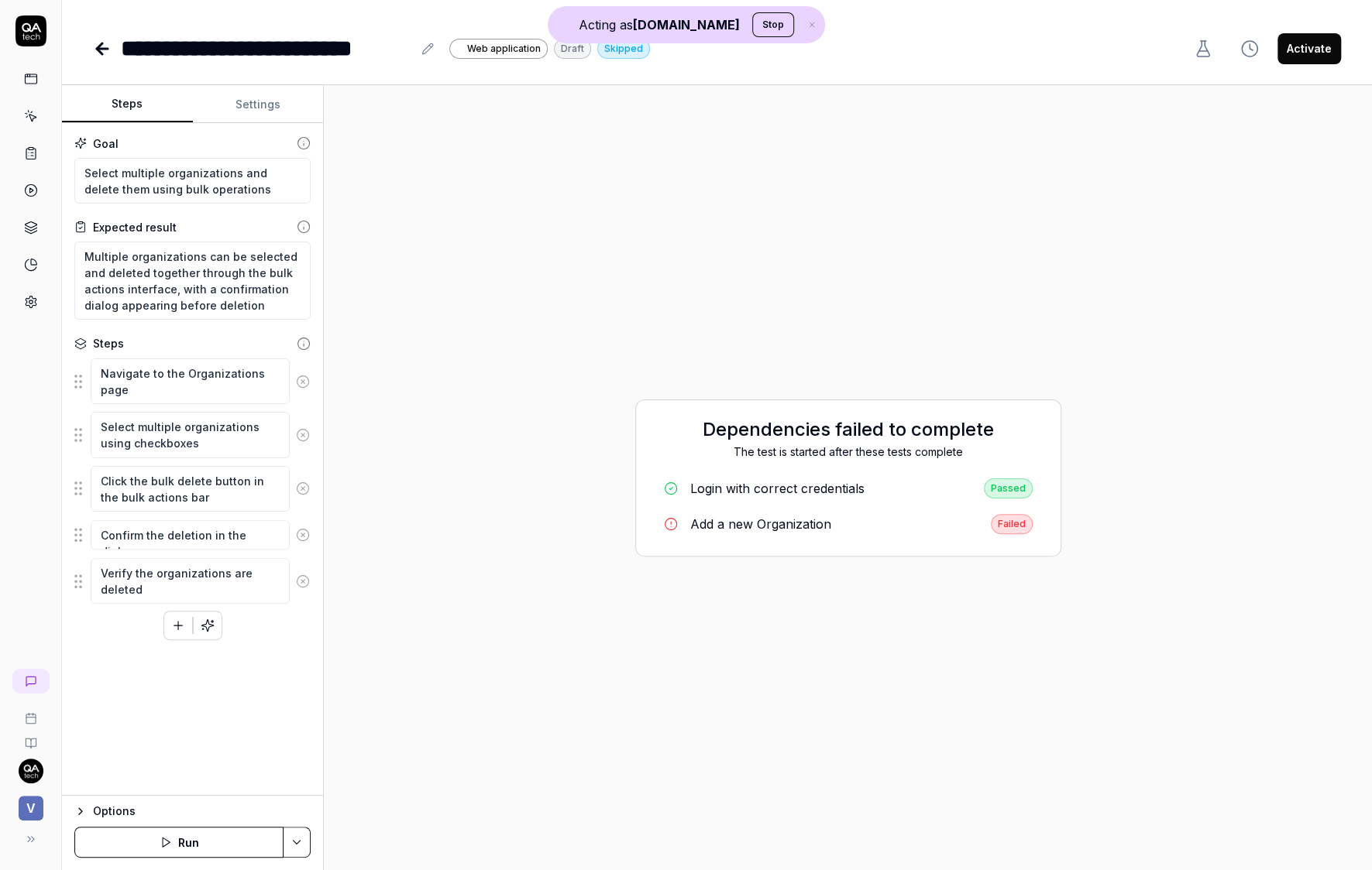
click at [31, 295] on icon at bounding box center [31, 302] width 14 height 14
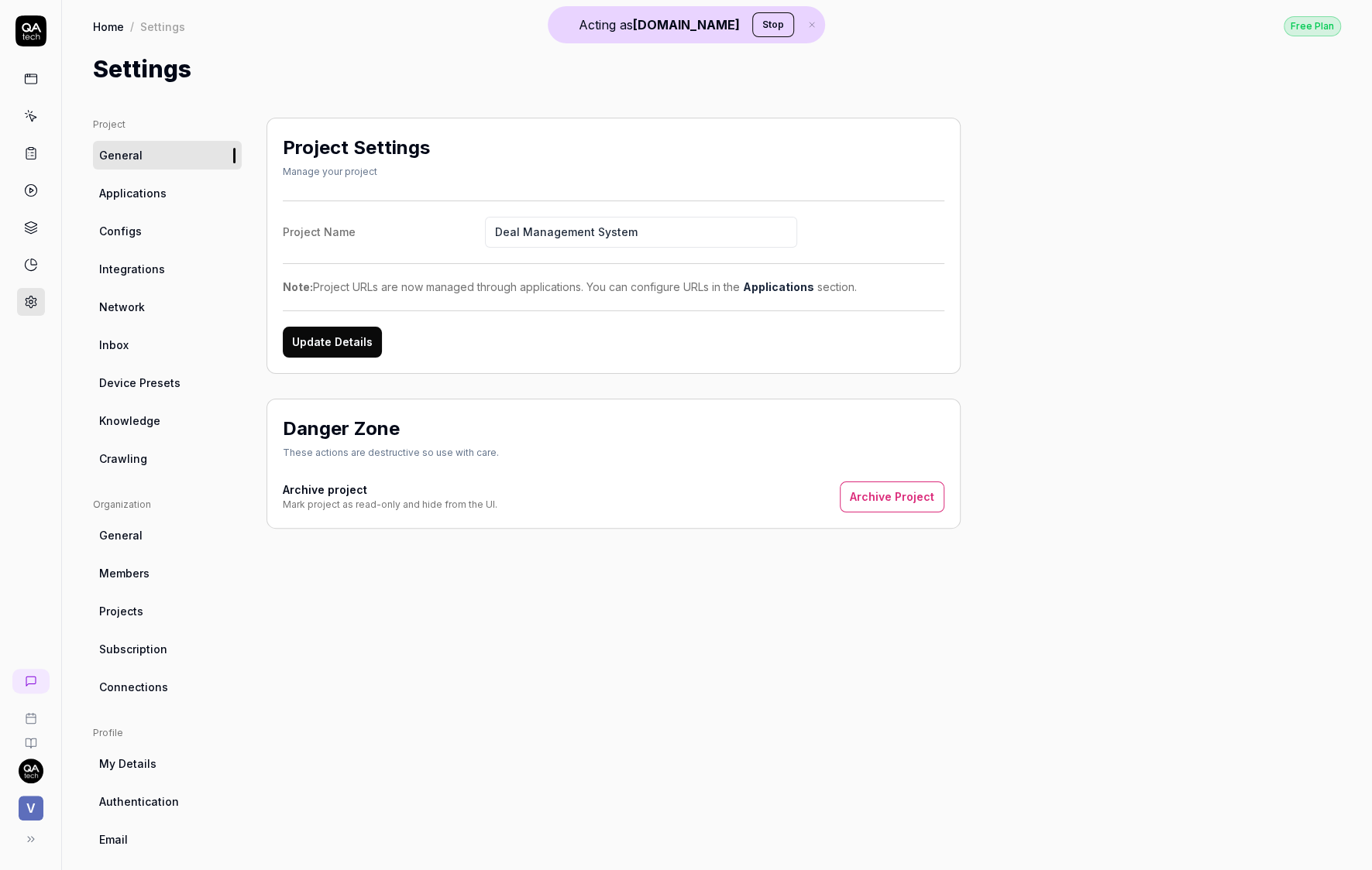
click at [137, 418] on span "Knowledge" at bounding box center [130, 421] width 61 height 16
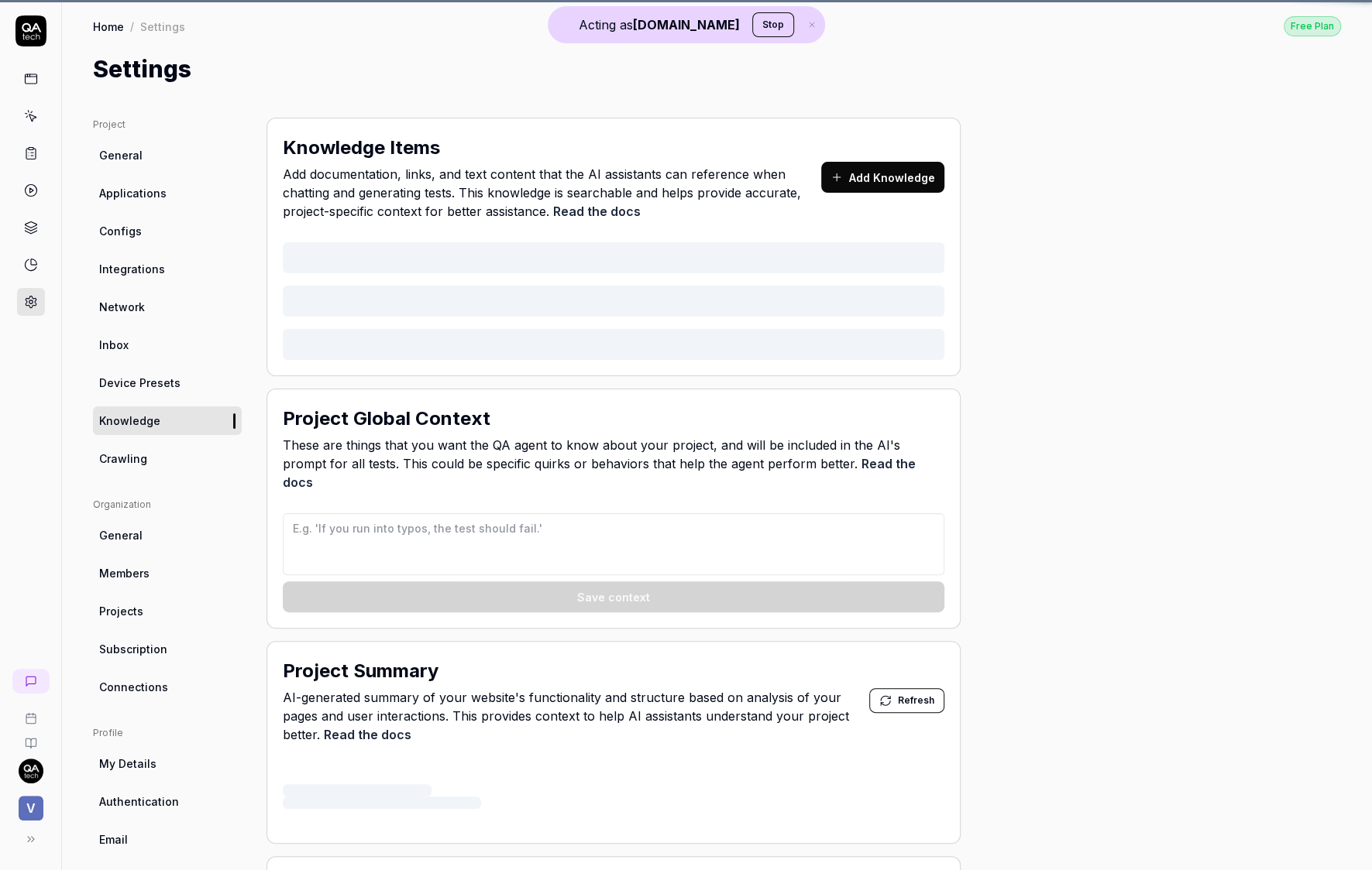
type textarea "*"
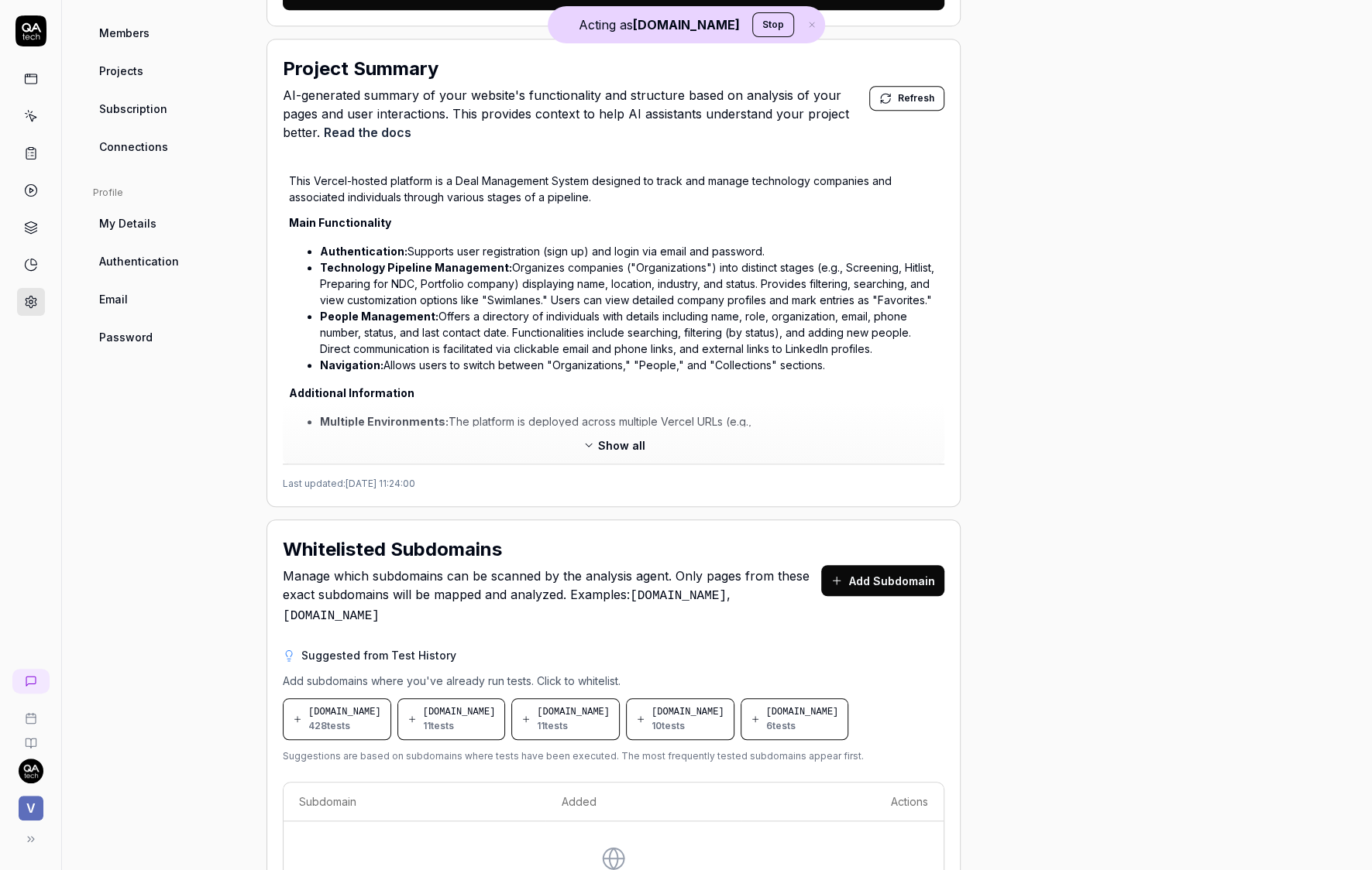
scroll to position [518, 0]
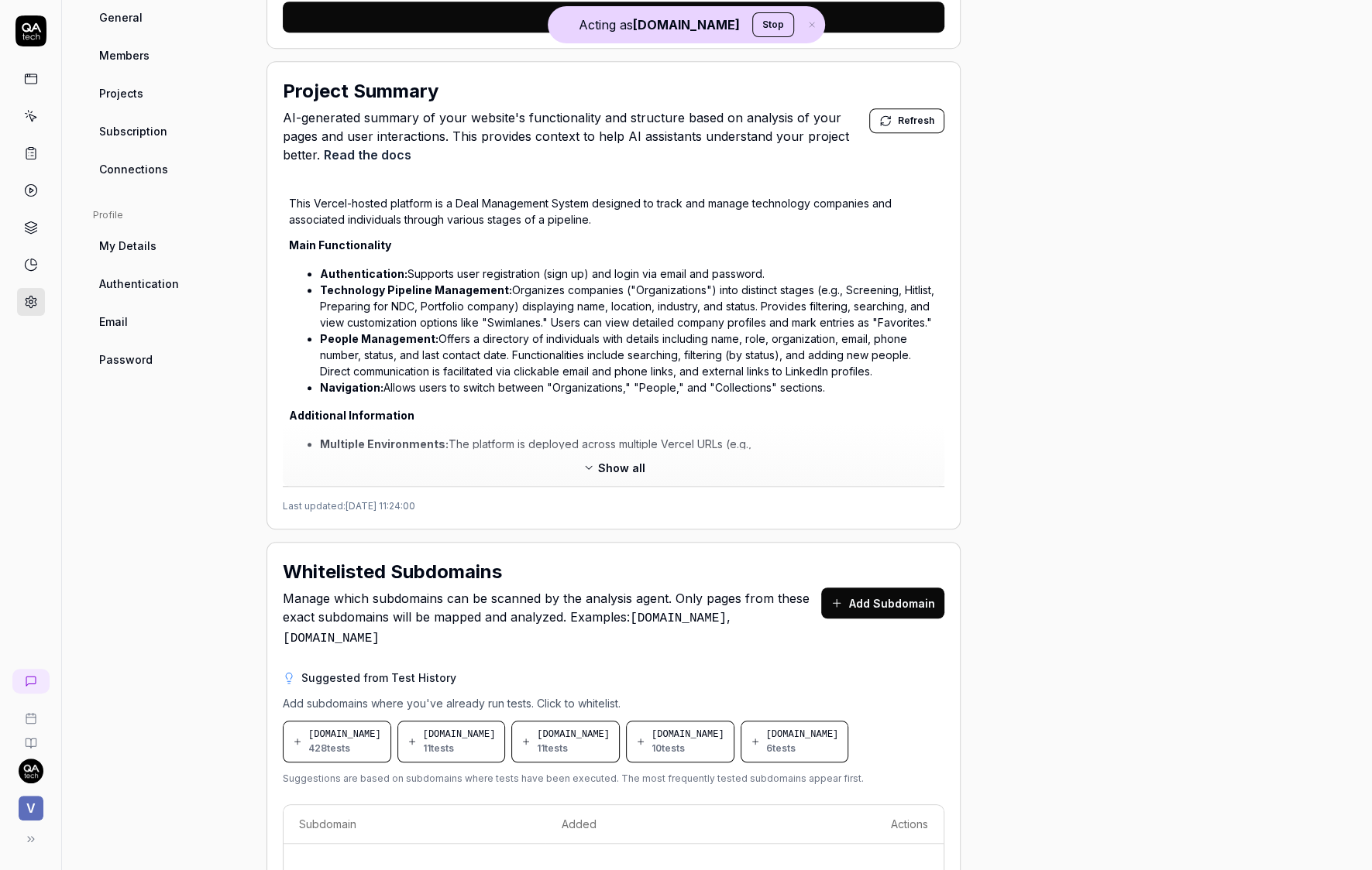
click at [614, 460] on span "Show all" at bounding box center [622, 468] width 48 height 16
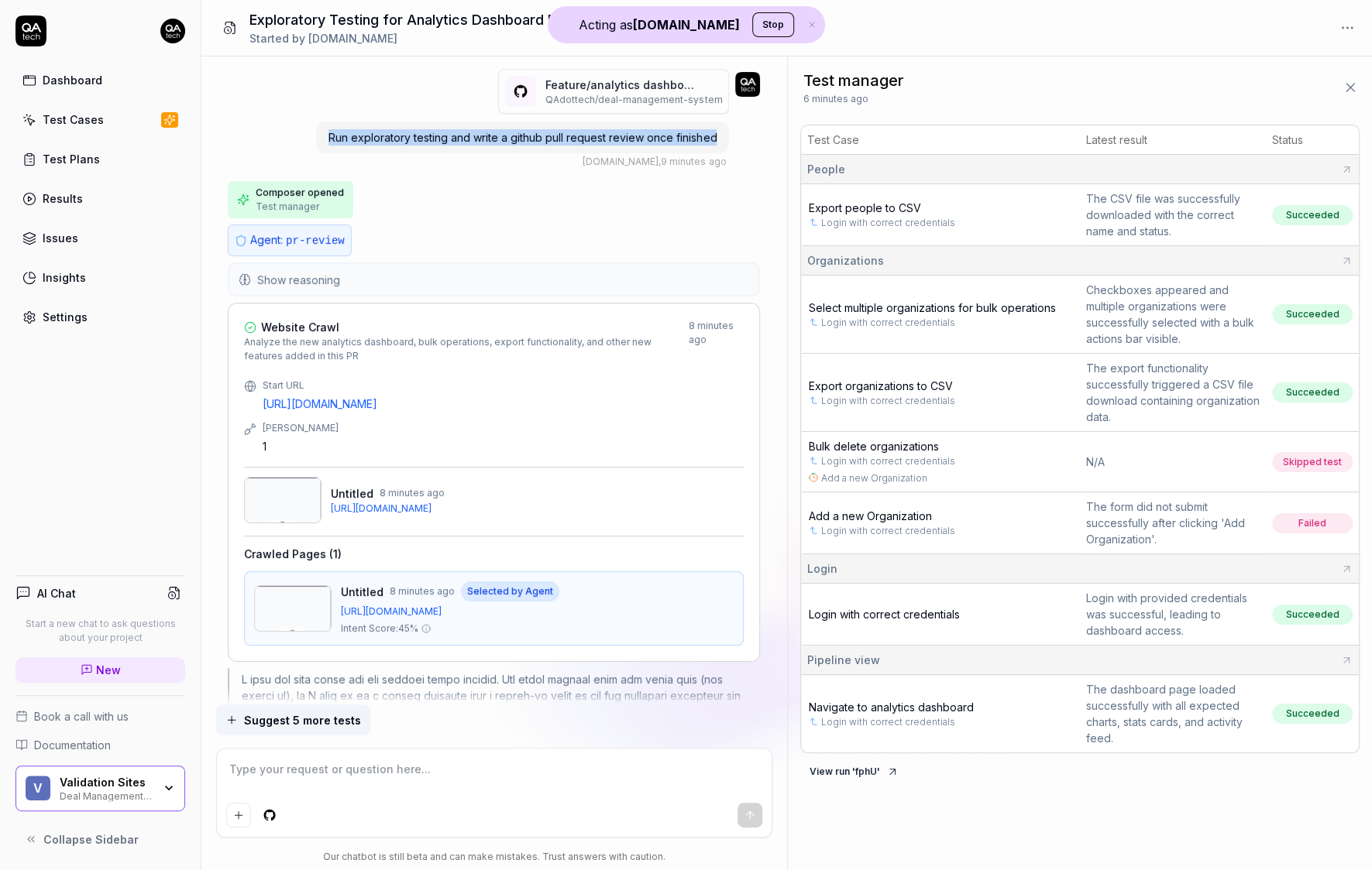
drag, startPoint x: 719, startPoint y: 138, endPoint x: 315, endPoint y: 127, distance: 404.1
click at [315, 127] on div "Feature/analytics dashboard (# 15 ) QAdottech / deal-management-system Run expl…" at bounding box center [494, 119] width 532 height 100
copy span "Run exploratory testing and write a github pull request review once finished"
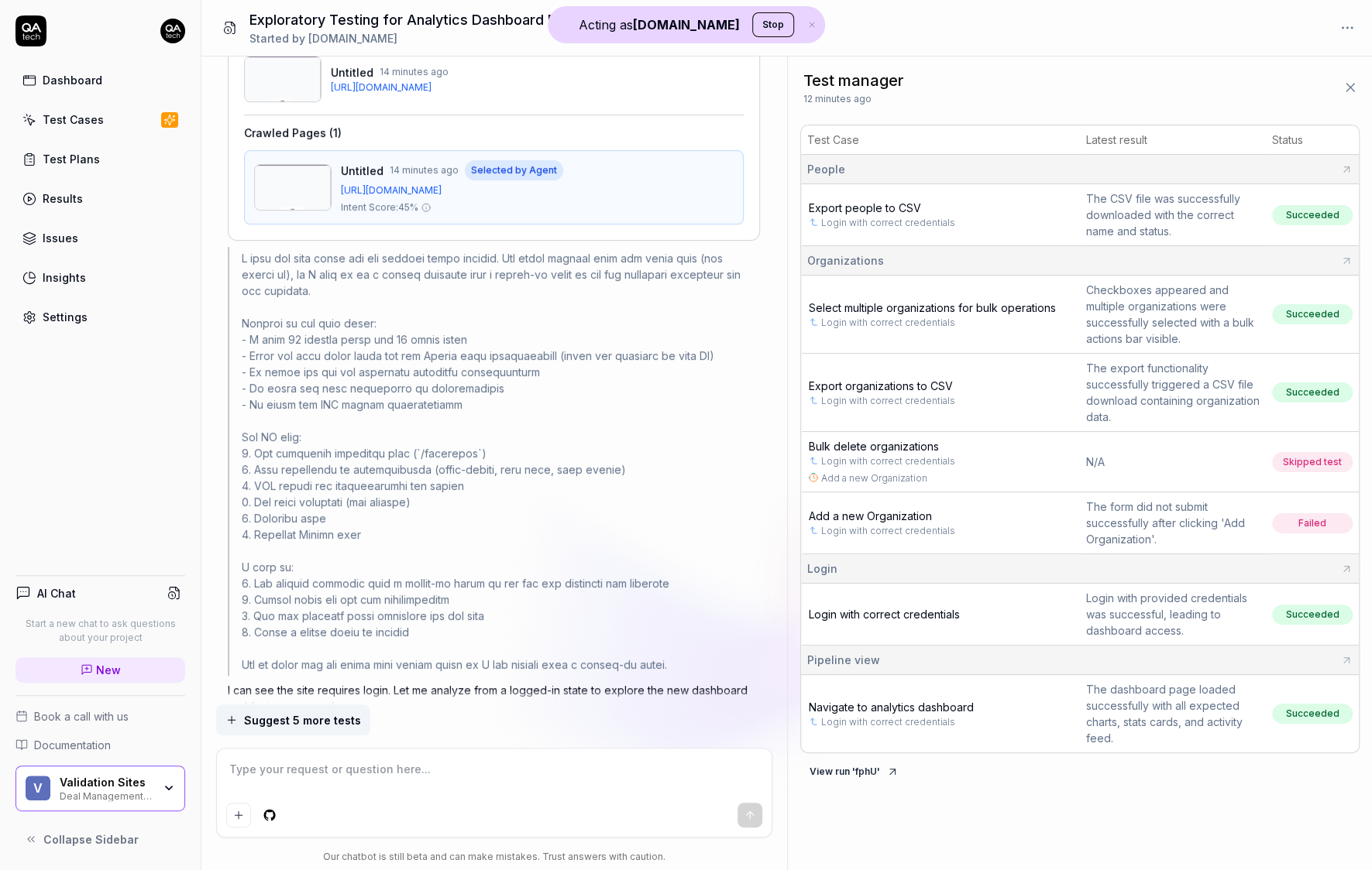
scroll to position [514, 0]
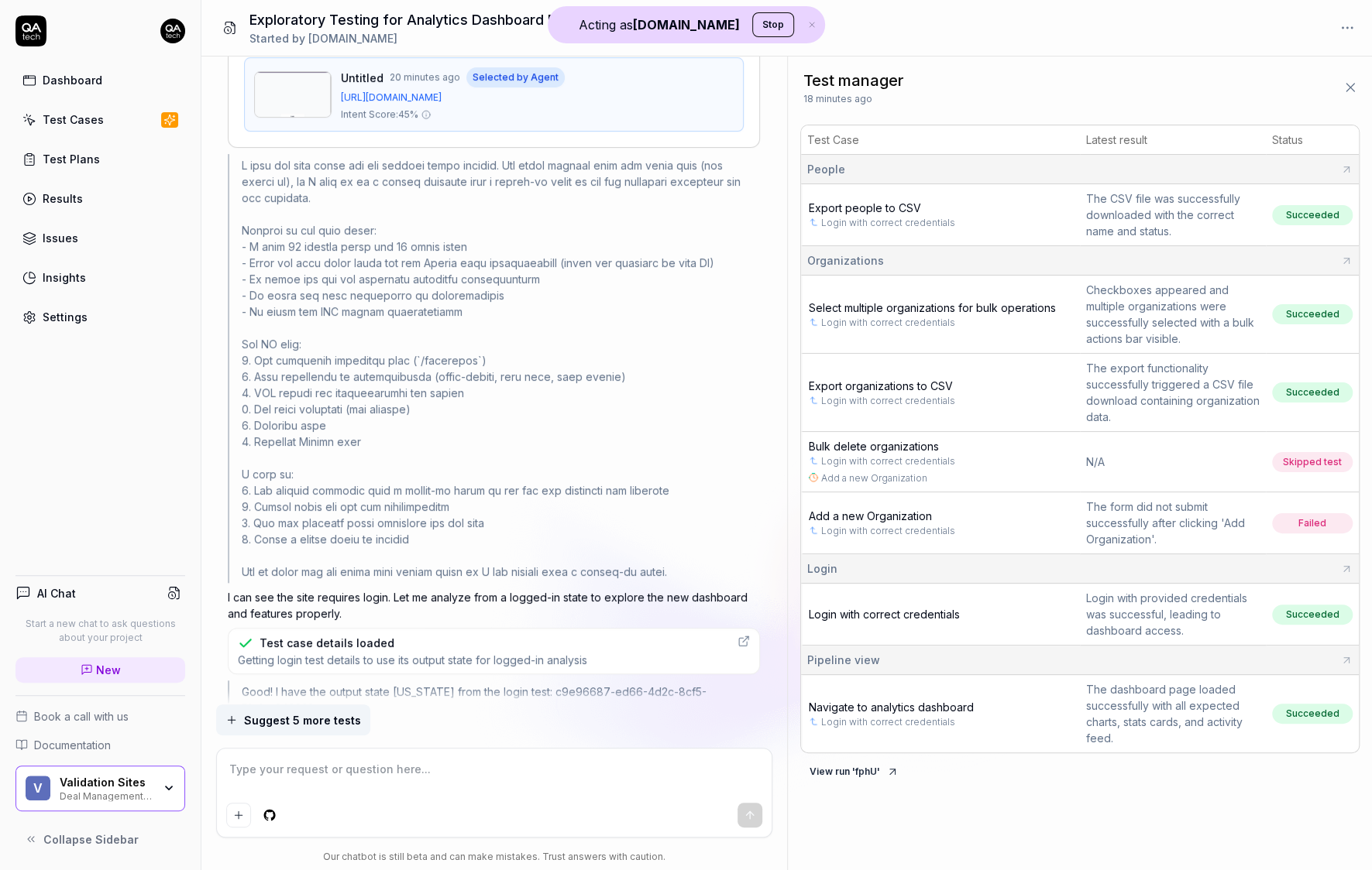
click at [79, 317] on div "Settings" at bounding box center [65, 317] width 45 height 16
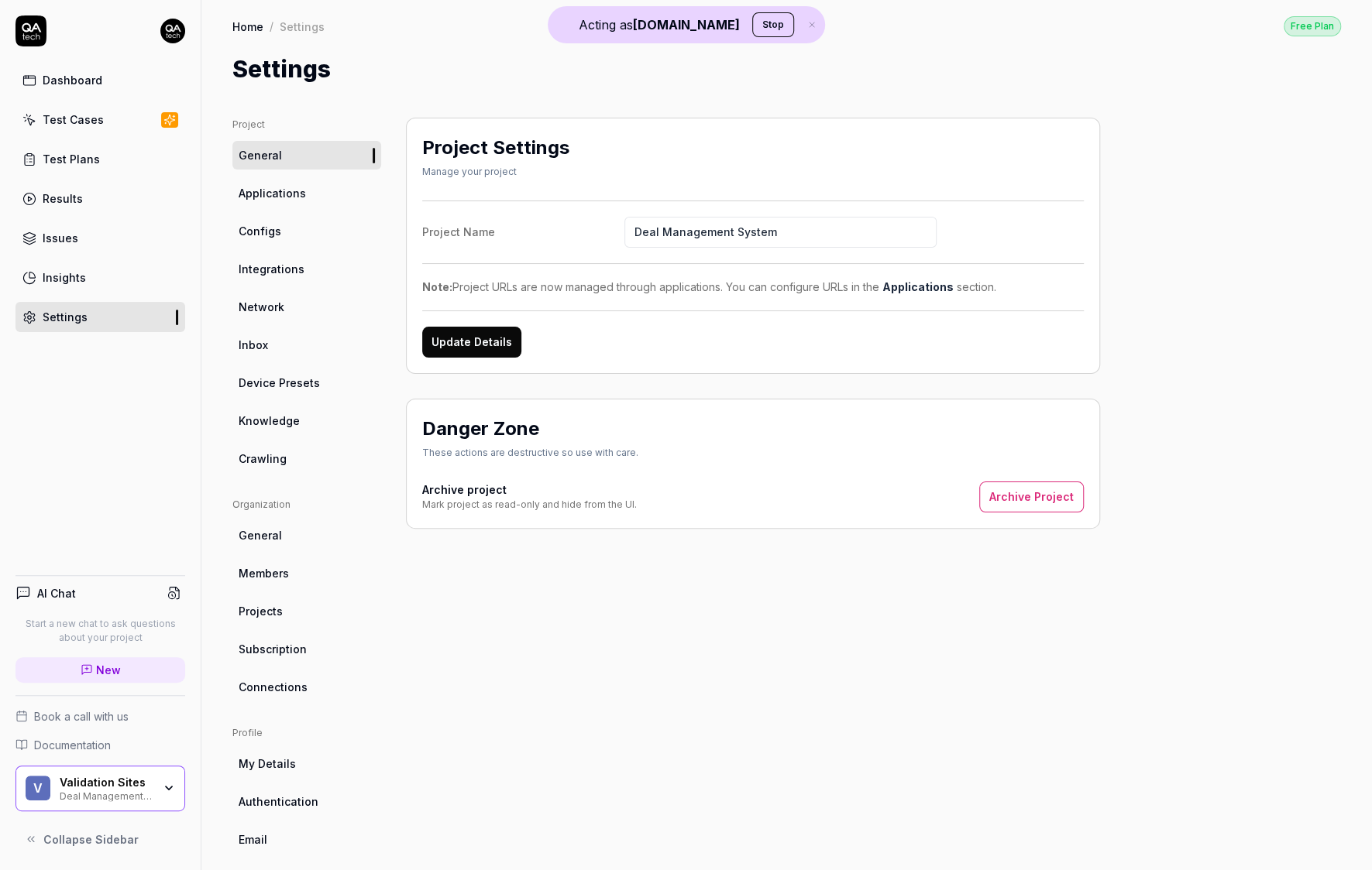
click at [271, 448] on link "Crawling" at bounding box center [307, 459] width 149 height 29
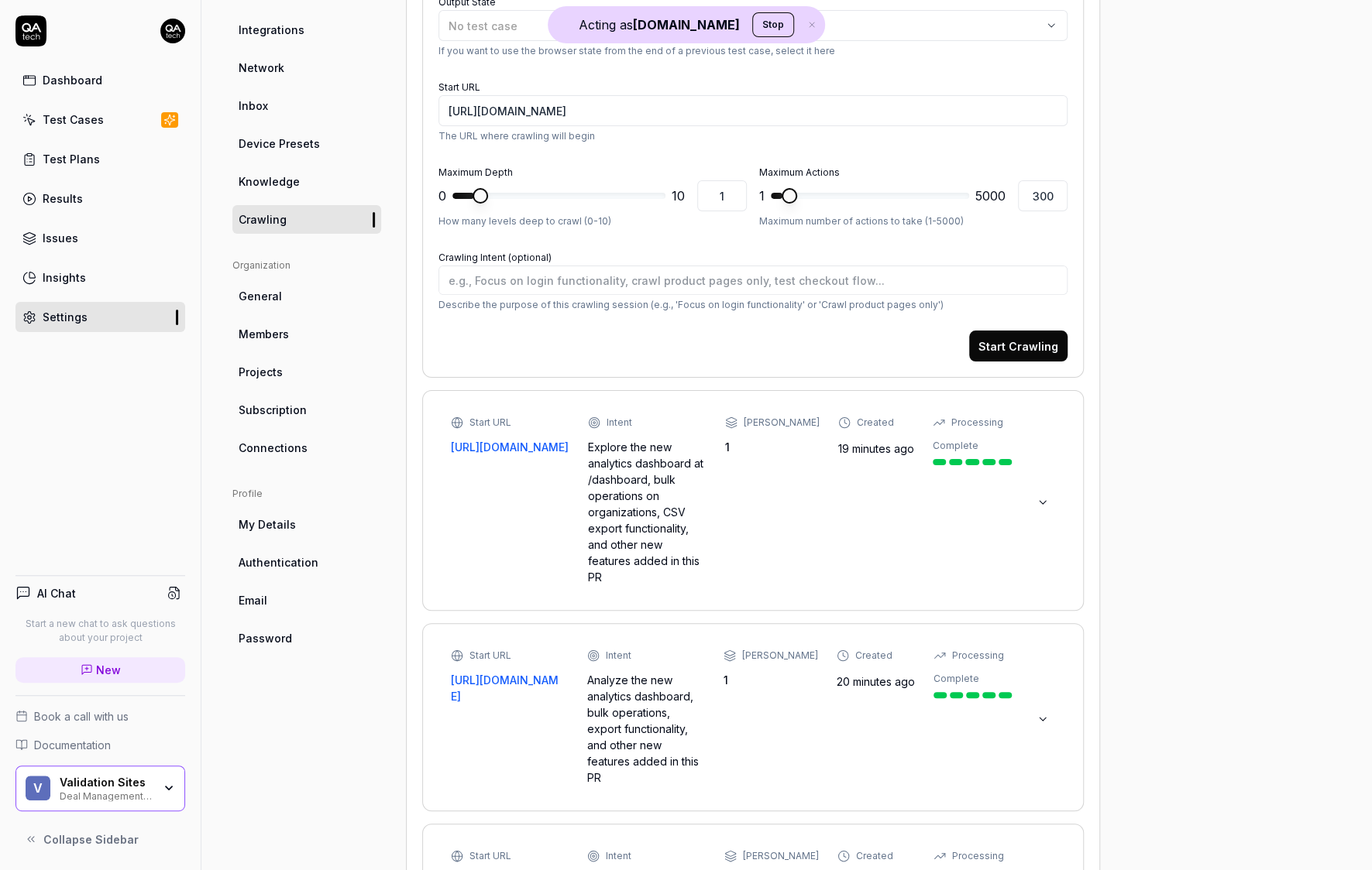
scroll to position [175, 0]
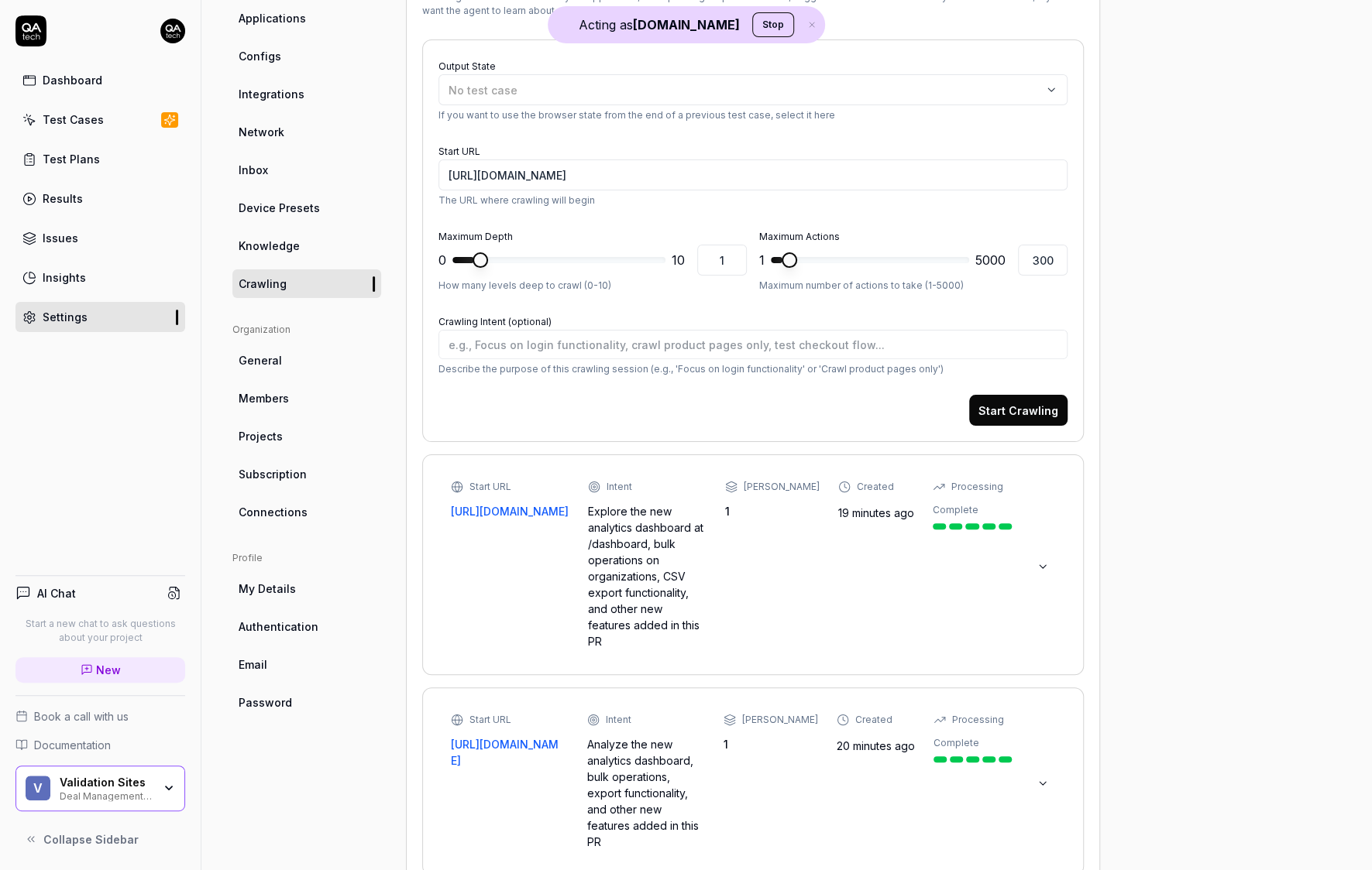
click at [295, 237] on span "Knowledge" at bounding box center [269, 245] width 61 height 16
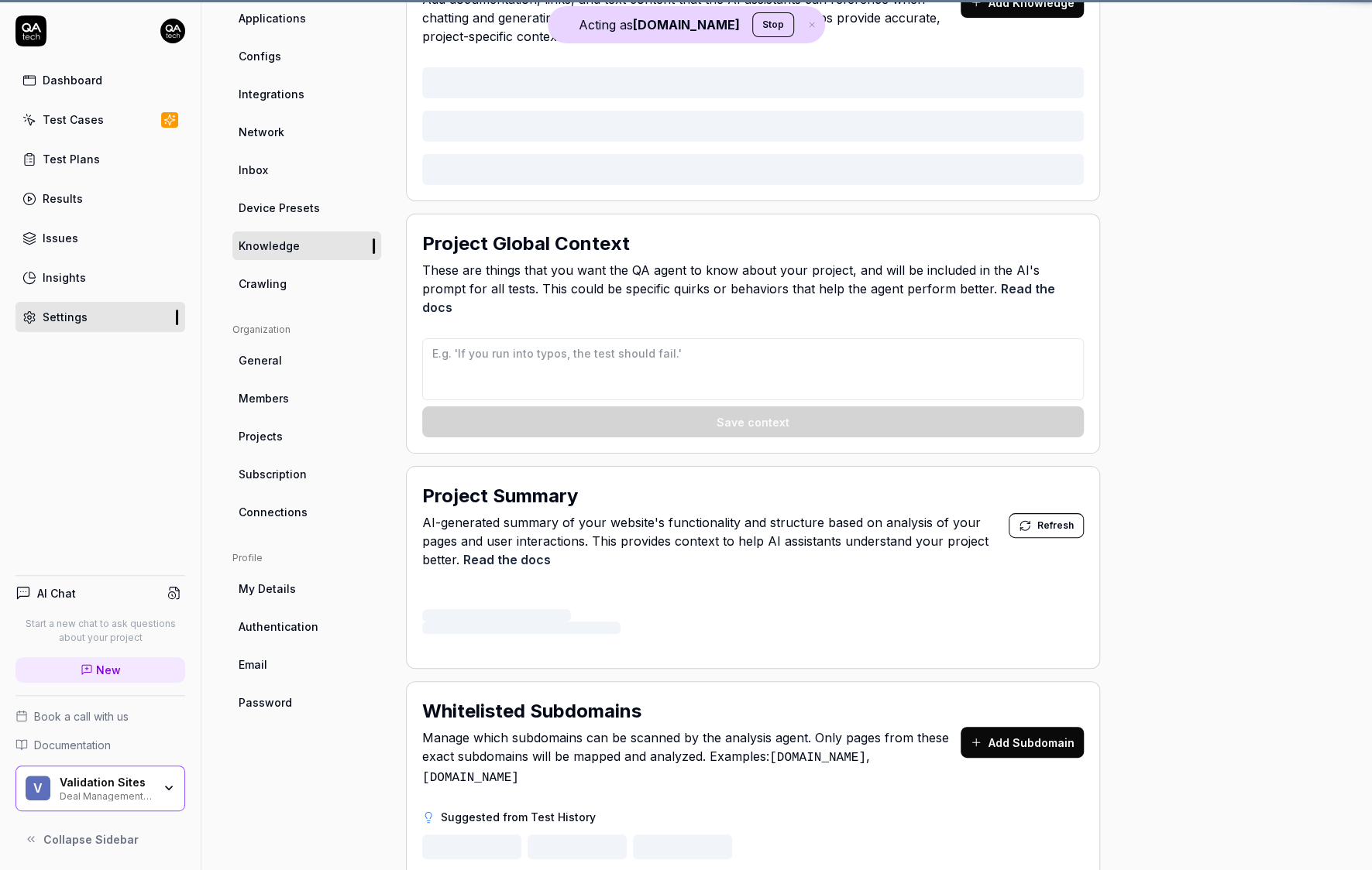
scroll to position [116, 0]
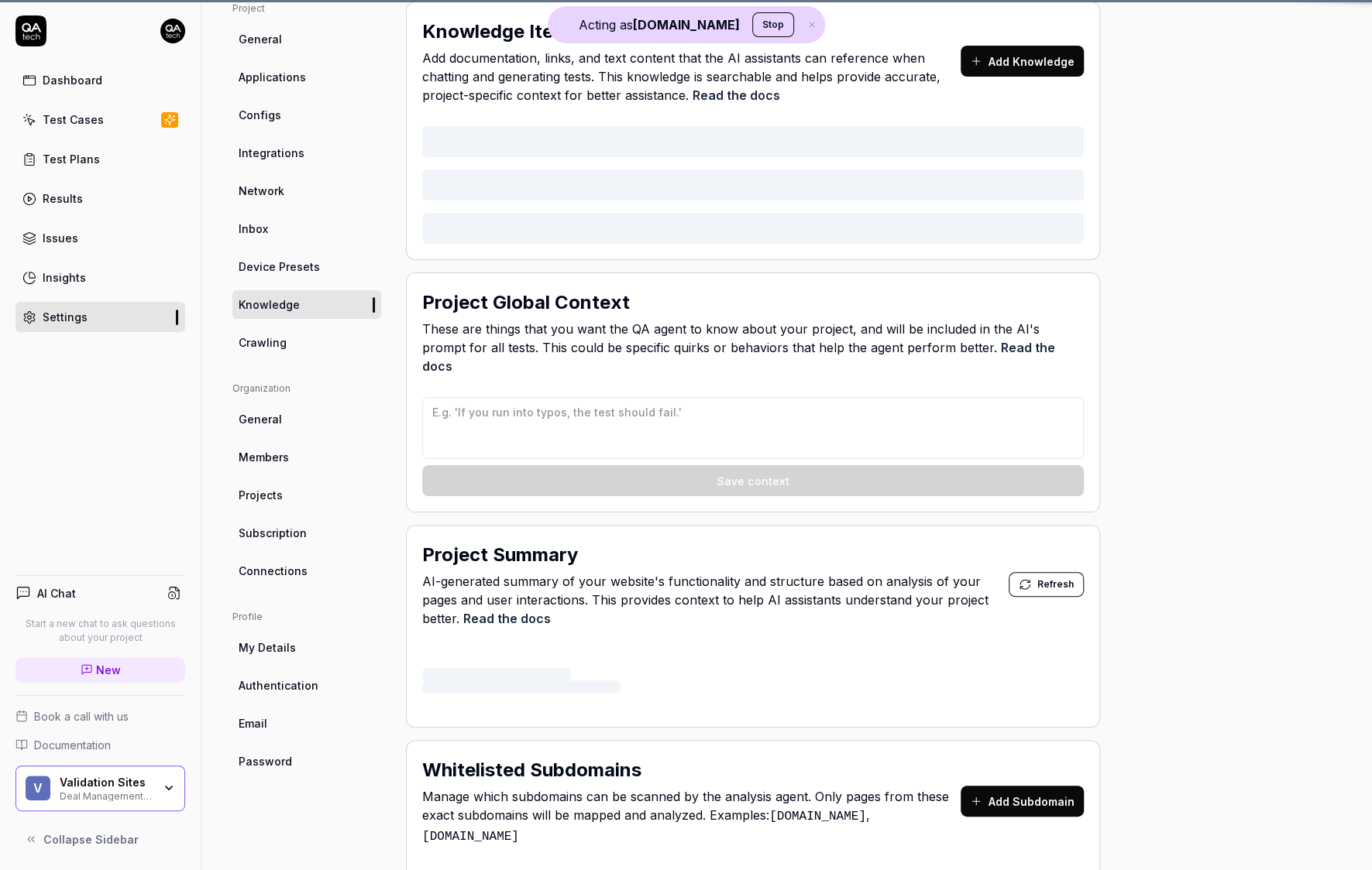
type textarea "*"
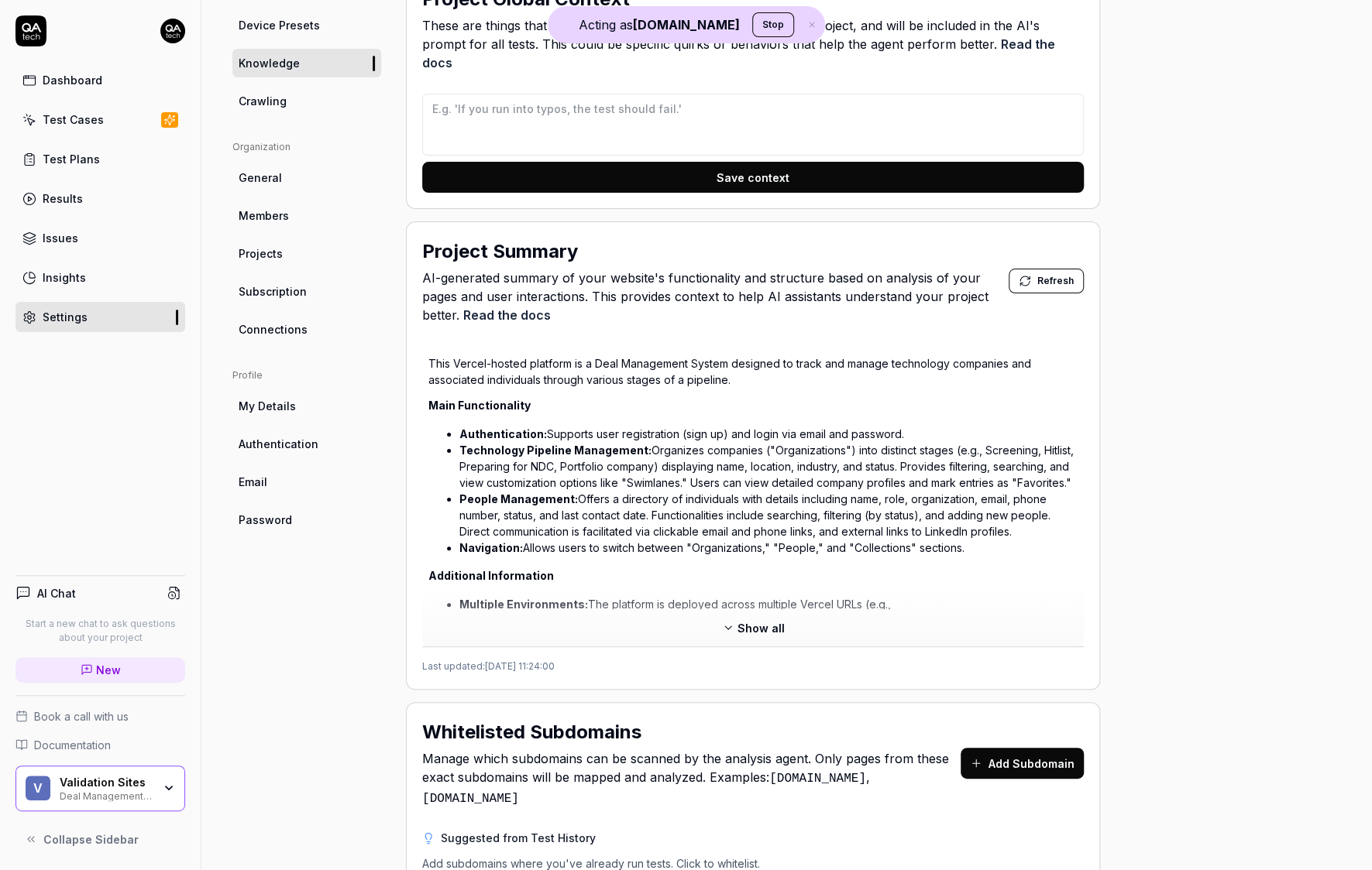
scroll to position [398, 0]
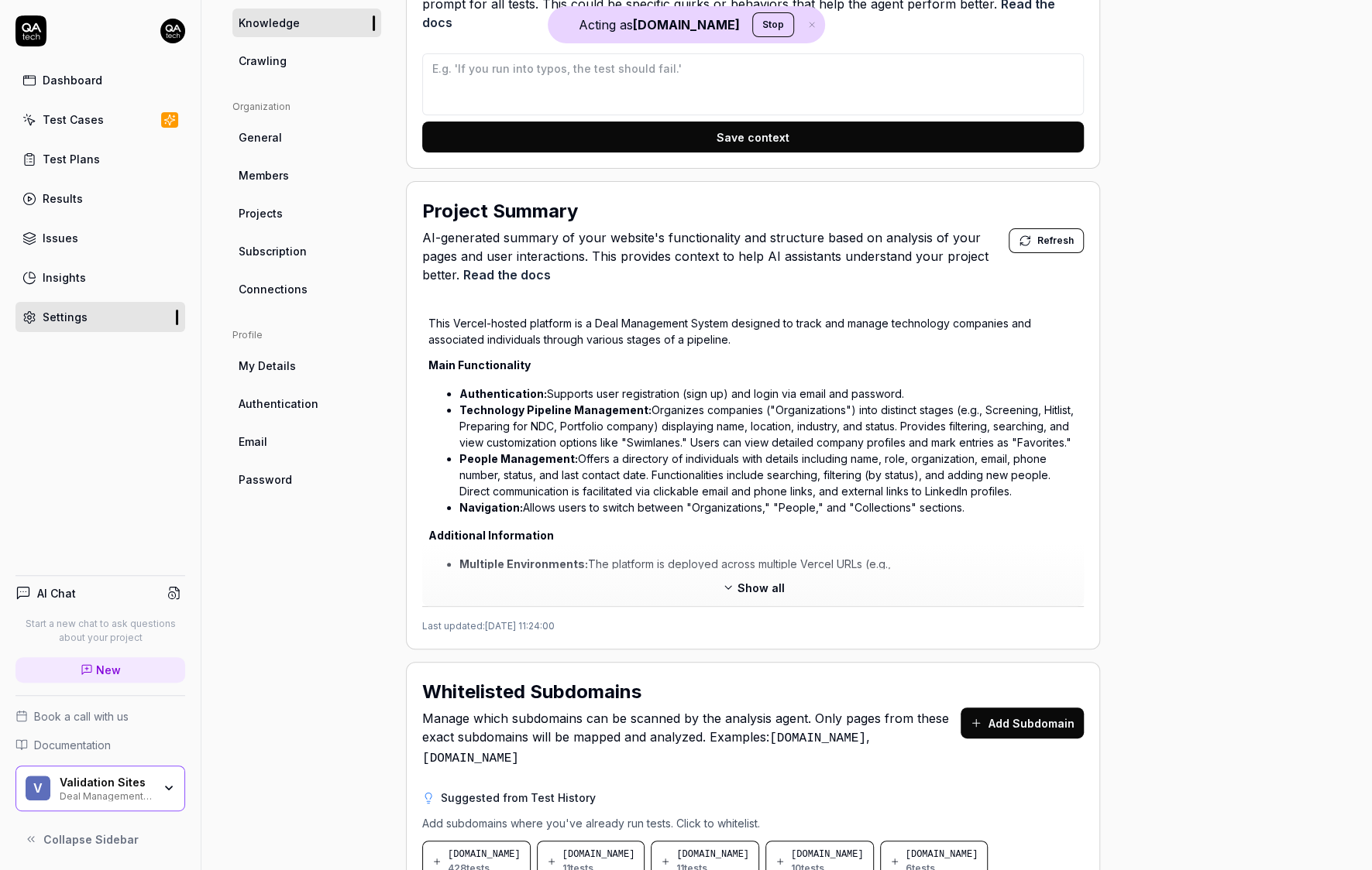
click at [784, 579] on div "Show all" at bounding box center [753, 591] width 662 height 31
click at [777, 580] on span "Show all" at bounding box center [761, 588] width 48 height 16
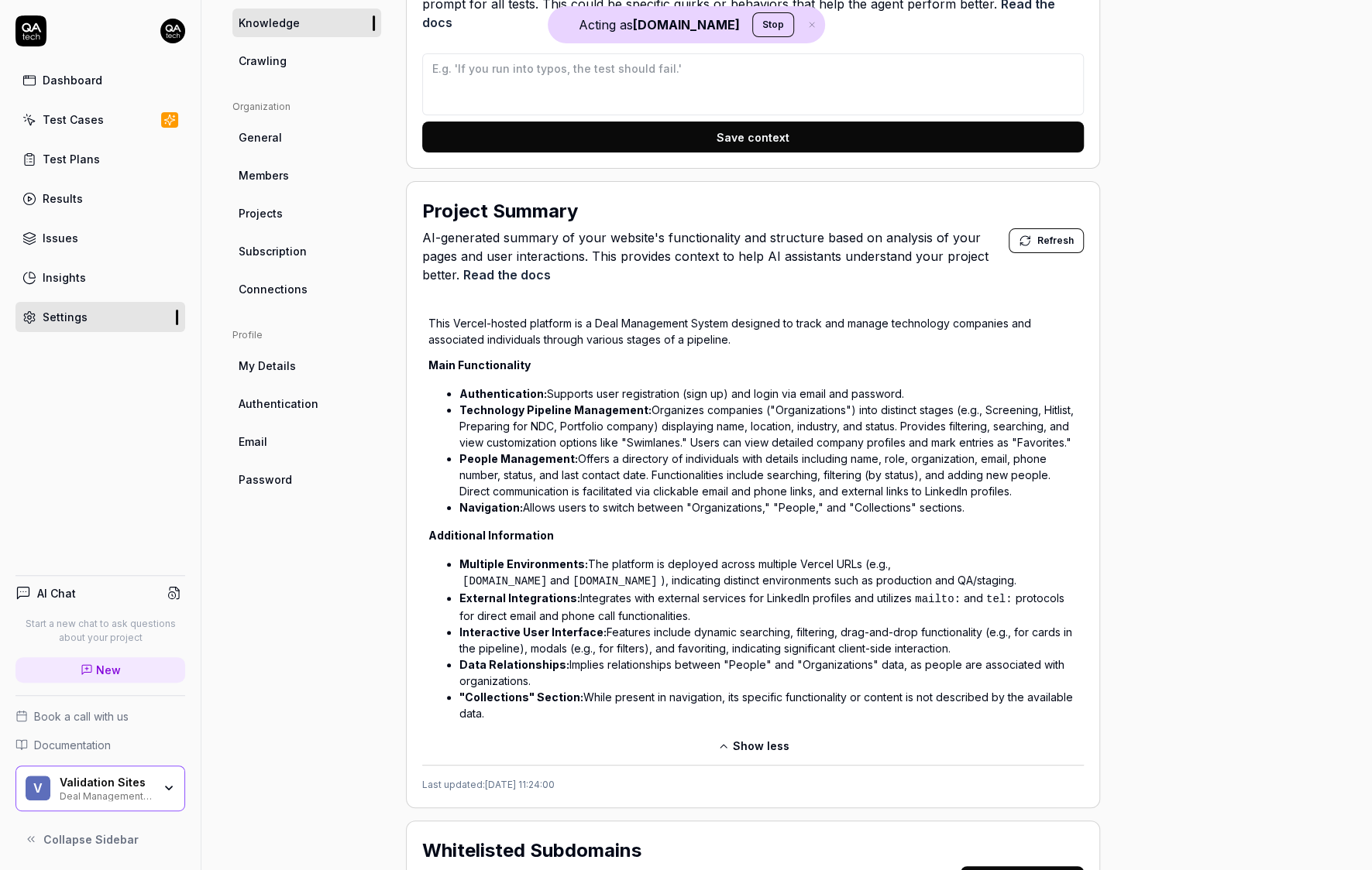
drag, startPoint x: 581, startPoint y: 780, endPoint x: 523, endPoint y: 780, distance: 58.0
click at [523, 780] on div "Last updated: 2025-10-07 11:24:00" at bounding box center [753, 778] width 662 height 27
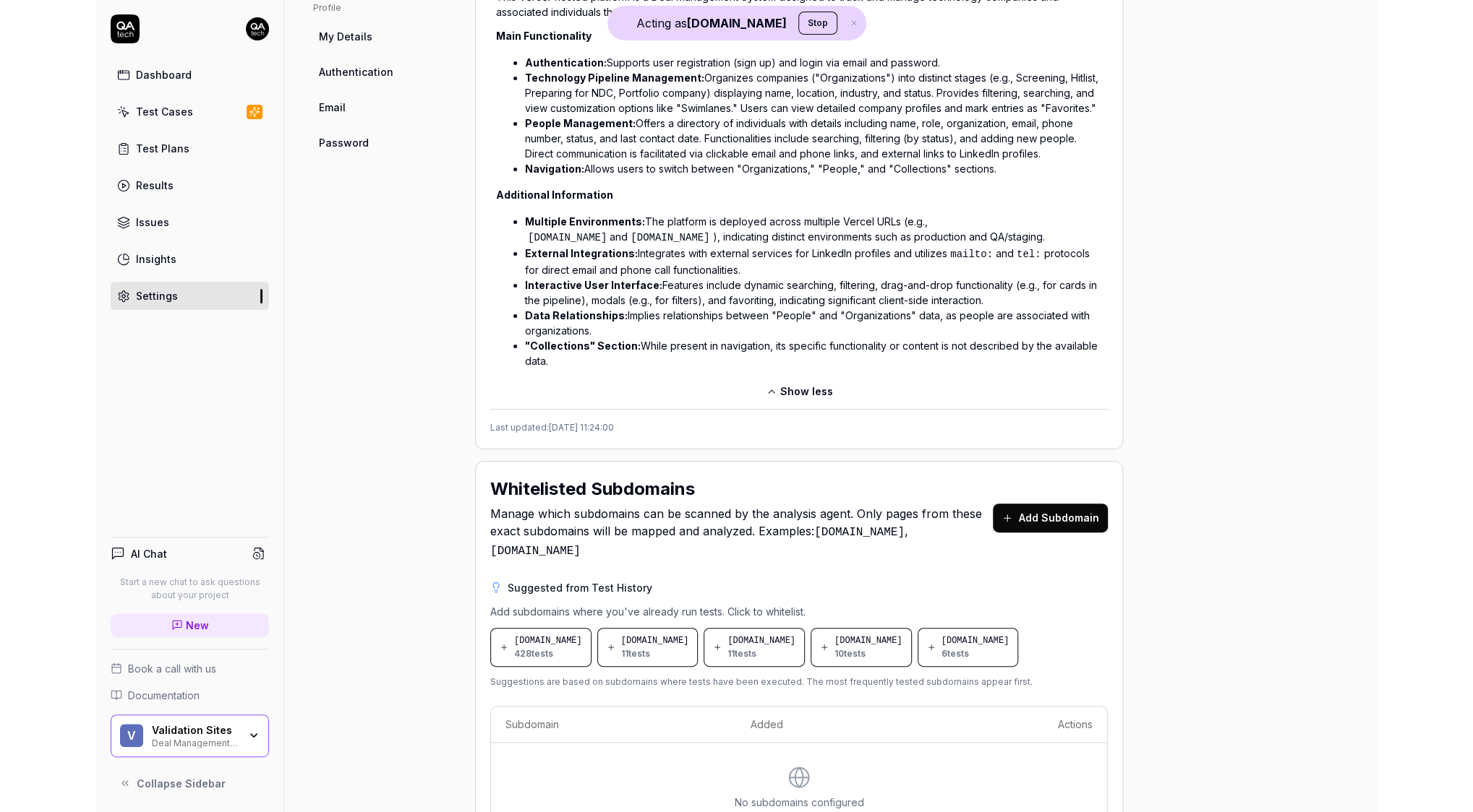
scroll to position [511, 0]
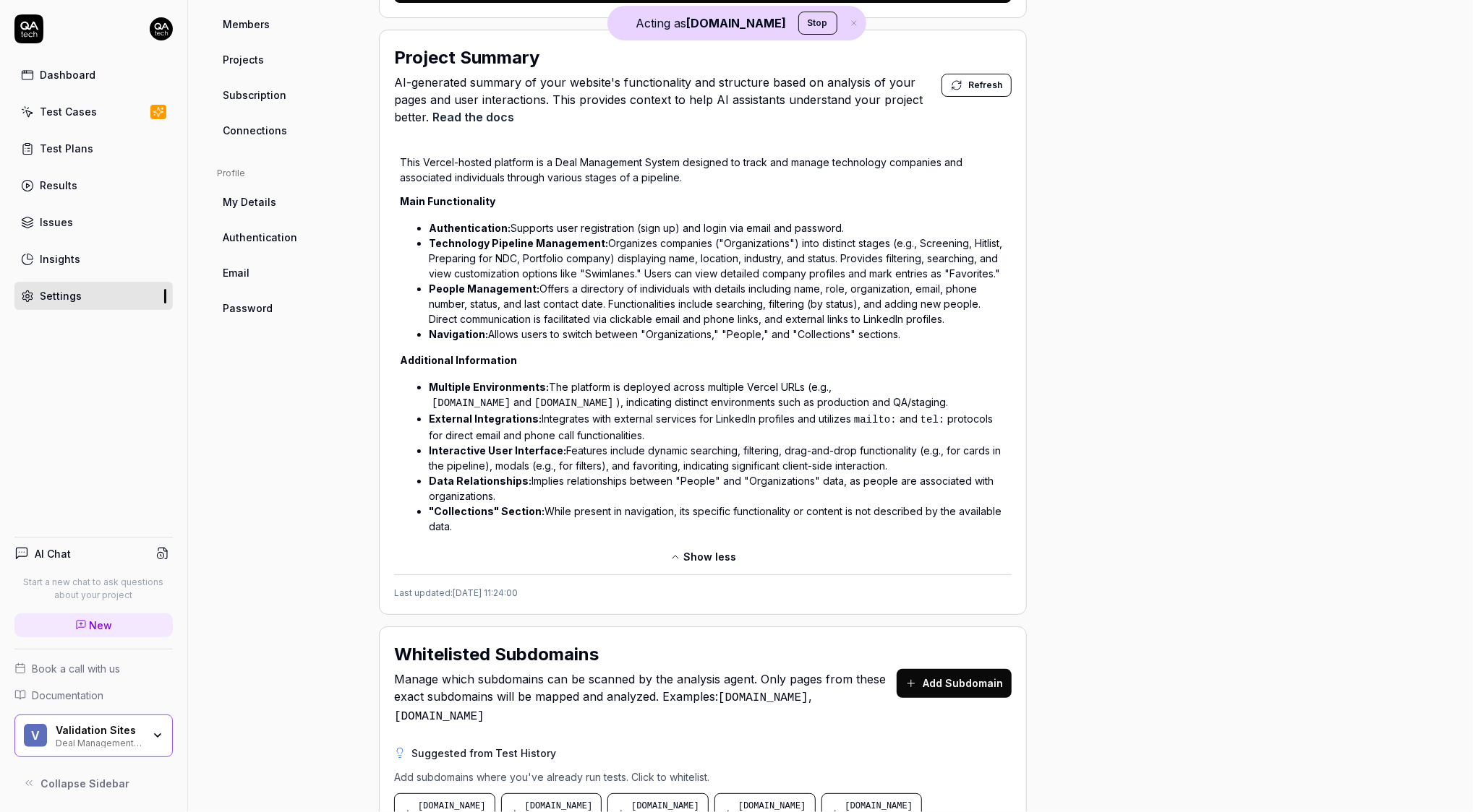
type textarea "*"
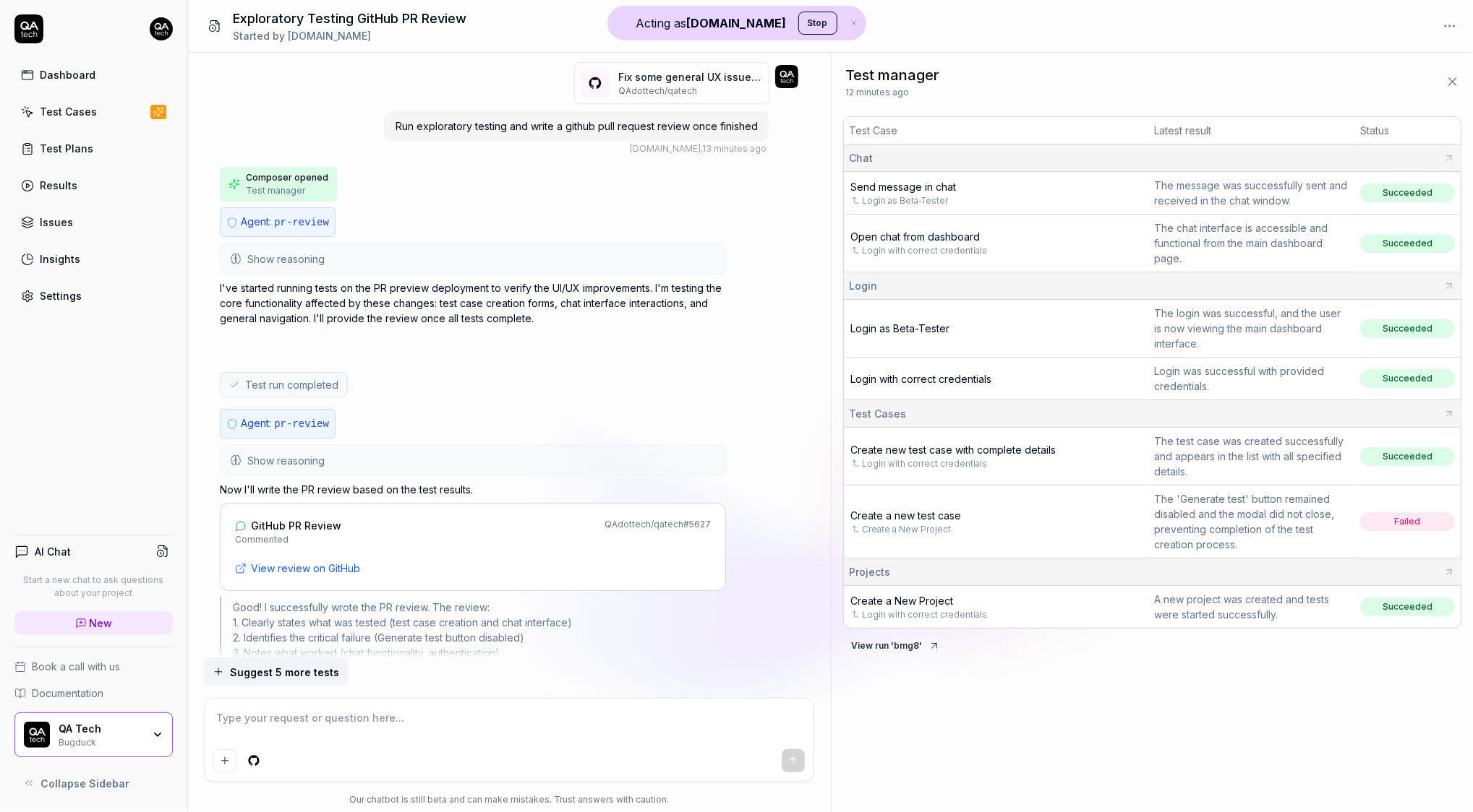
type textarea "*"
drag, startPoint x: 762, startPoint y: 128, endPoint x: 391, endPoint y: 117, distance: 371.2
click at [391, 117] on div "Run exploratory testing and write a github pull request review once finished" at bounding box center [576, 128] width 386 height 29
copy span "Run exploratory testing and write a github pull request review once finished"
click at [99, 733] on div "QA Tech" at bounding box center [101, 729] width 84 height 13
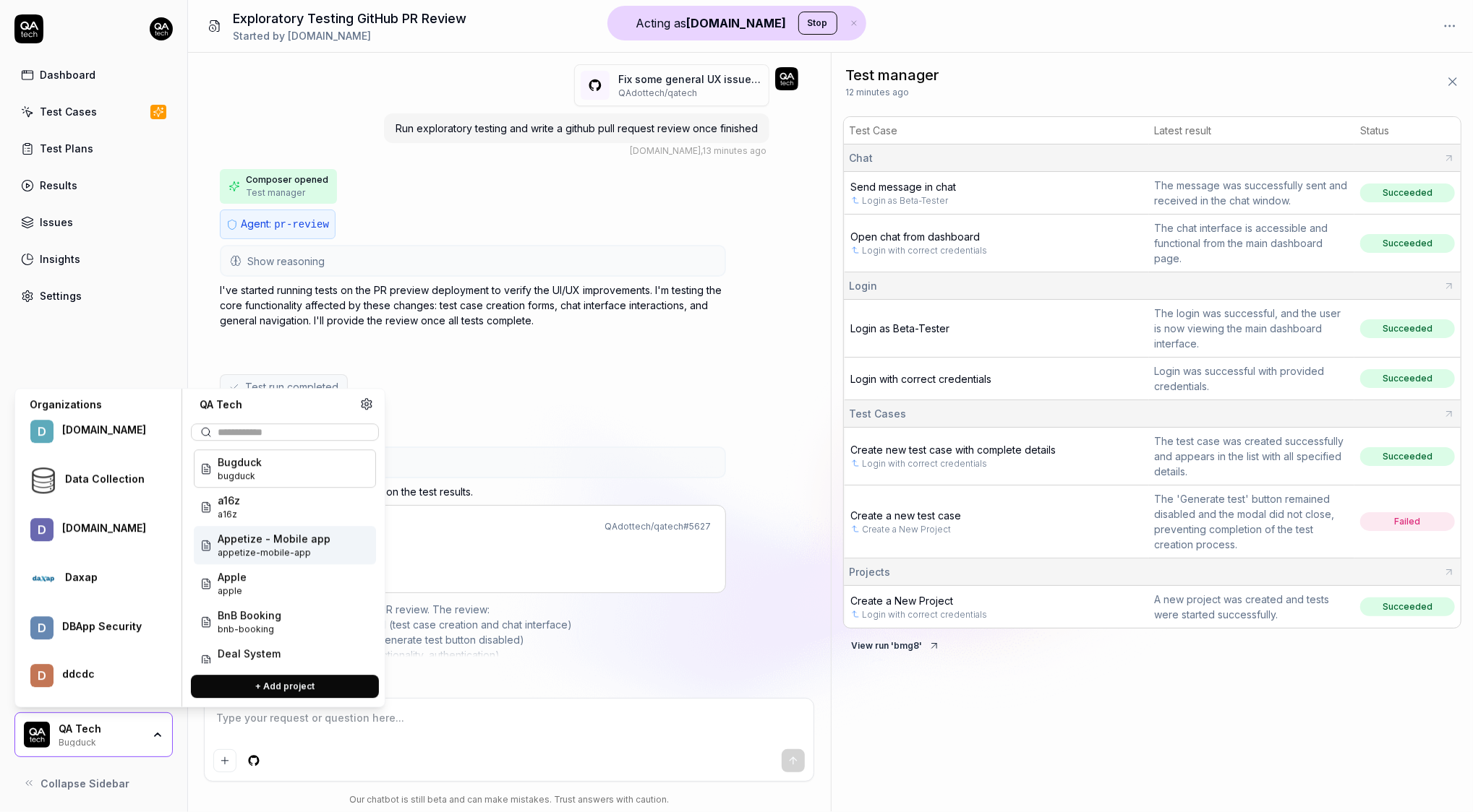
scroll to position [16960, 0]
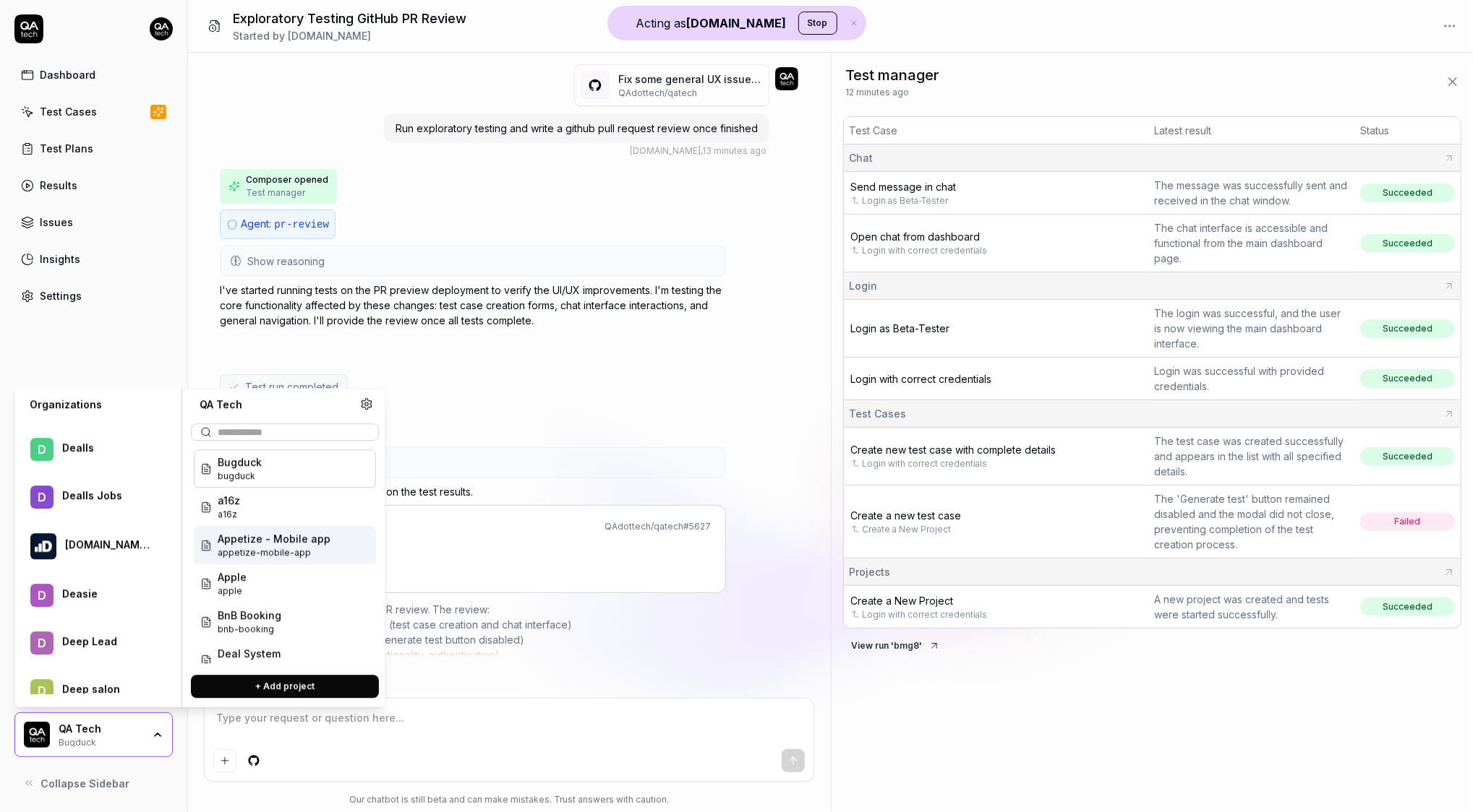
click at [587, 192] on div "Composer opened Test manager" at bounding box center [472, 186] width 506 height 35
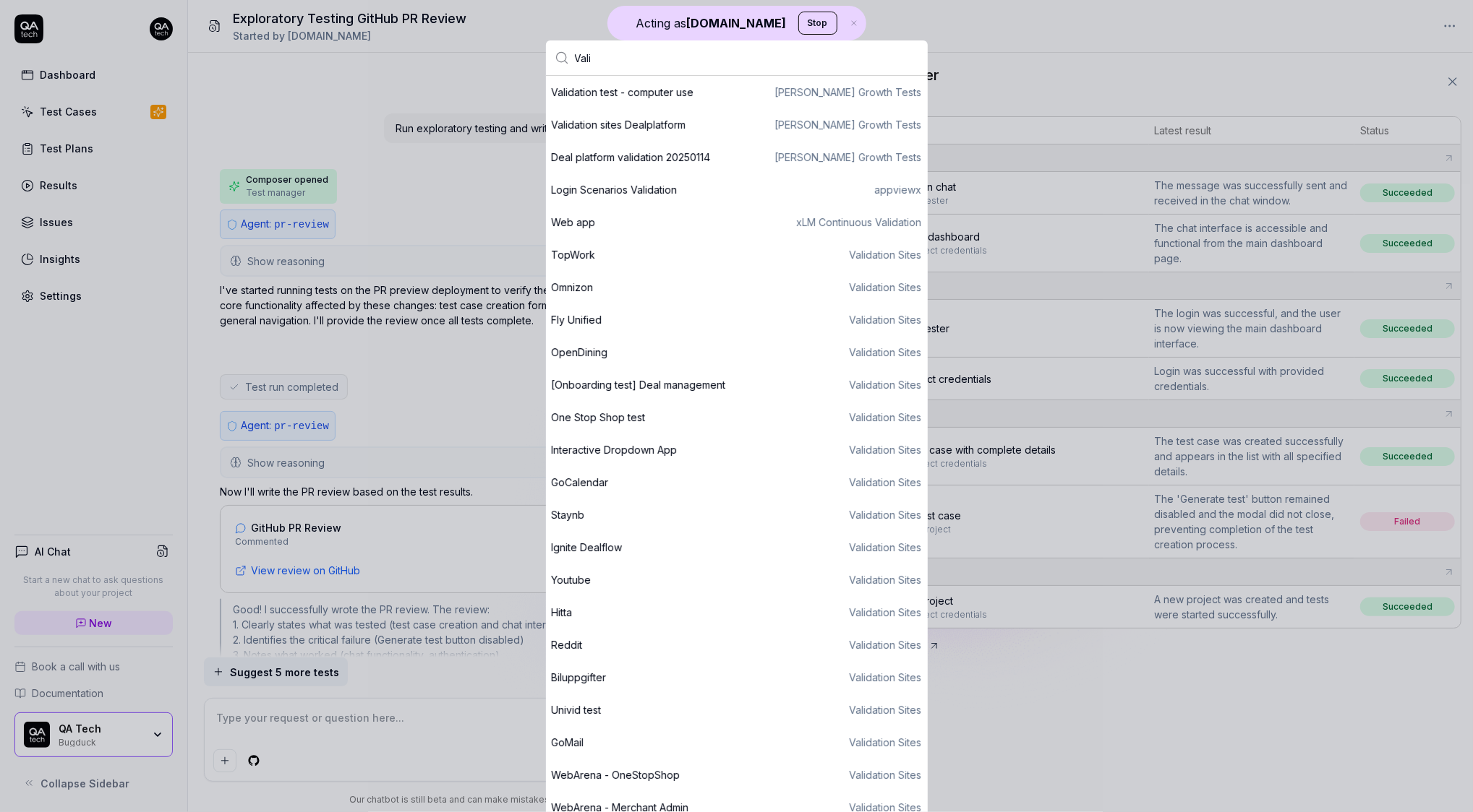
scroll to position [6, 0]
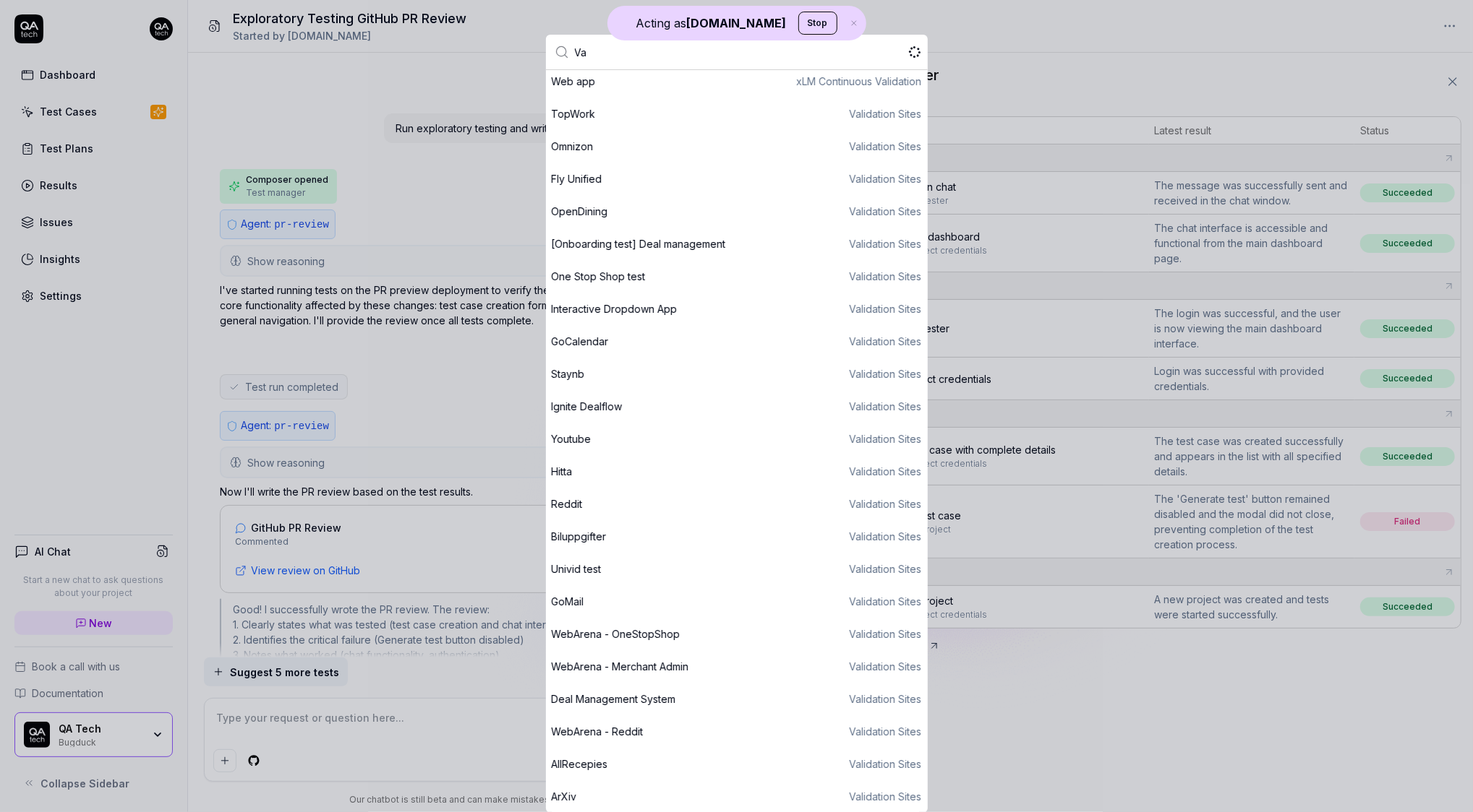
type input "V"
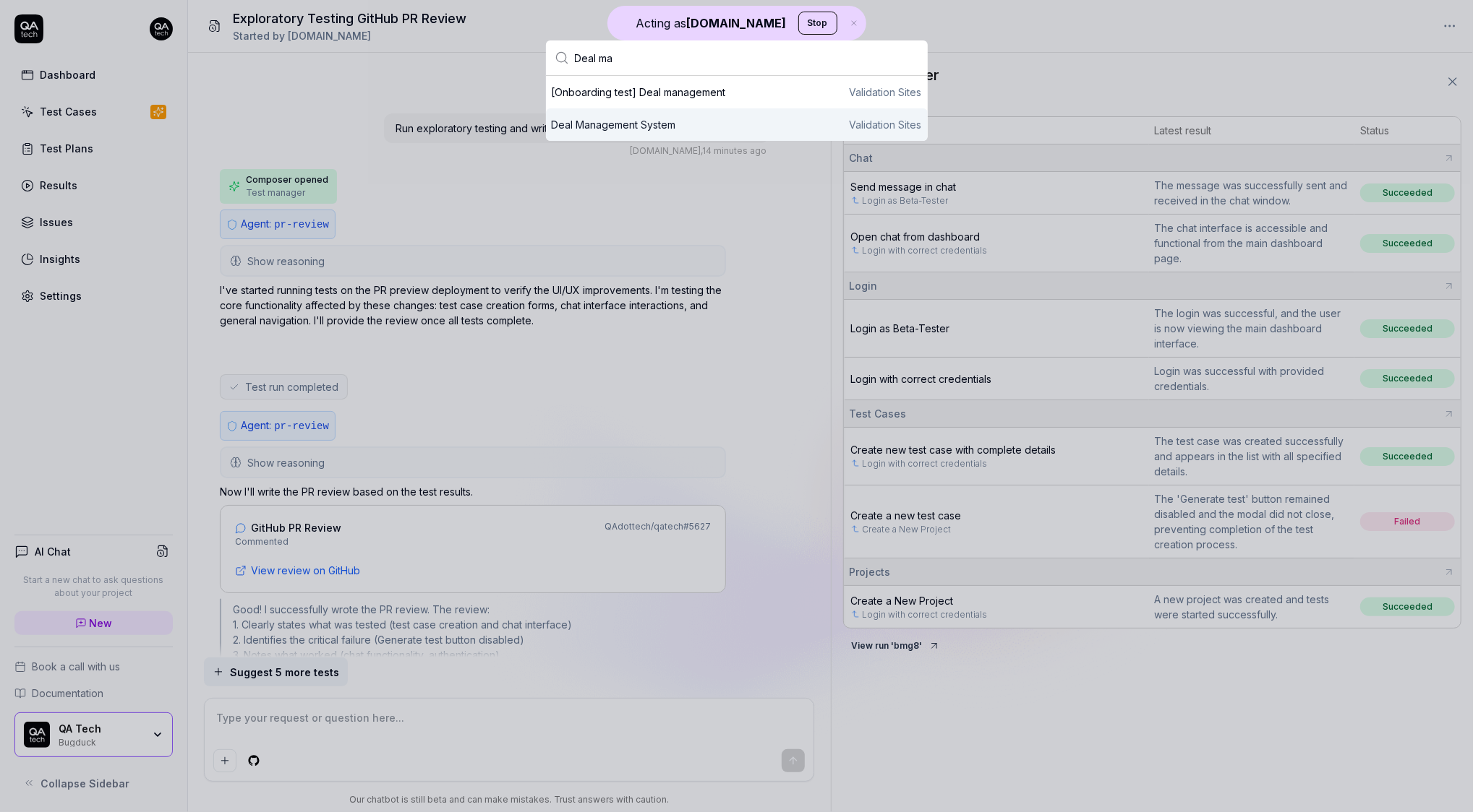
type input "Deal ma"
click at [666, 125] on div "Deal Management System" at bounding box center [613, 125] width 124 height 15
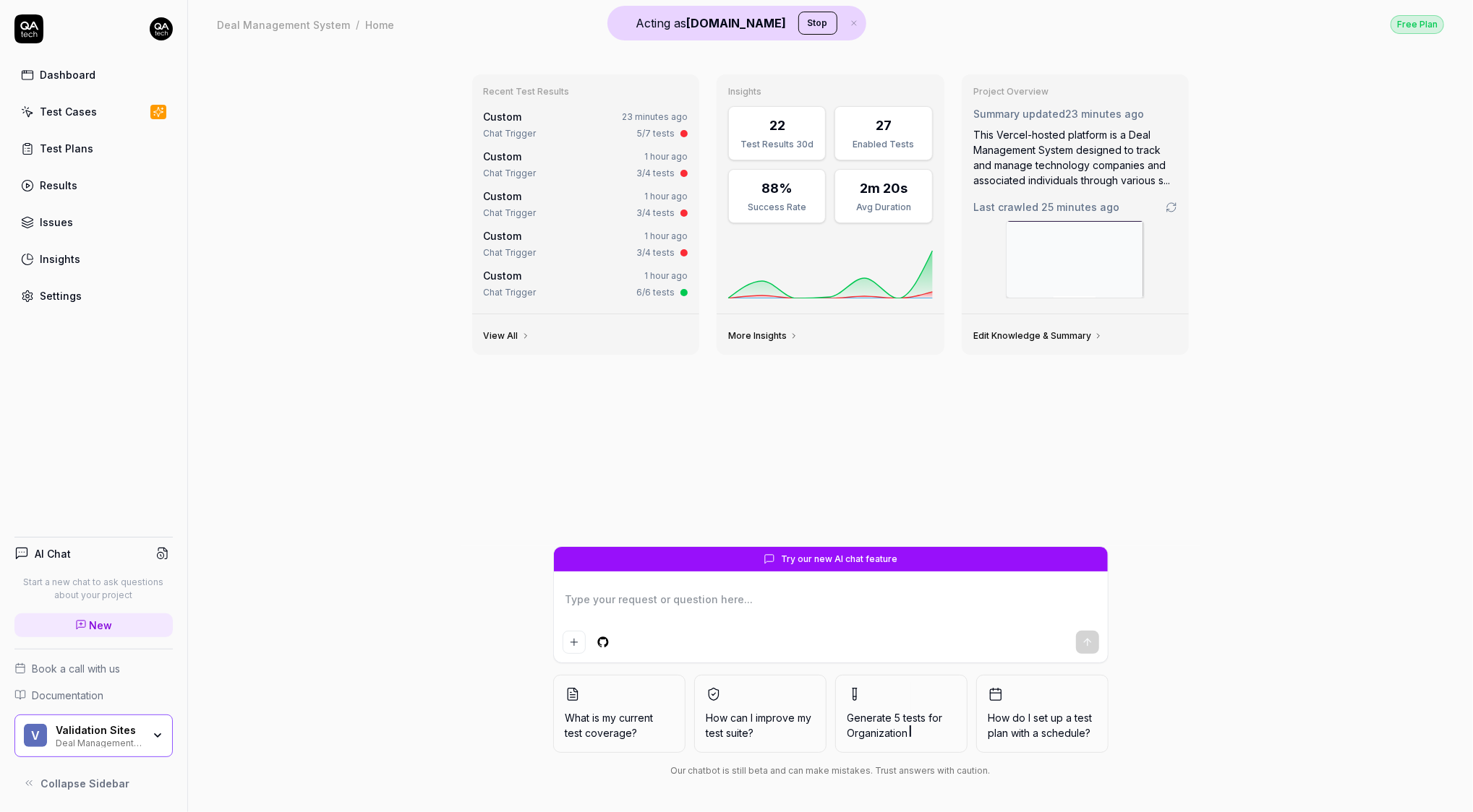
click at [162, 557] on icon at bounding box center [162, 553] width 13 height 13
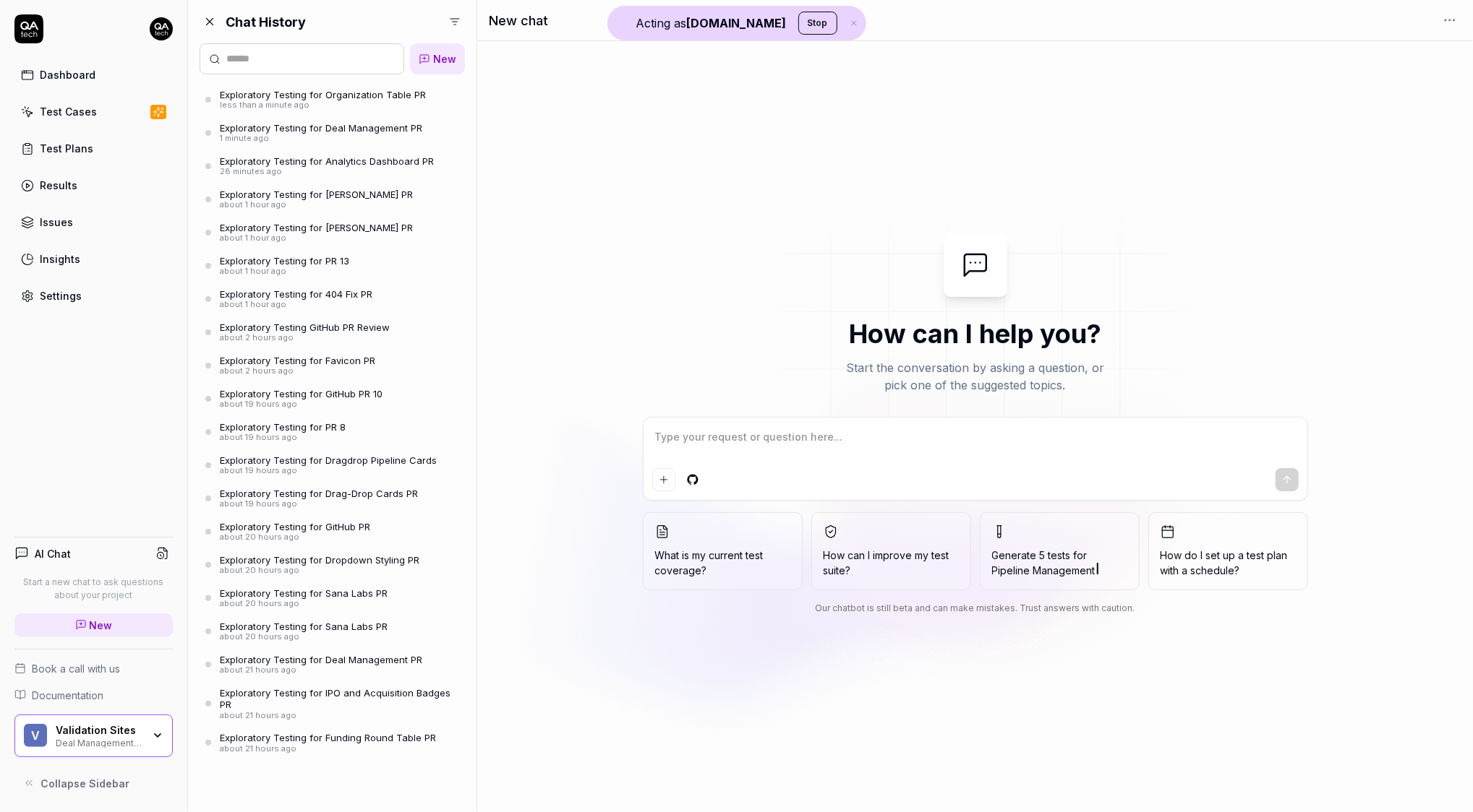
click at [330, 101] on div "less than a minute ago" at bounding box center [322, 105] width 206 height 10
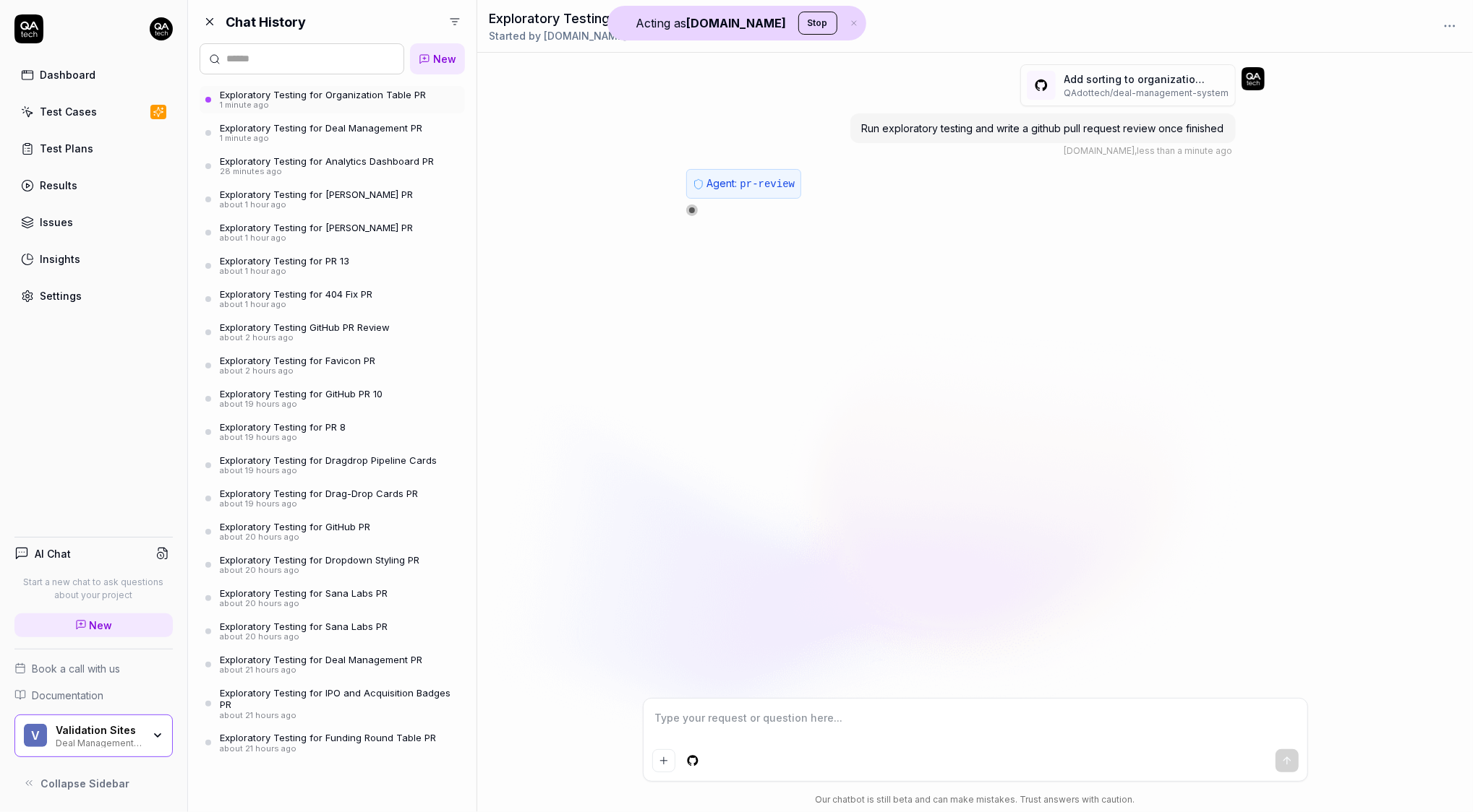
click at [288, 139] on div "1 minute ago" at bounding box center [320, 138] width 202 height 10
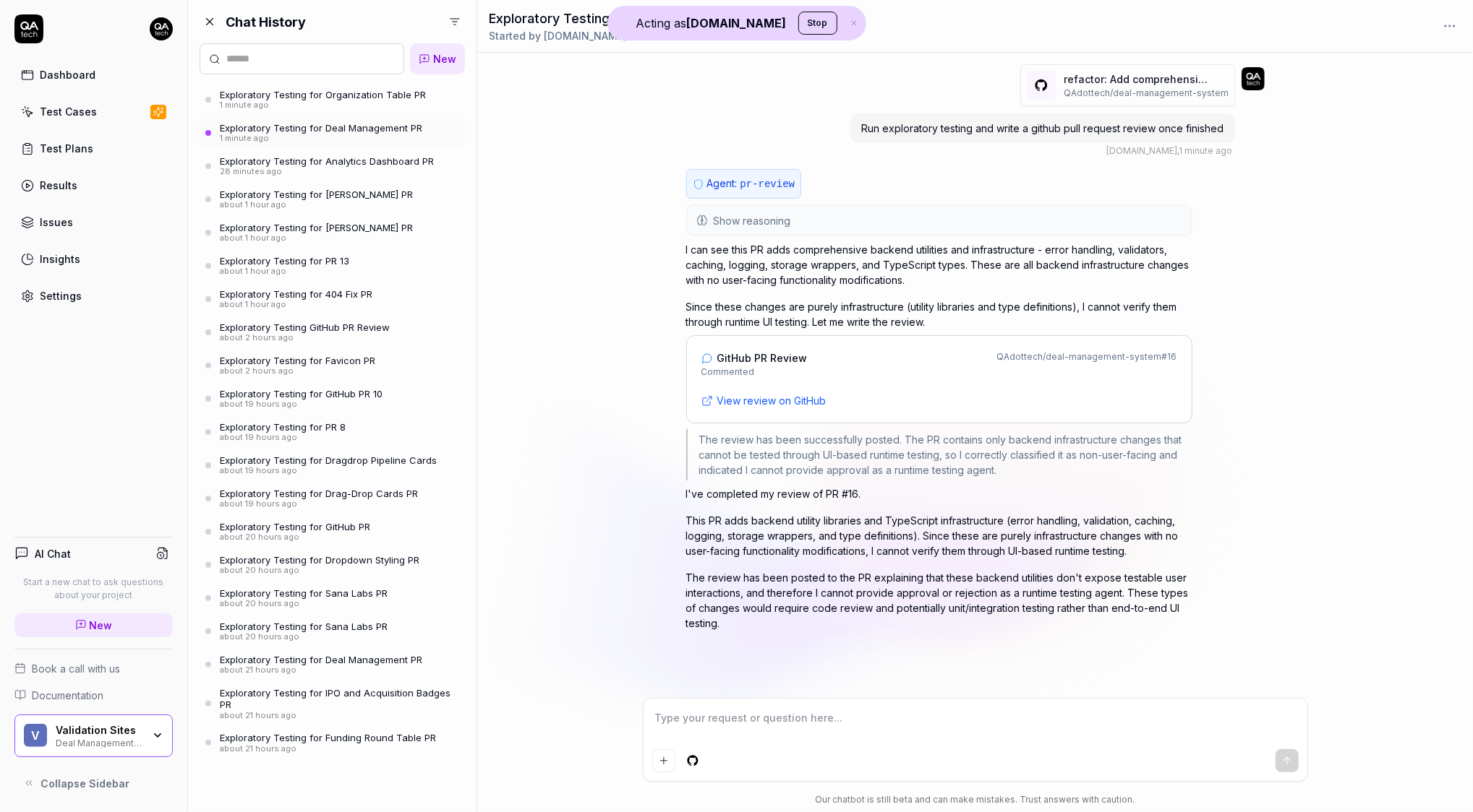
click at [294, 107] on div "1 minute ago" at bounding box center [322, 105] width 206 height 10
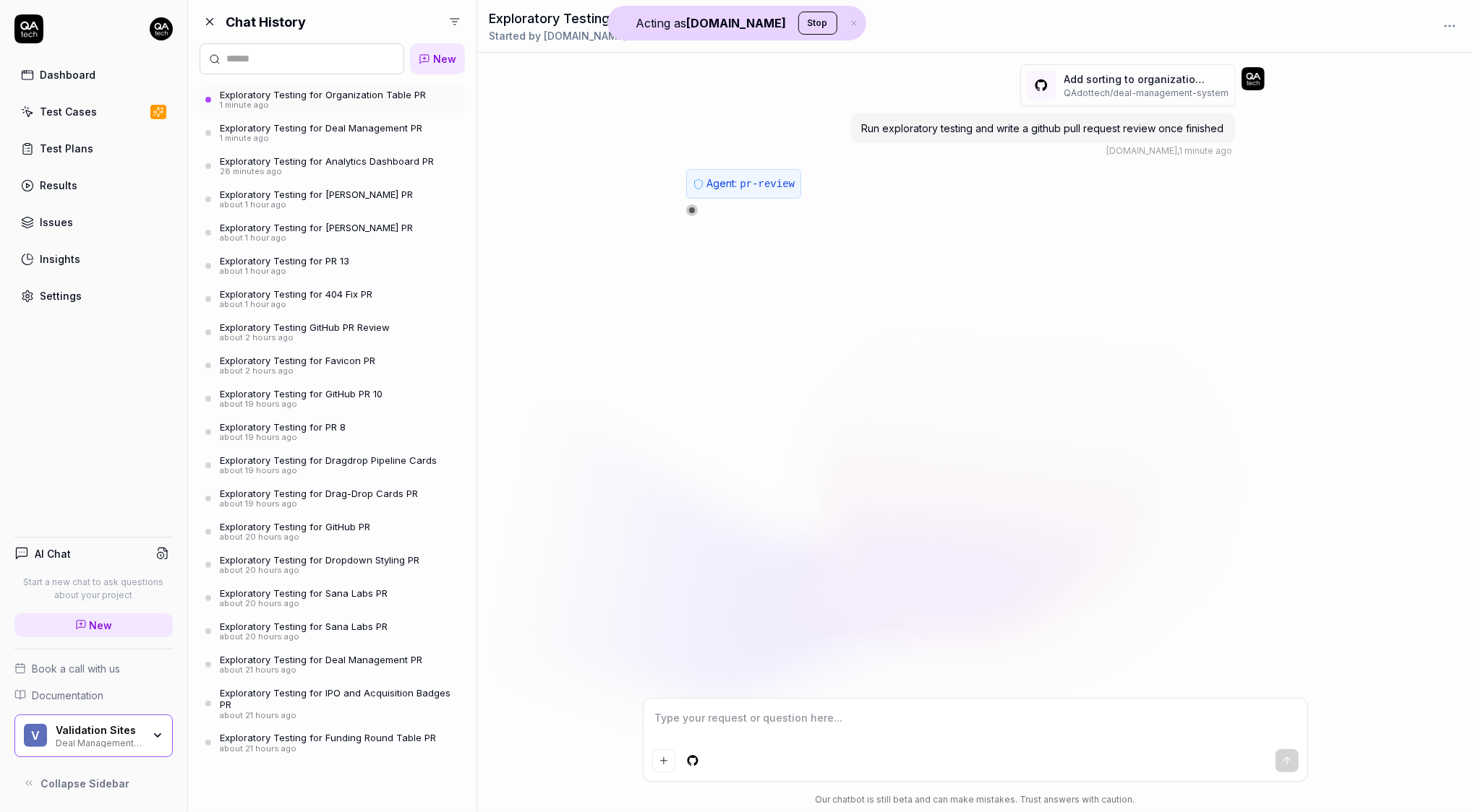
click at [293, 161] on div "Exploratory Testing for Analytics Dashboard PR" at bounding box center [326, 161] width 214 height 11
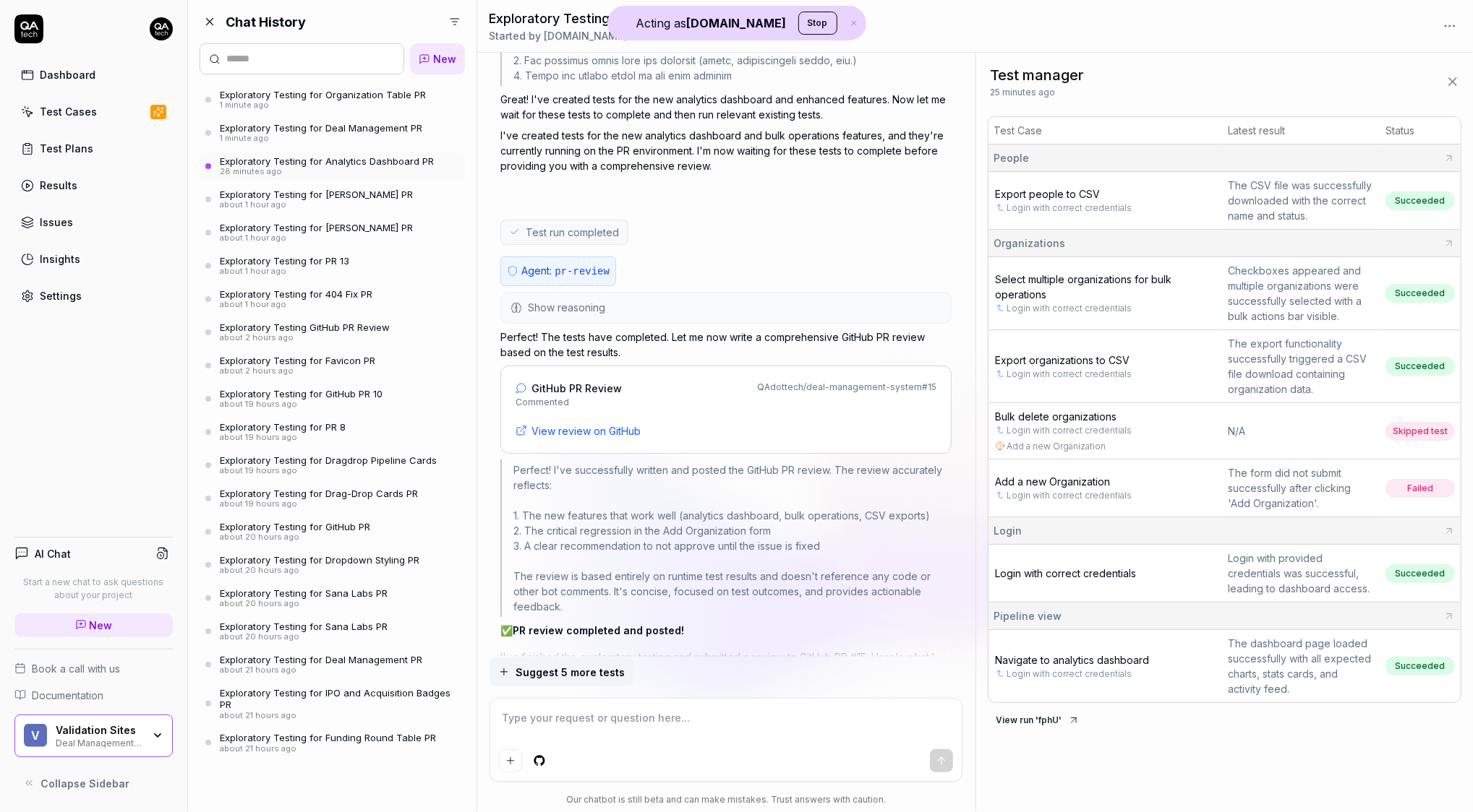
scroll to position [2879, 0]
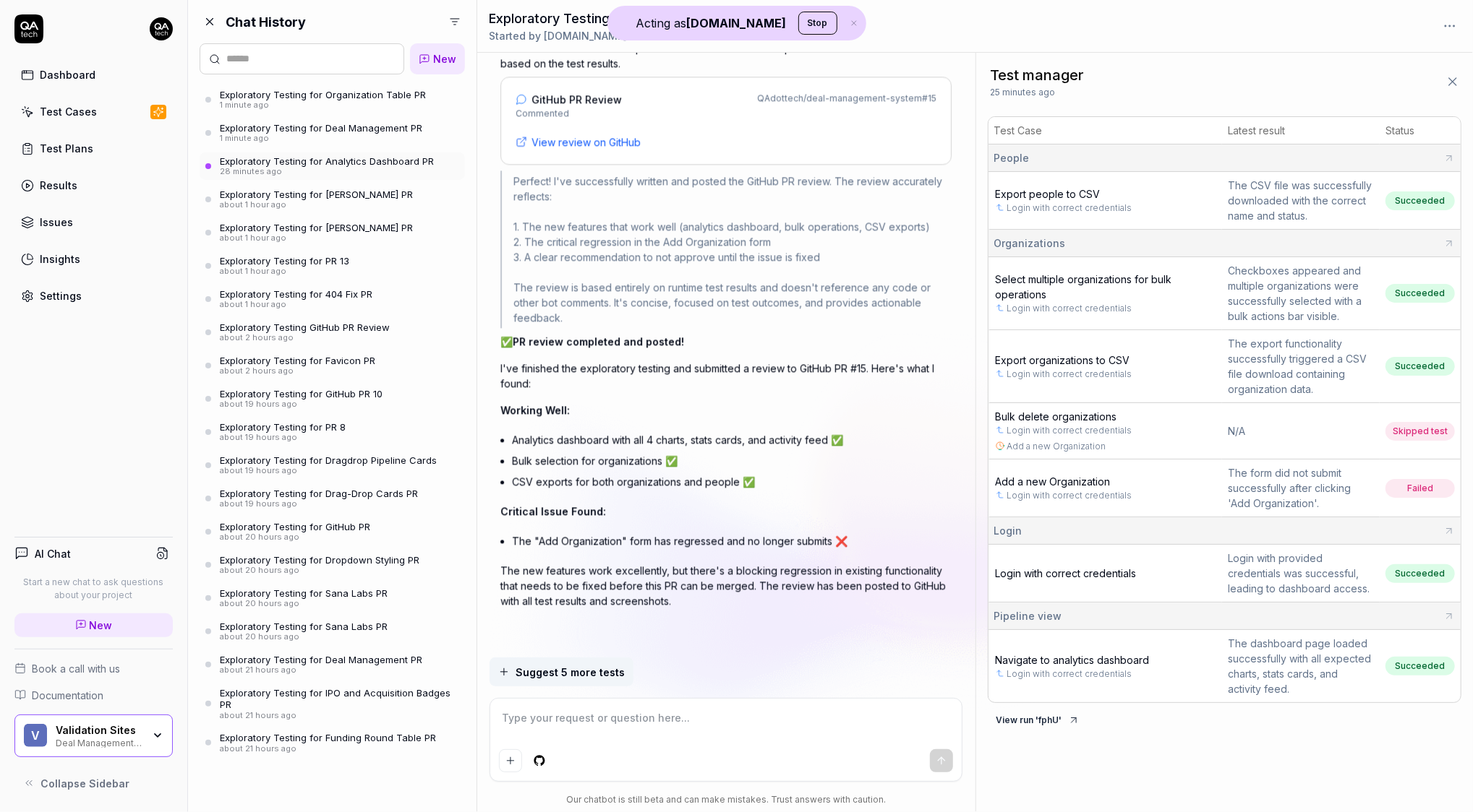
click at [296, 124] on div "Exploratory Testing for Deal Management PR" at bounding box center [320, 128] width 202 height 11
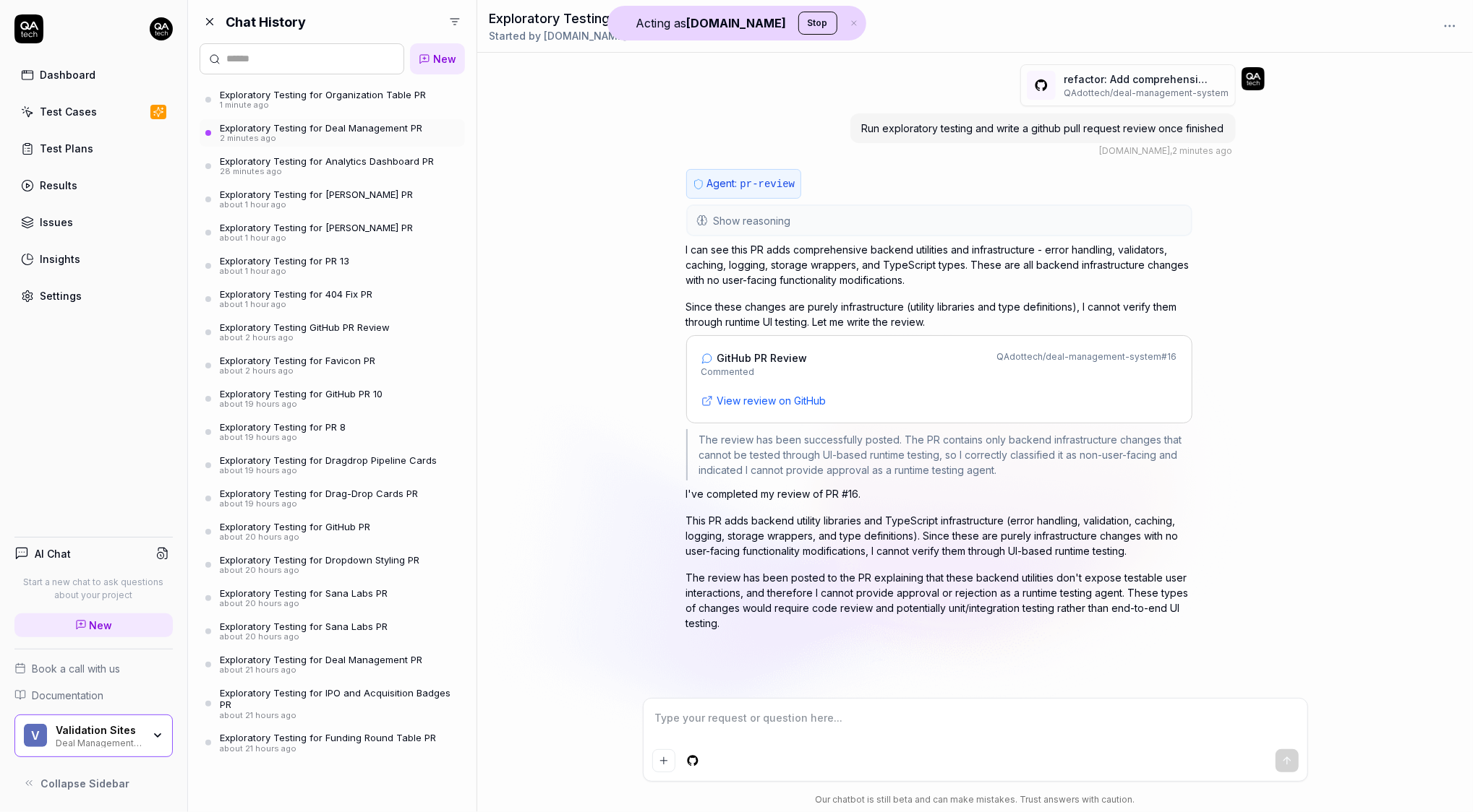
click at [358, 97] on div "Exploratory Testing for Organization Table PR" at bounding box center [322, 94] width 206 height 11
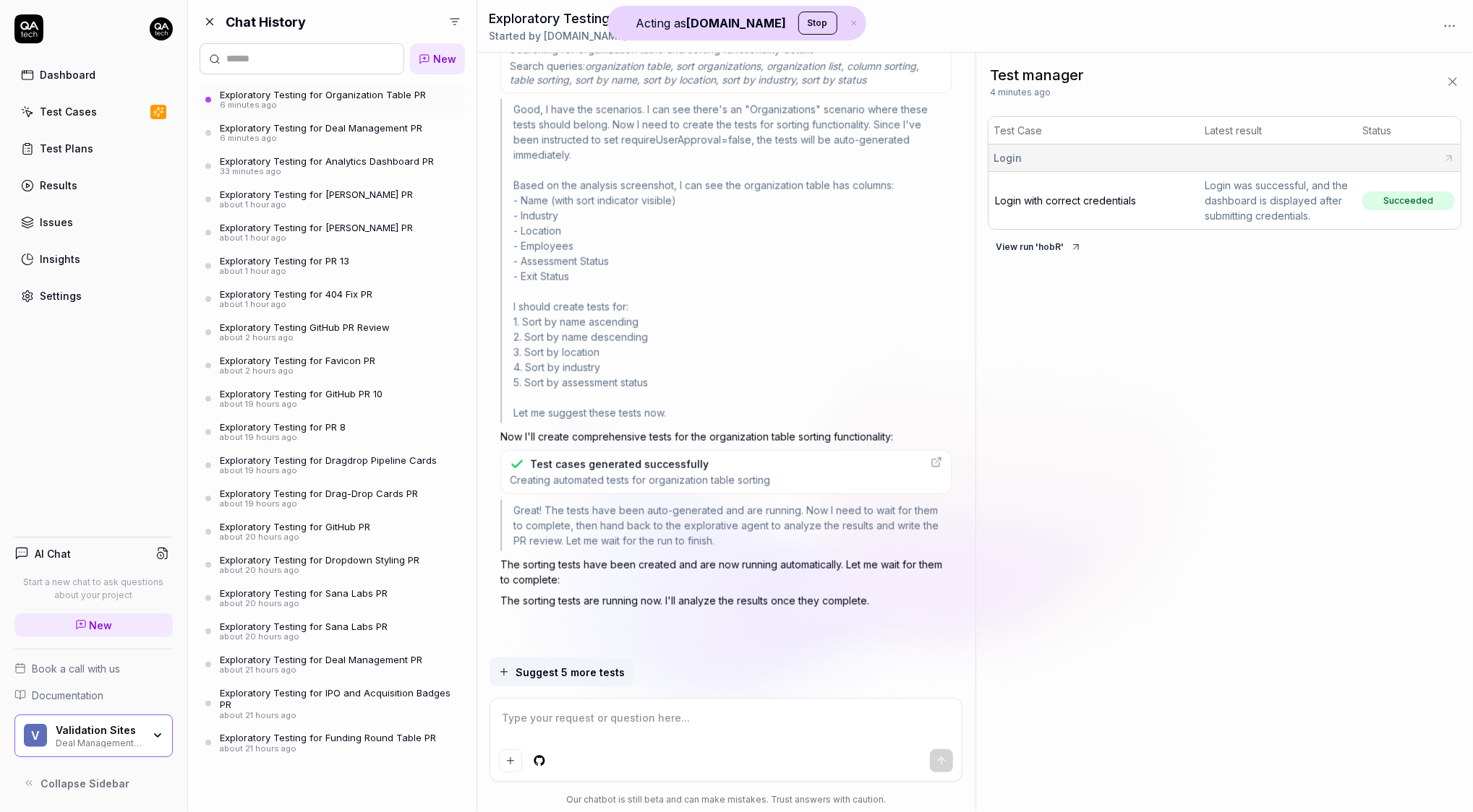
scroll to position [1982, 0]
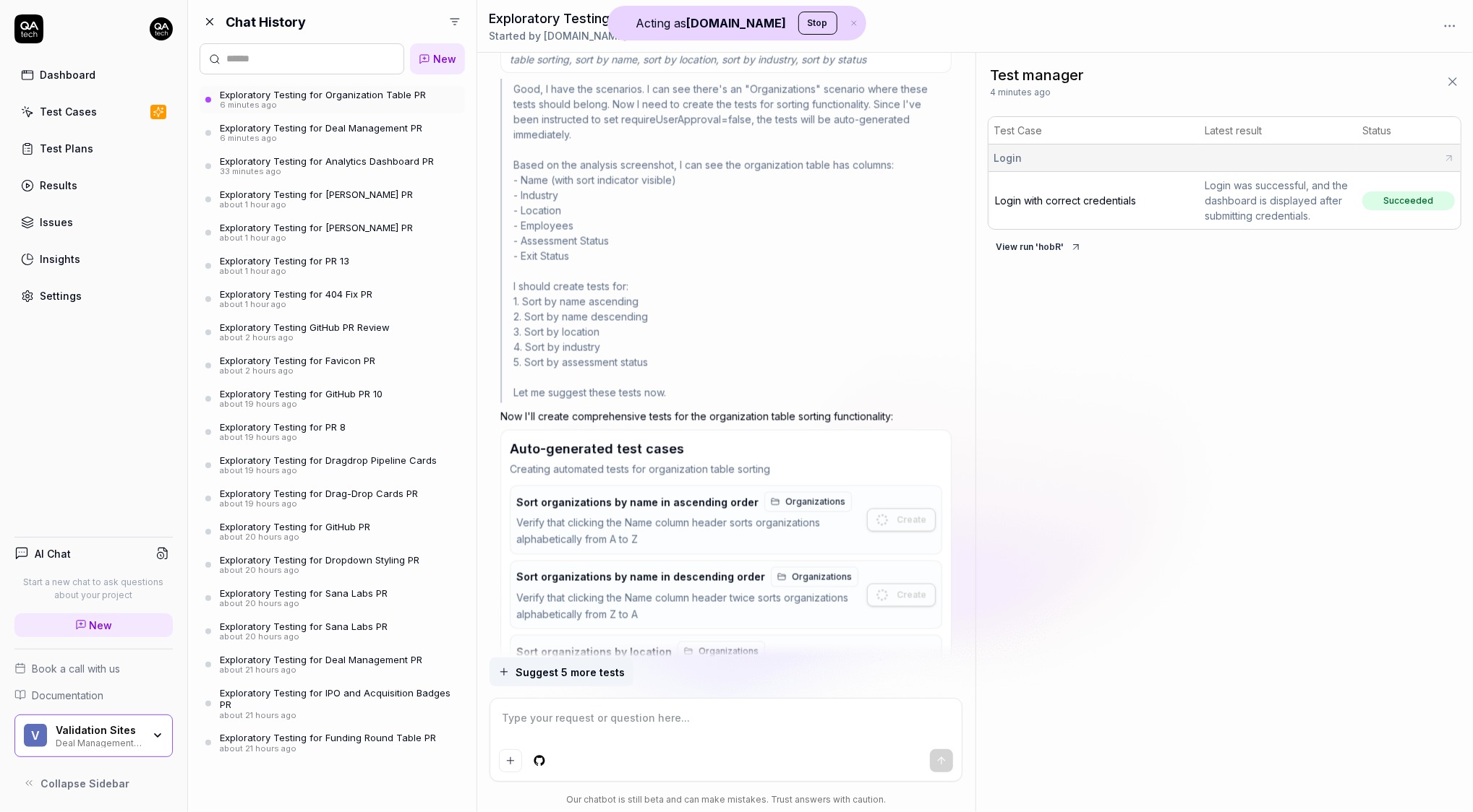
click at [212, 23] on icon at bounding box center [209, 21] width 13 height 13
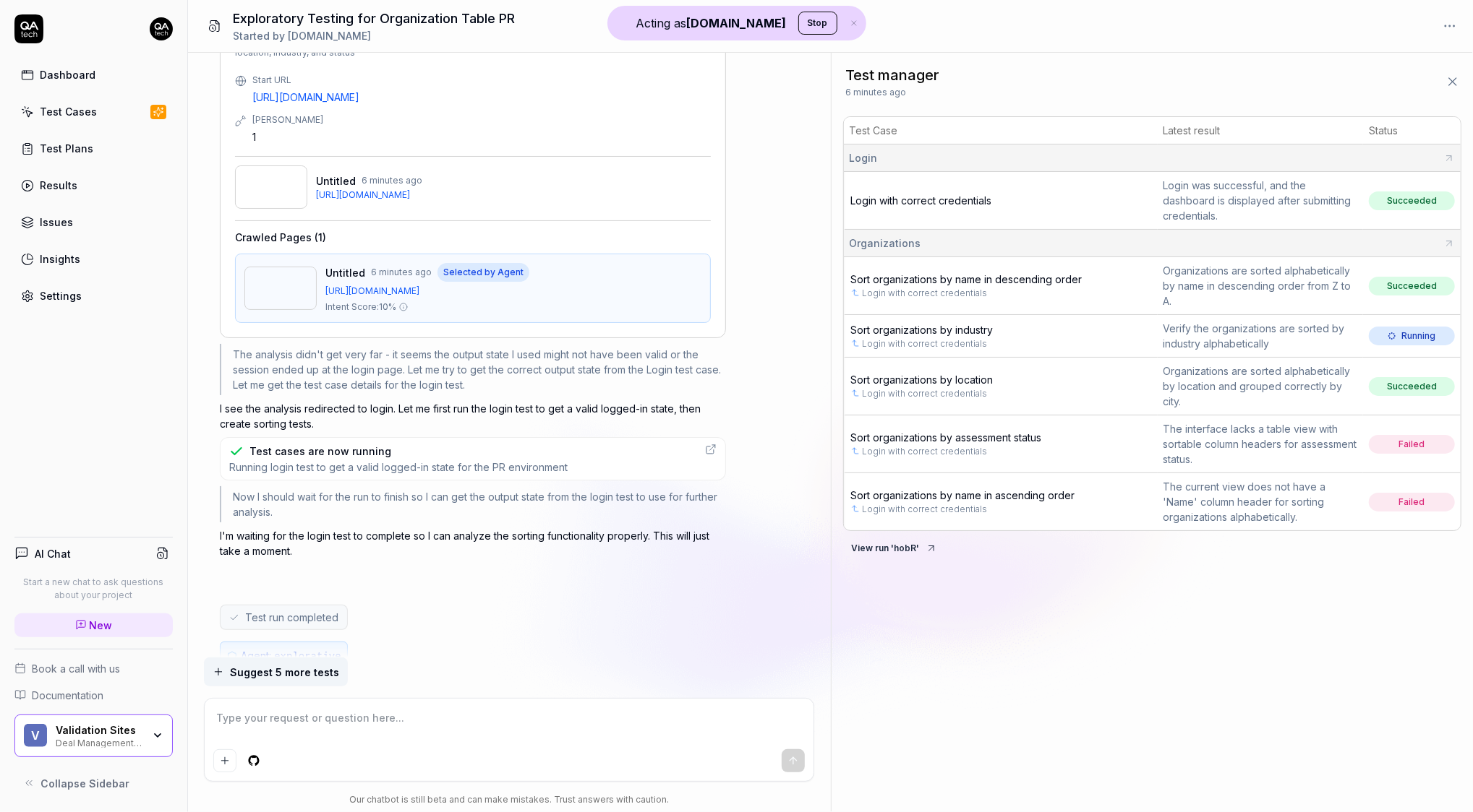
scroll to position [0, 0]
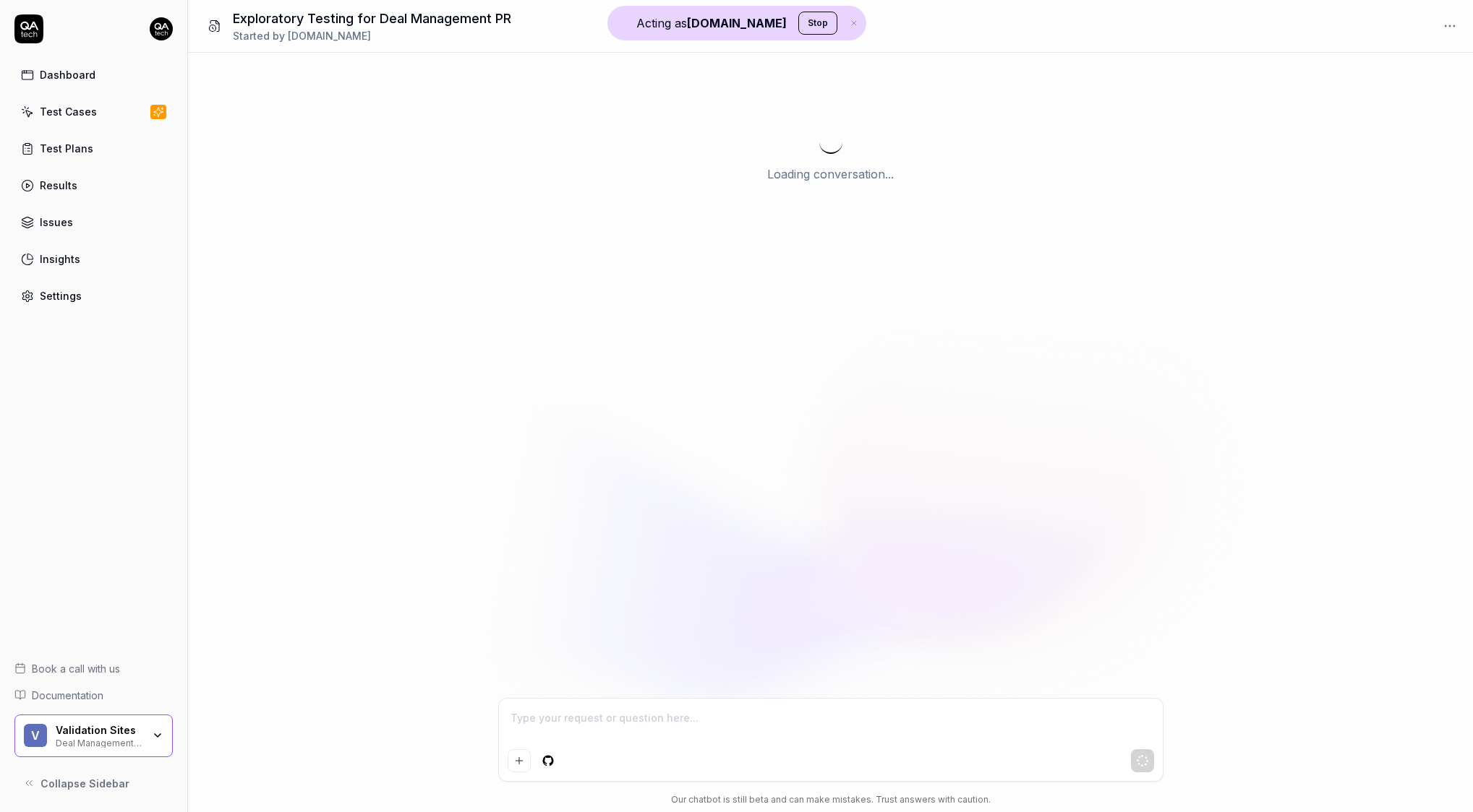
type textarea "*"
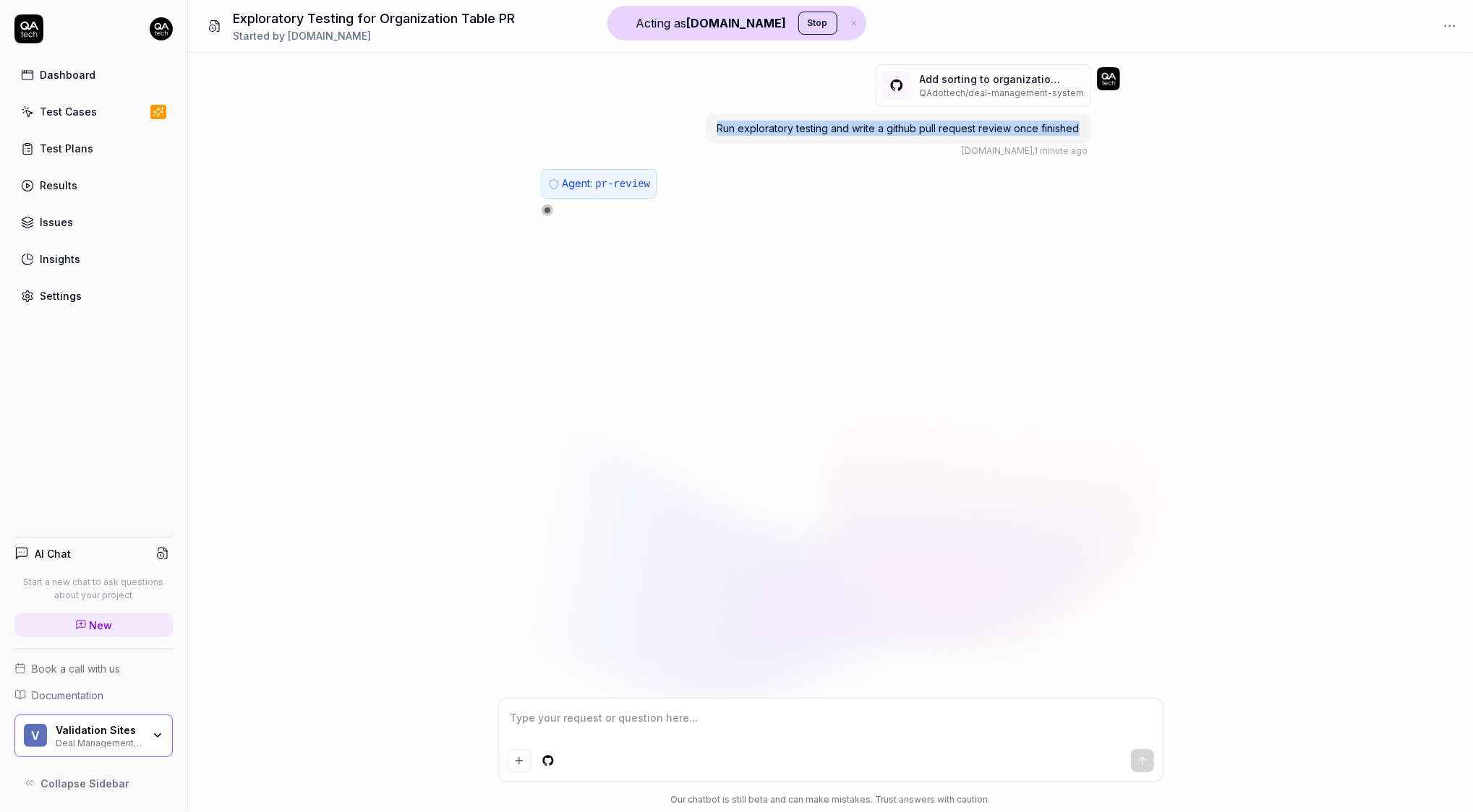
drag, startPoint x: 1090, startPoint y: 131, endPoint x: 685, endPoint y: 130, distance: 405.0
click at [685, 130] on div "Add sorting to organization table (# 17 ) QAdottech / deal-management-system Ru…" at bounding box center [831, 111] width 579 height 93
copy span "Run exploratory testing and write a github pull request review once finished"
type textarea "*"
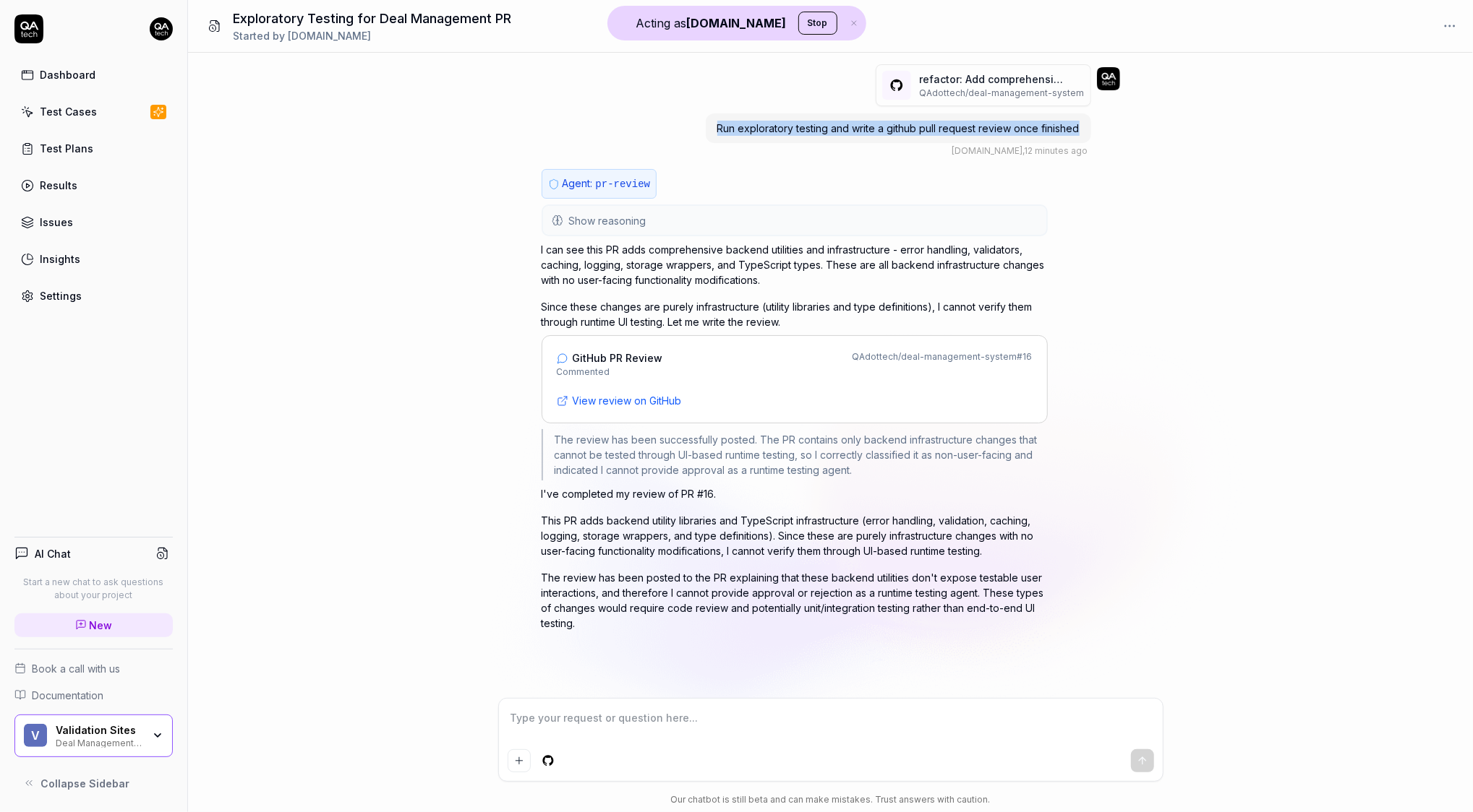
drag, startPoint x: 1092, startPoint y: 130, endPoint x: 721, endPoint y: 111, distance: 371.5
click at [721, 111] on div "refactor: Add comprehensive backend utilities and infrastructure (# 16 ) QAdott…" at bounding box center [912, 111] width 414 height 93
copy span "Run exploratory testing and write a github pull request review once finished"
type textarea "*"
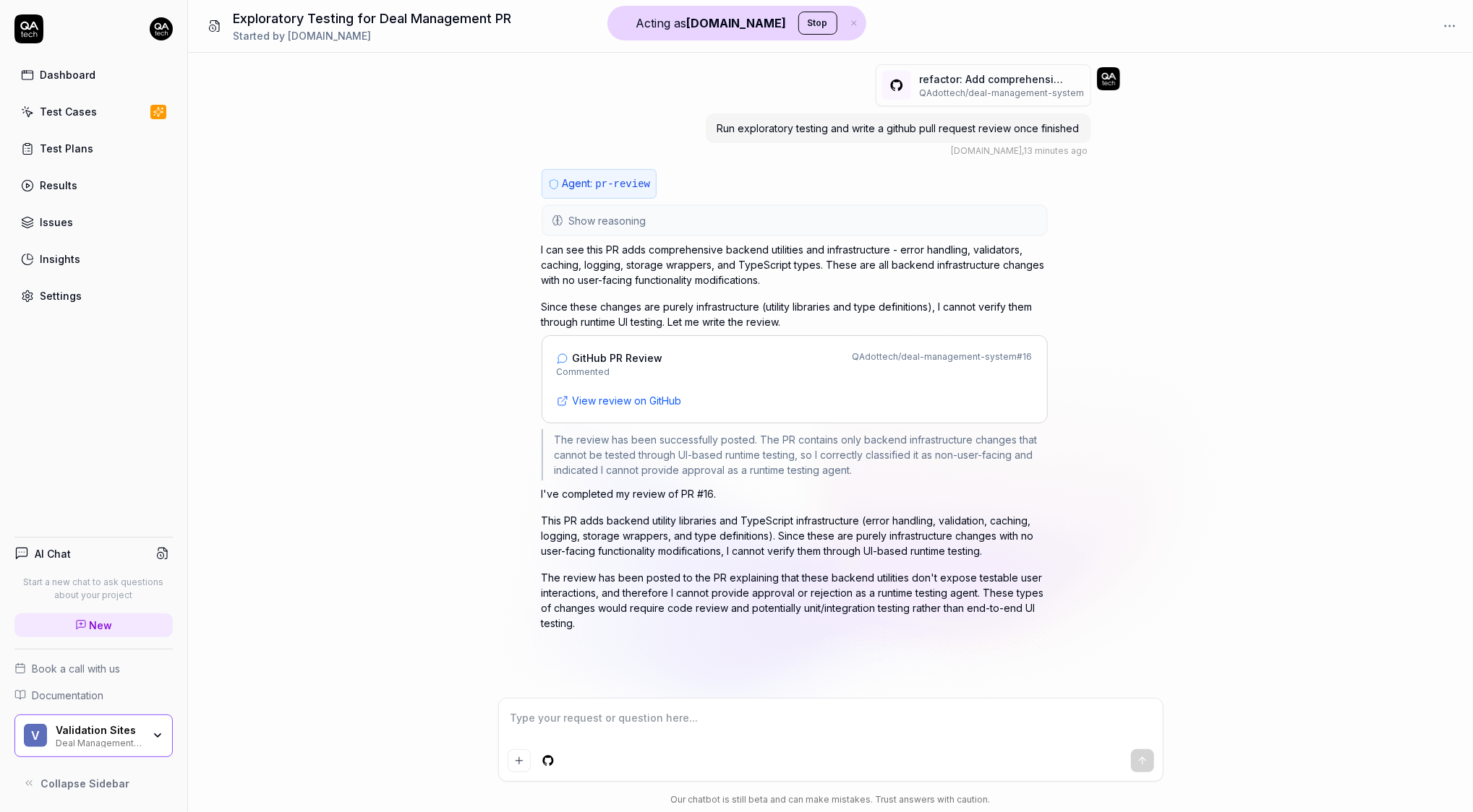
click at [643, 215] on span "Show reasoning" at bounding box center [607, 221] width 77 height 15
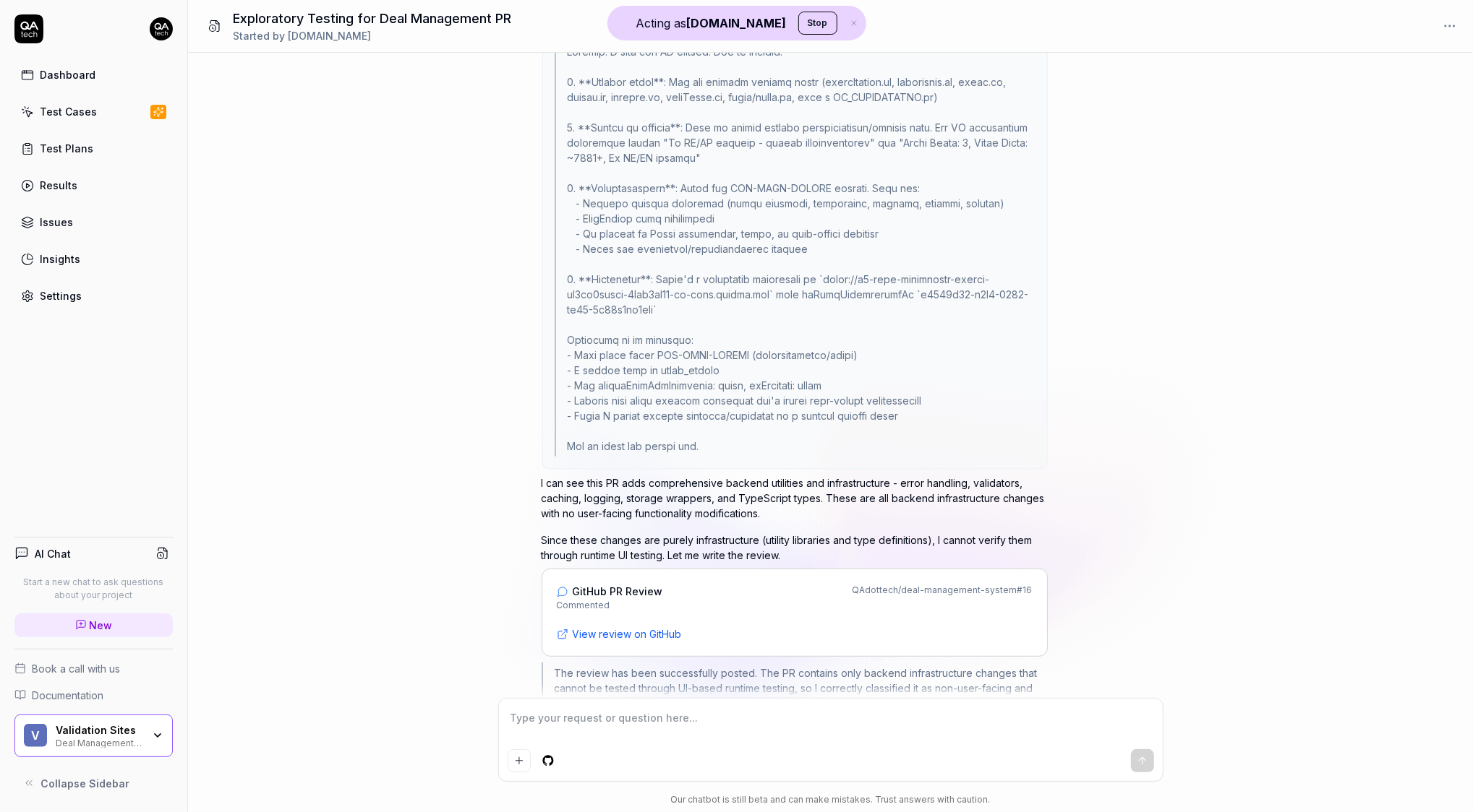
scroll to position [675, 0]
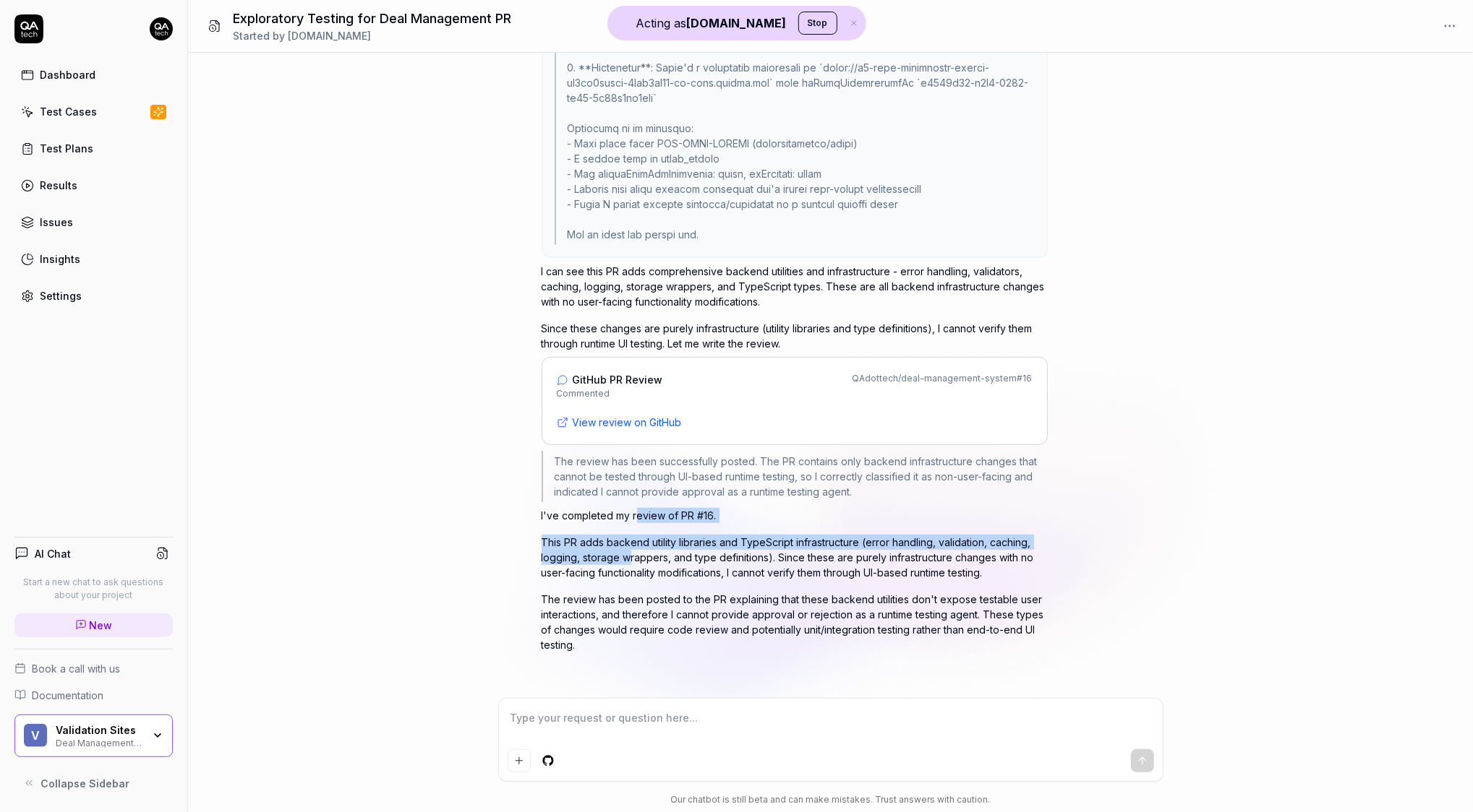
drag, startPoint x: 637, startPoint y: 514, endPoint x: 628, endPoint y: 548, distance: 35.2
click at [628, 548] on div "I've completed my review of PR #16. This PR adds backend utility libraries and …" at bounding box center [794, 580] width 506 height 144
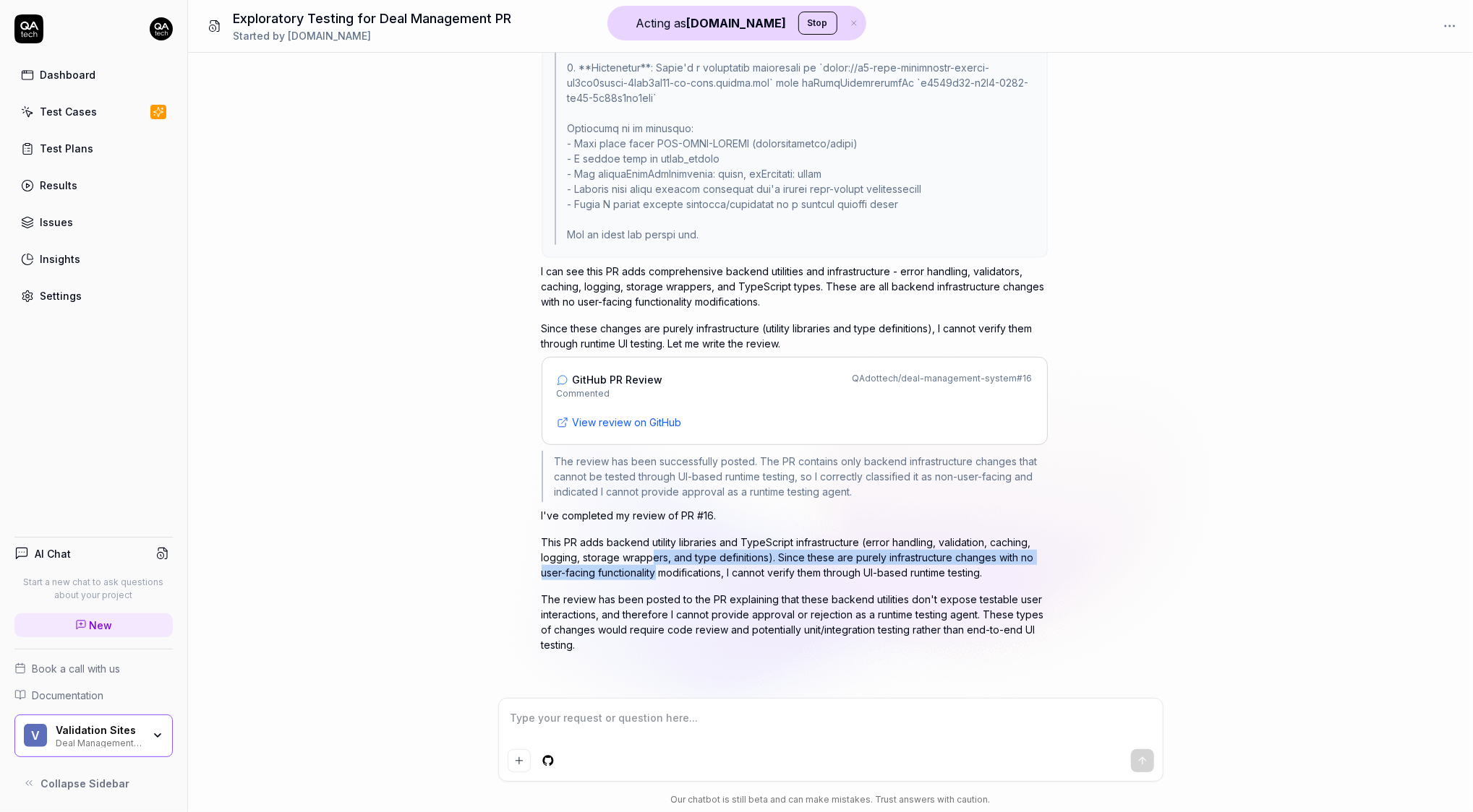
drag, startPoint x: 655, startPoint y: 554, endPoint x: 658, endPoint y: 572, distance: 18.2
click at [658, 572] on p "This PR adds backend utility libraries and TypeScript infrastructure (error han…" at bounding box center [794, 557] width 506 height 46
click at [681, 573] on p "This PR adds backend utility libraries and TypeScript infrastructure (error han…" at bounding box center [794, 557] width 506 height 46
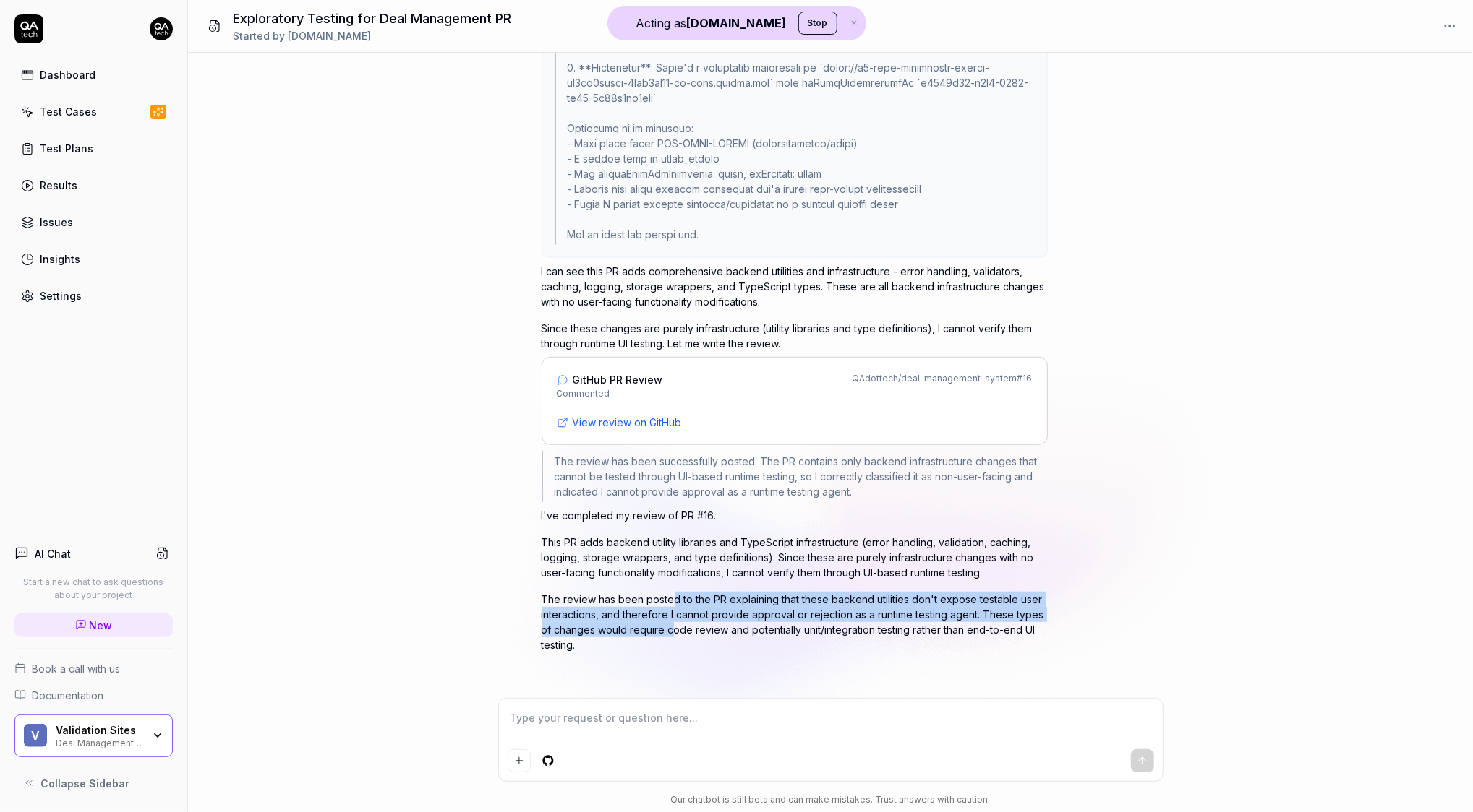
drag, startPoint x: 669, startPoint y: 590, endPoint x: 669, endPoint y: 620, distance: 30.0
click at [669, 620] on p "The review has been posted to the PR explaining that these backend utilities do…" at bounding box center [794, 622] width 506 height 61
type textarea "*"
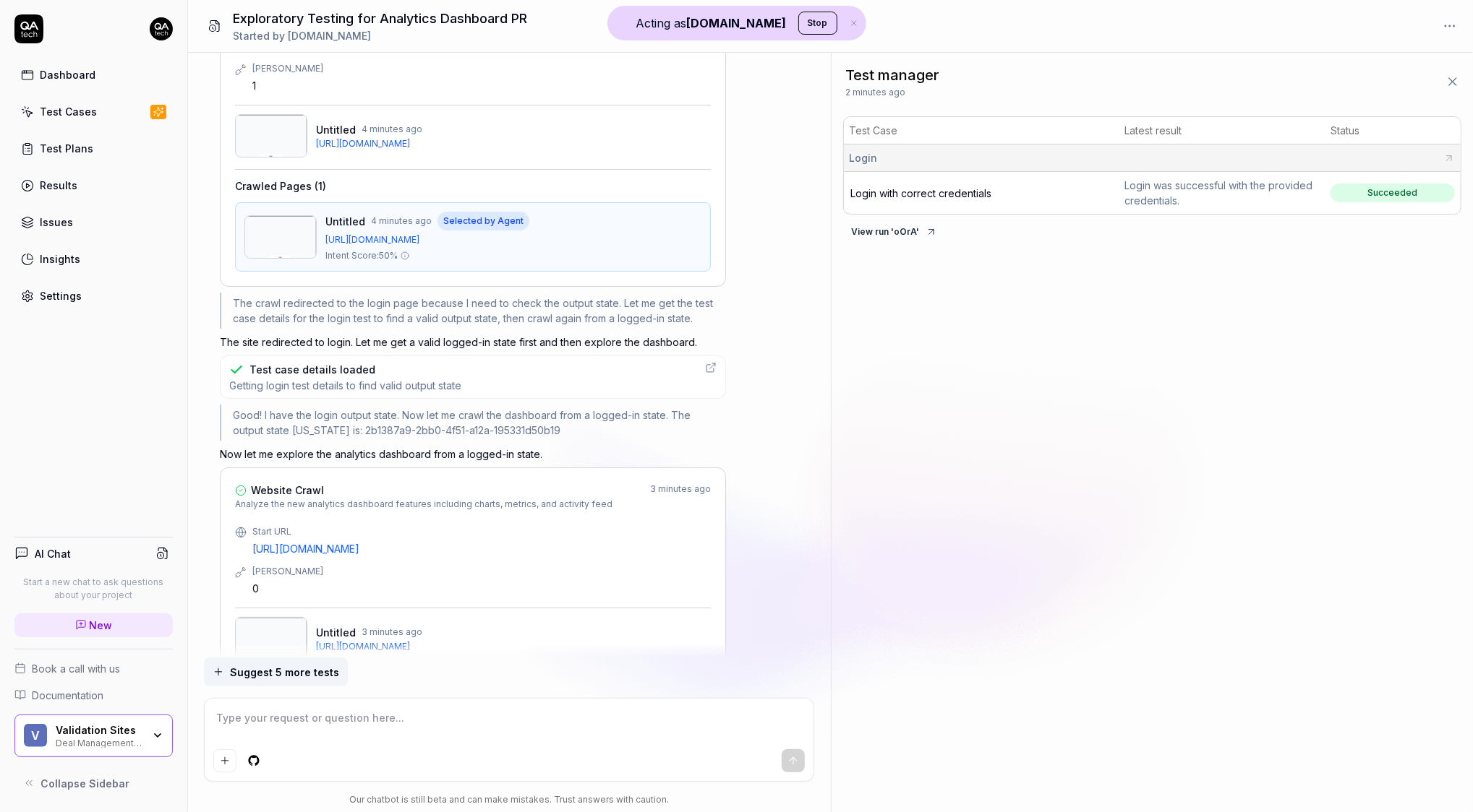
scroll to position [934, 0]
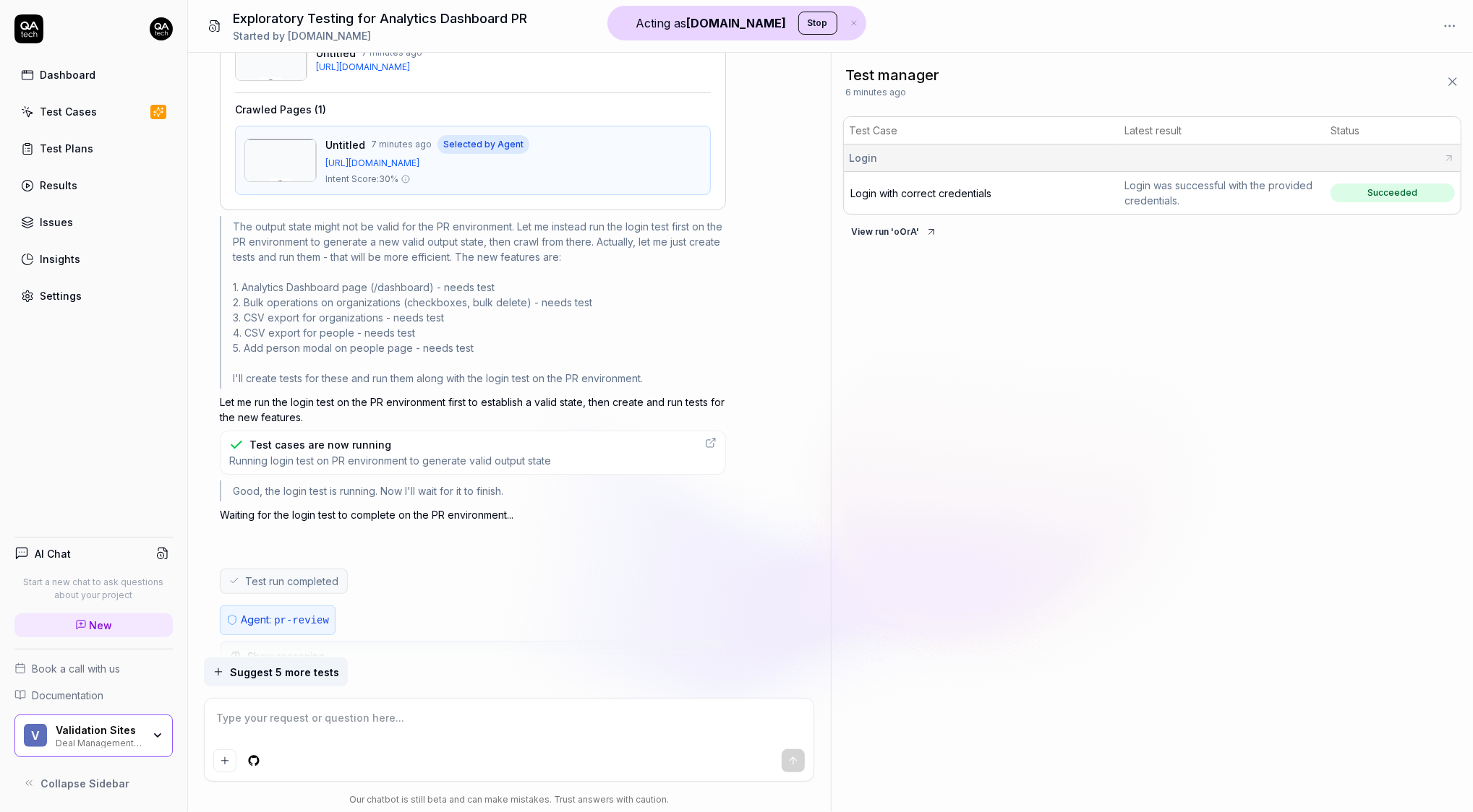
type textarea "*"
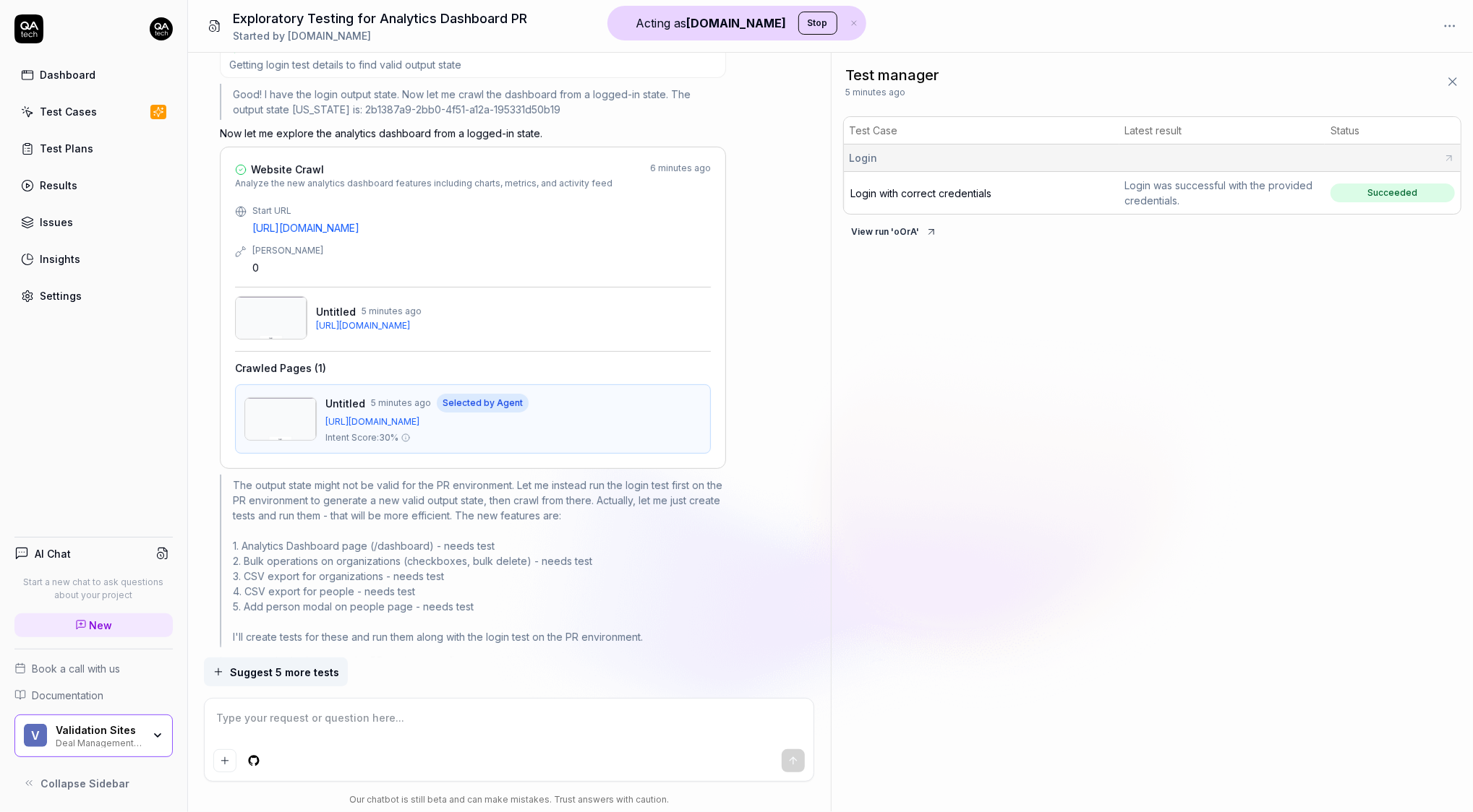
scroll to position [934, 0]
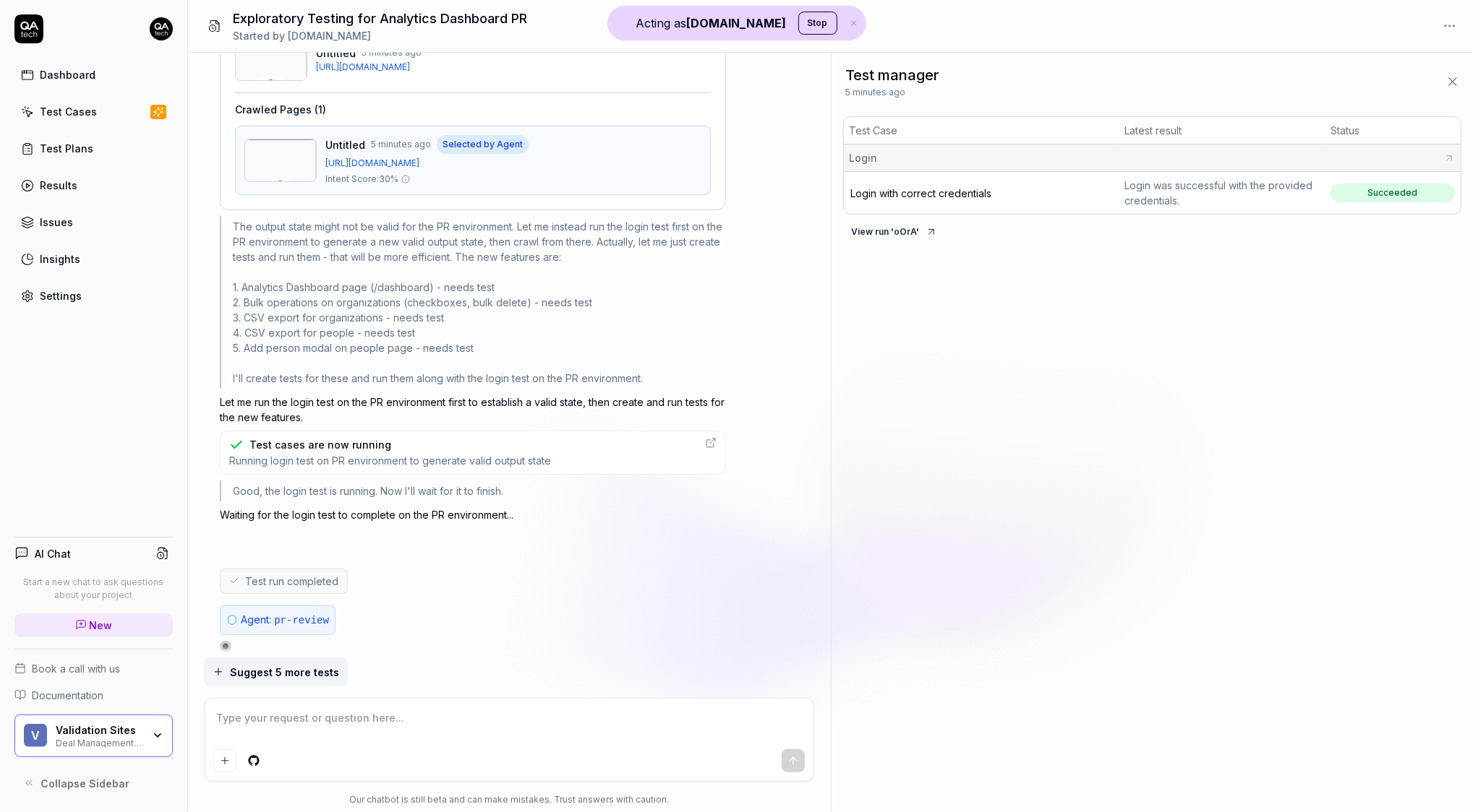
click at [276, 615] on span "pr-review" at bounding box center [301, 620] width 55 height 11
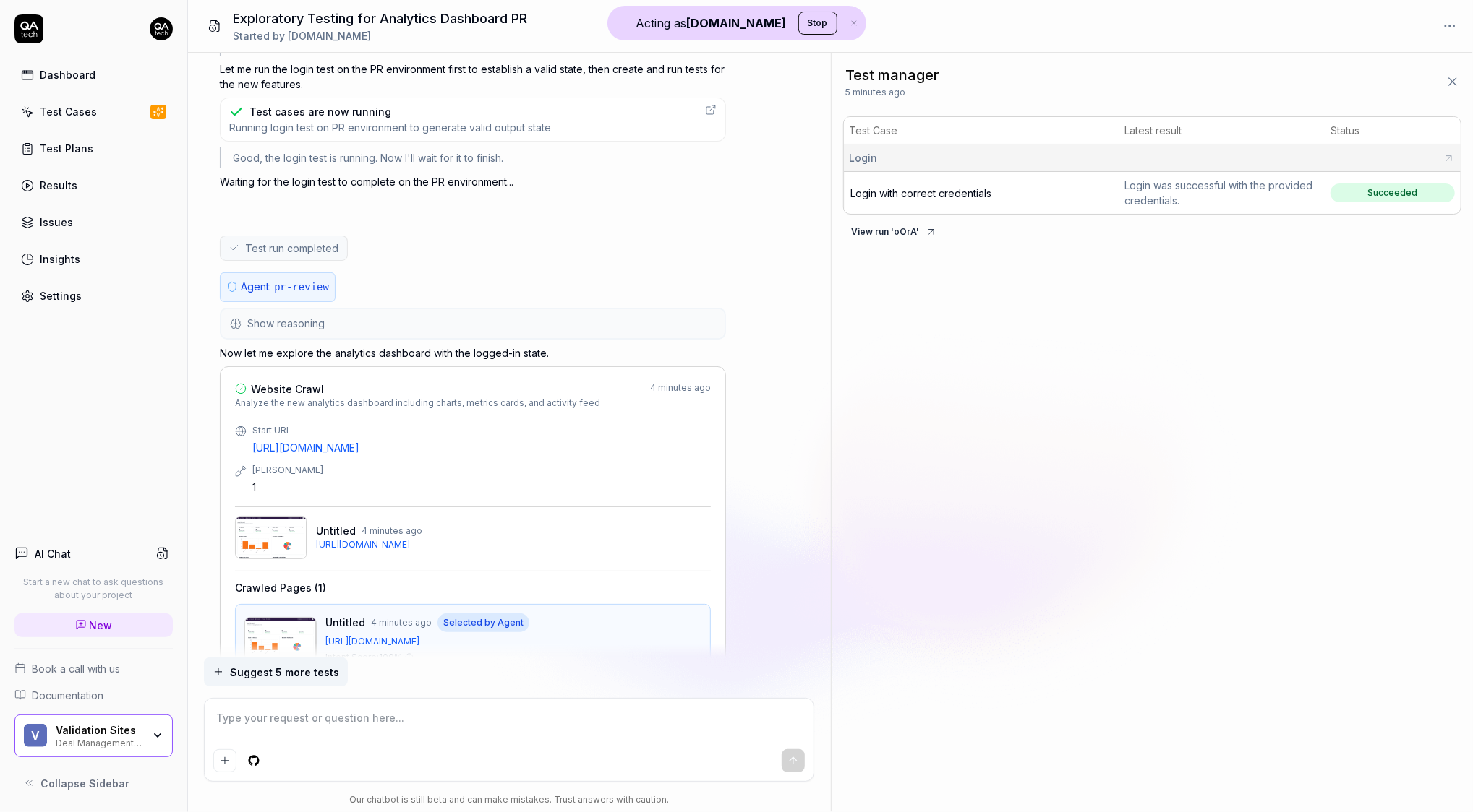
scroll to position [1158, 0]
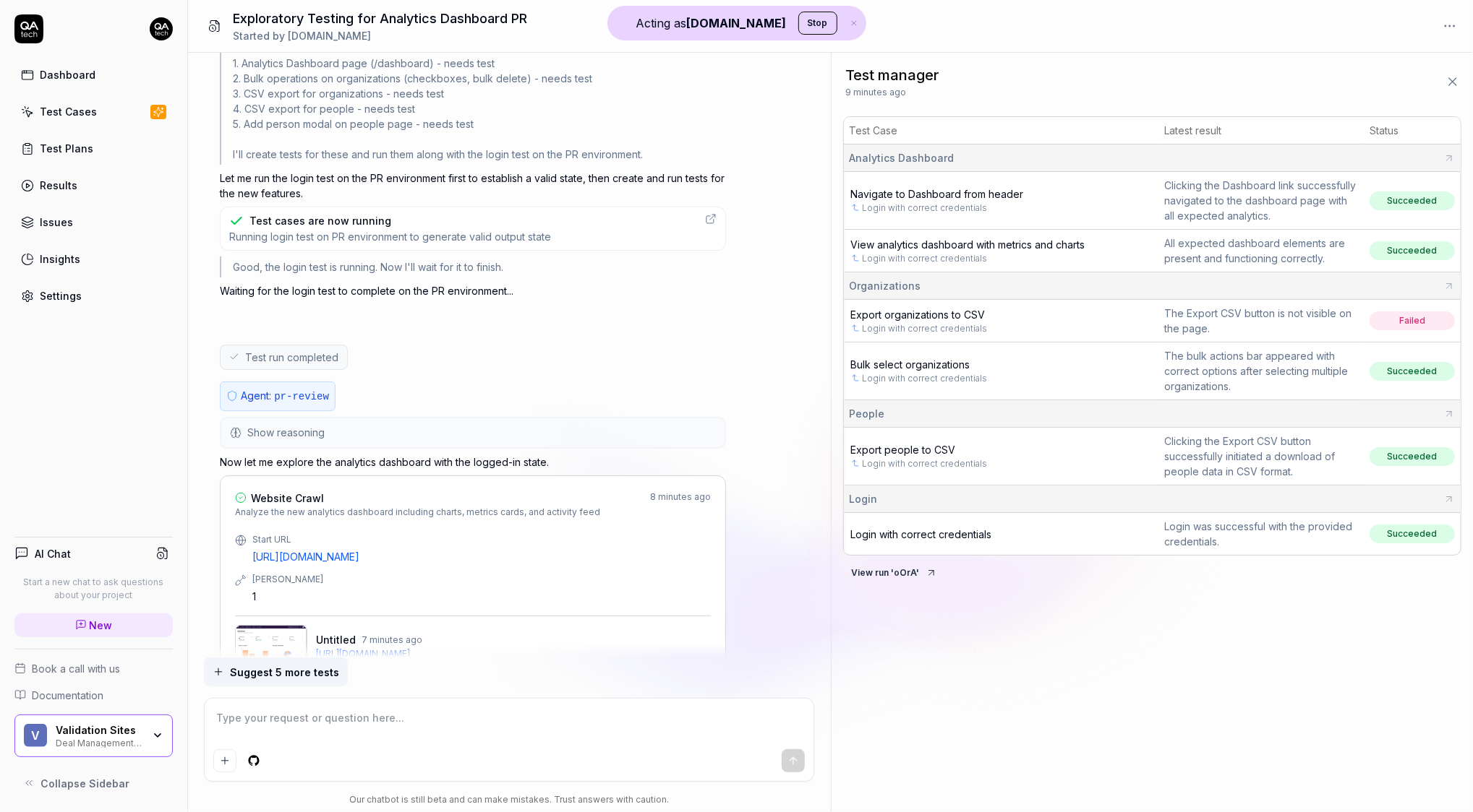
click at [166, 556] on icon at bounding box center [162, 553] width 13 height 13
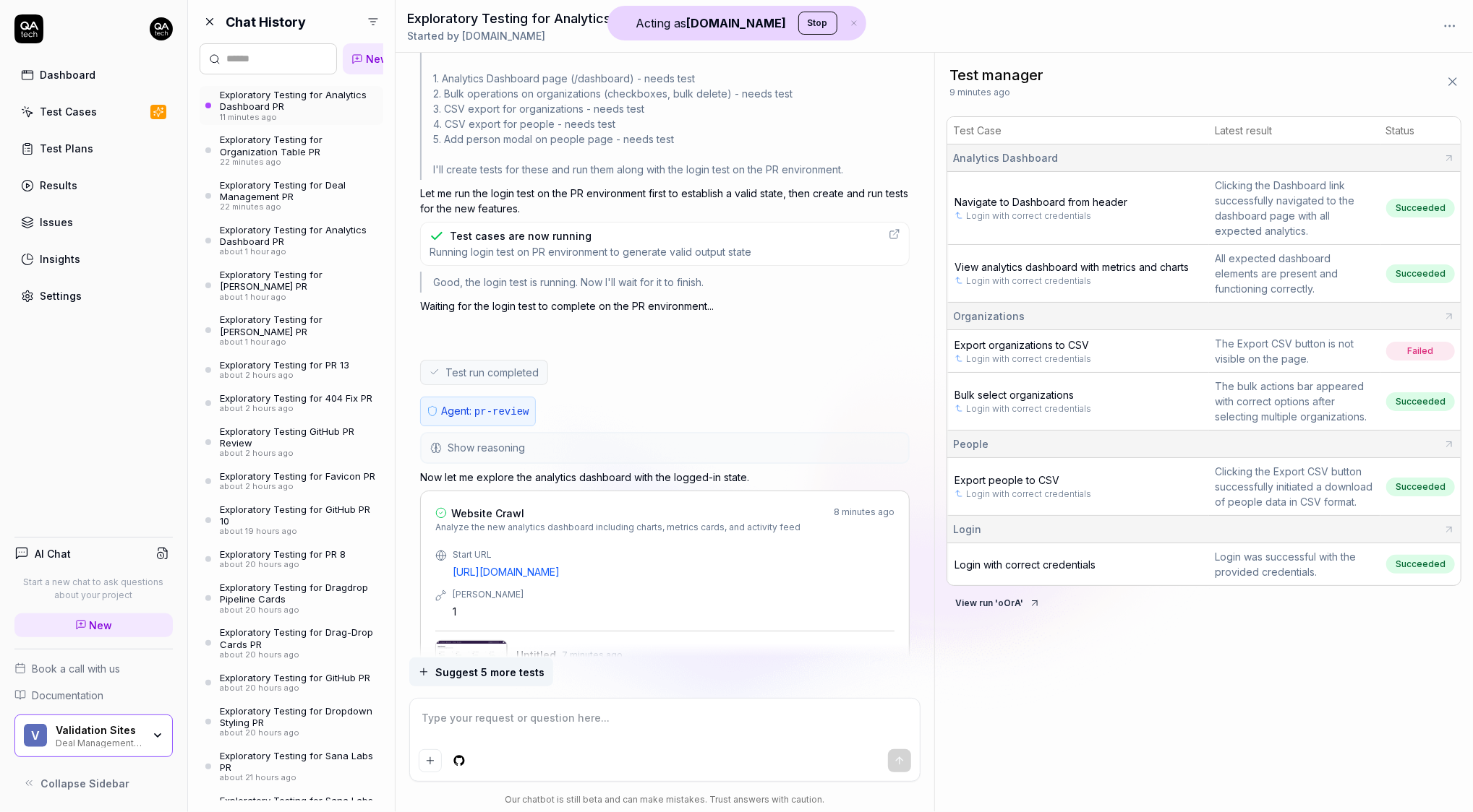
scroll to position [1247, 0]
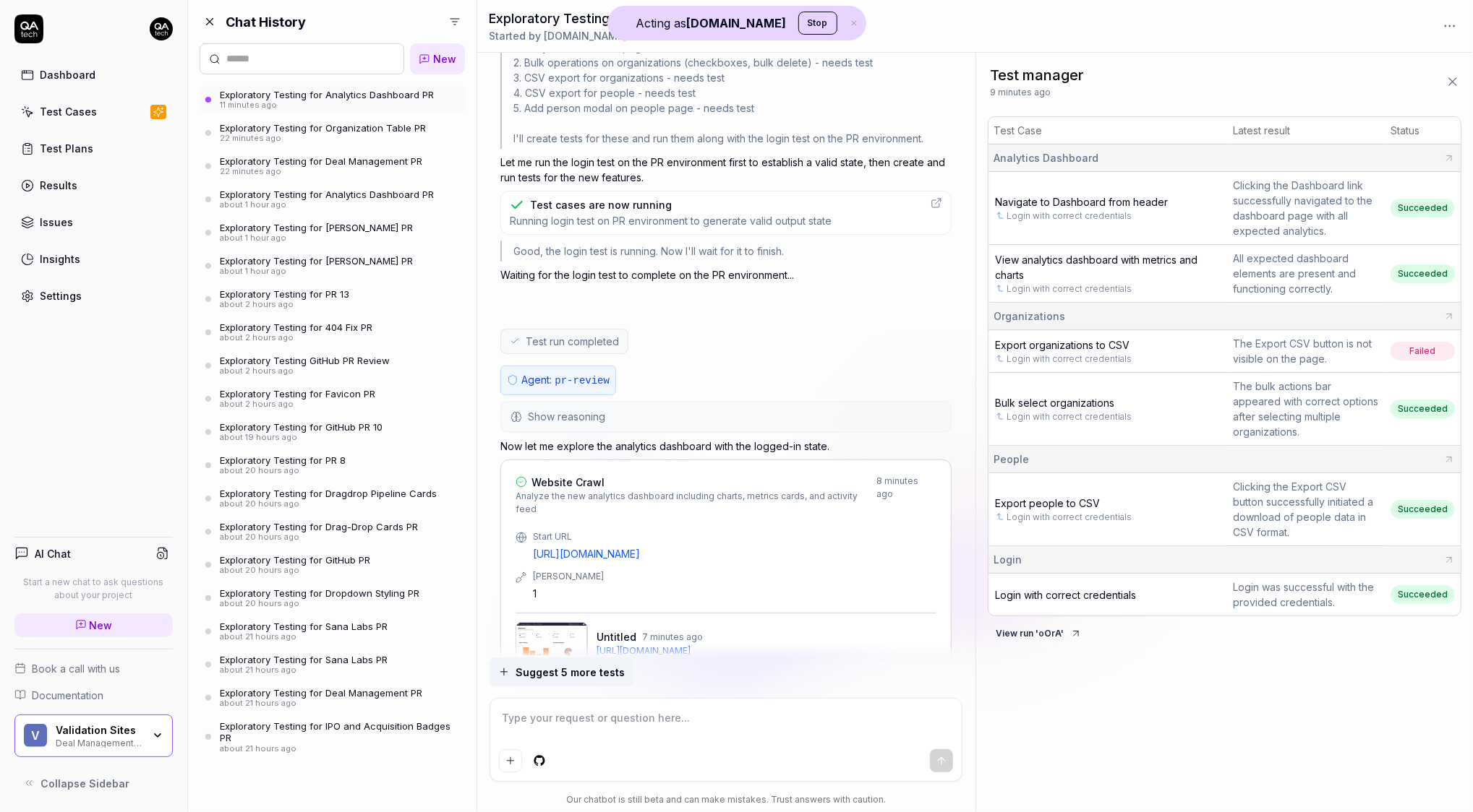
click at [346, 101] on div "11 minutes ago" at bounding box center [326, 105] width 214 height 10
click at [319, 93] on div "Exploratory Testing for Analytics Dashboard PR" at bounding box center [326, 94] width 214 height 11
type textarea "*"
